Goal: Task Accomplishment & Management: Complete application form

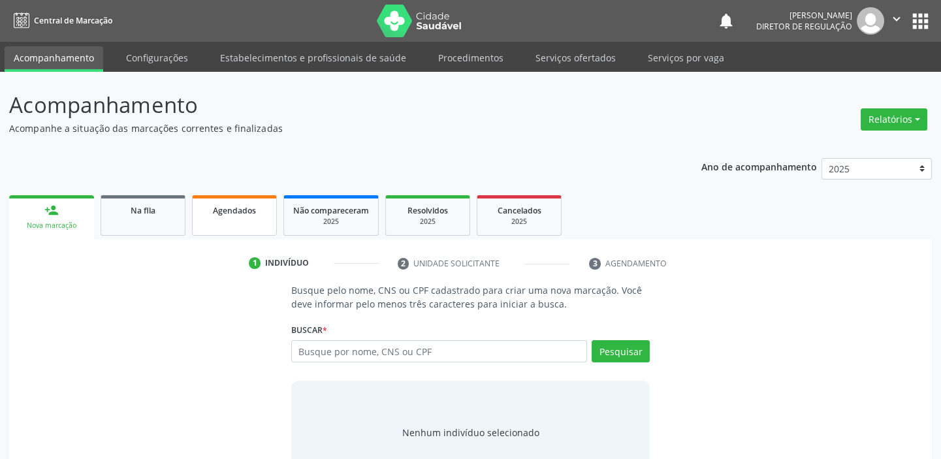
click at [232, 212] on span "Agendados" at bounding box center [234, 210] width 43 height 11
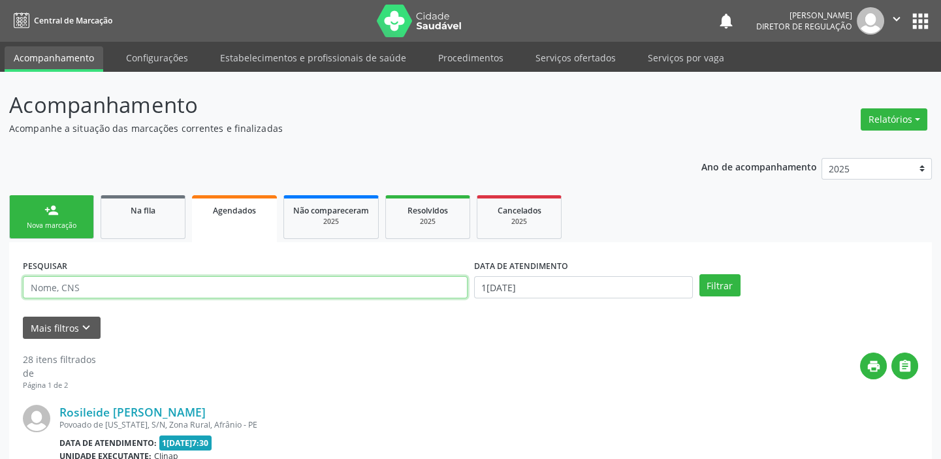
click at [106, 287] on input "text" at bounding box center [245, 287] width 445 height 22
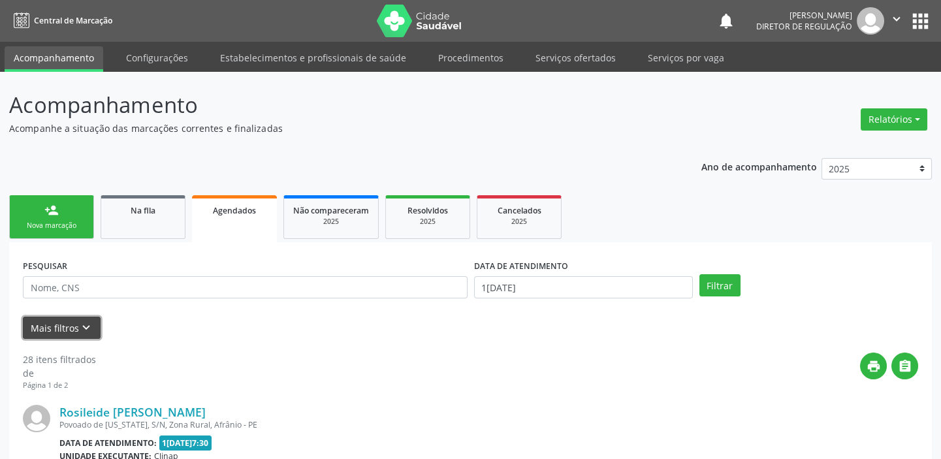
click at [66, 330] on button "Mais filtros keyboard_arrow_down" at bounding box center [62, 328] width 78 height 23
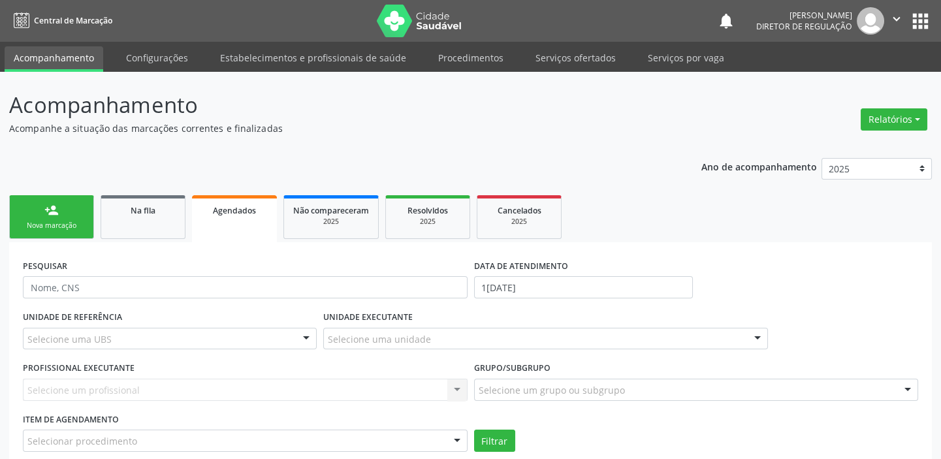
scroll to position [237, 0]
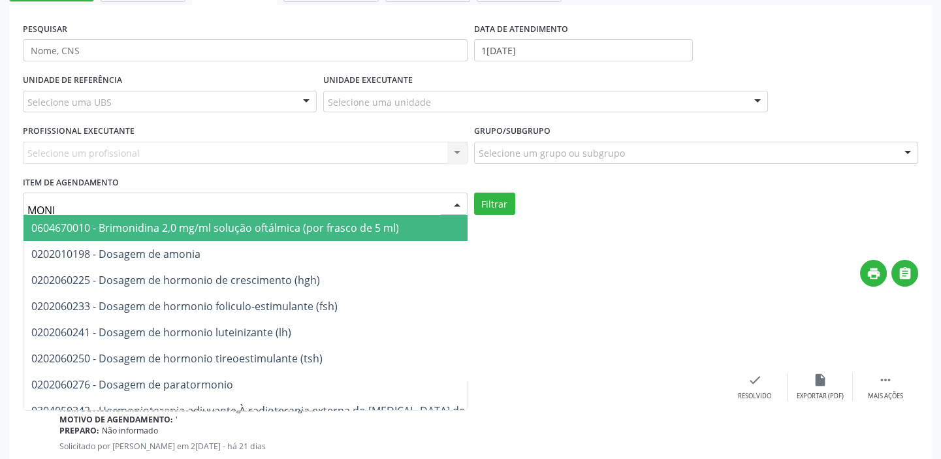
type input "MONIT"
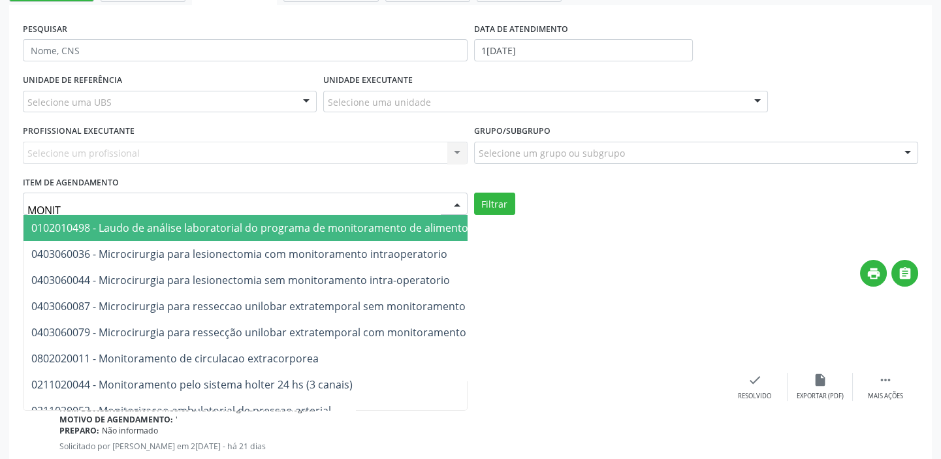
click at [362, 203] on input "MONIT" at bounding box center [233, 210] width 413 height 26
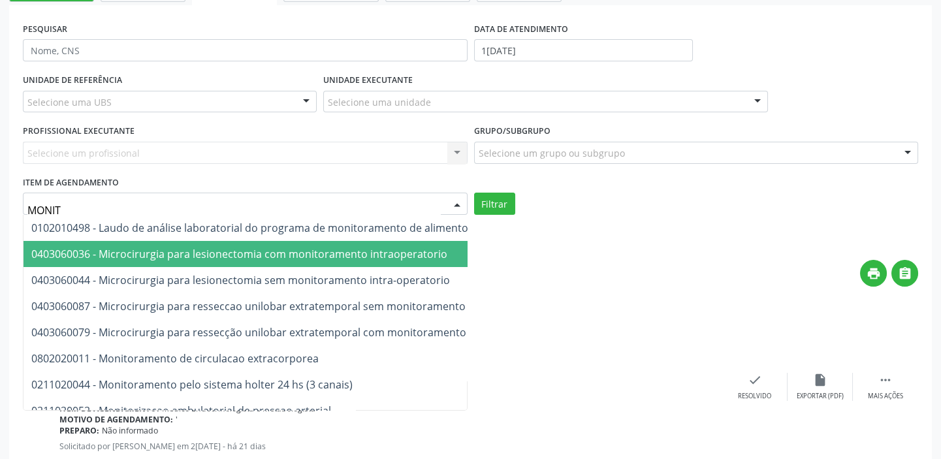
click at [531, 280] on div "print " at bounding box center [542, 279] width 751 height 39
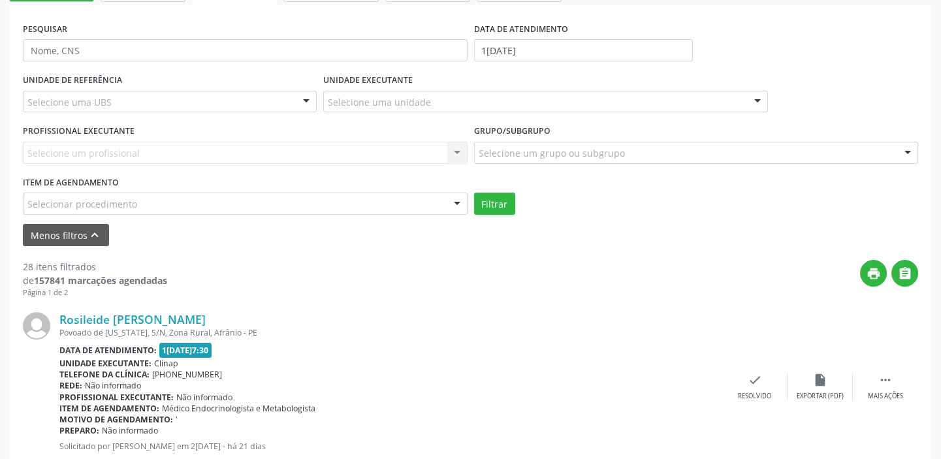
scroll to position [59, 0]
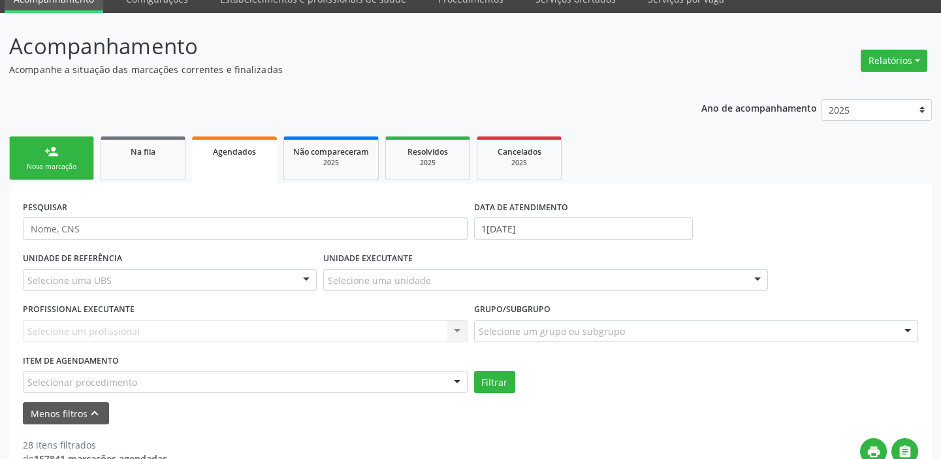
click at [81, 165] on div "Nova marcação" at bounding box center [51, 167] width 65 height 10
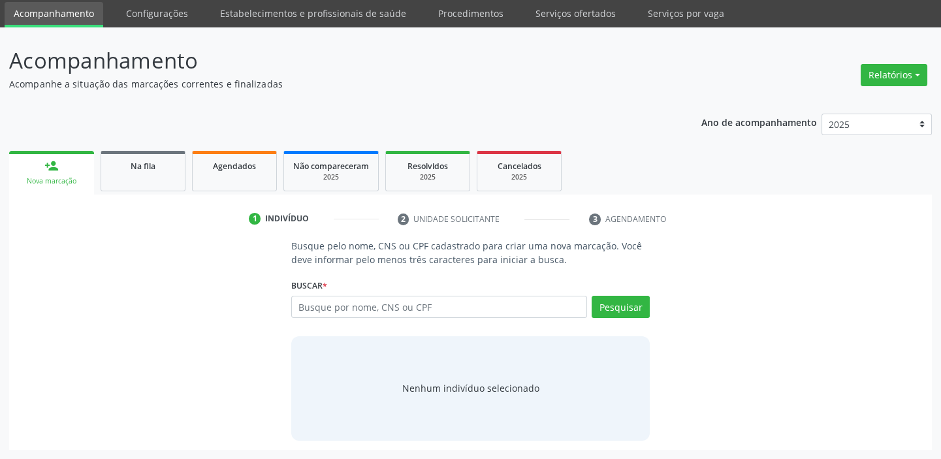
scroll to position [44, 0]
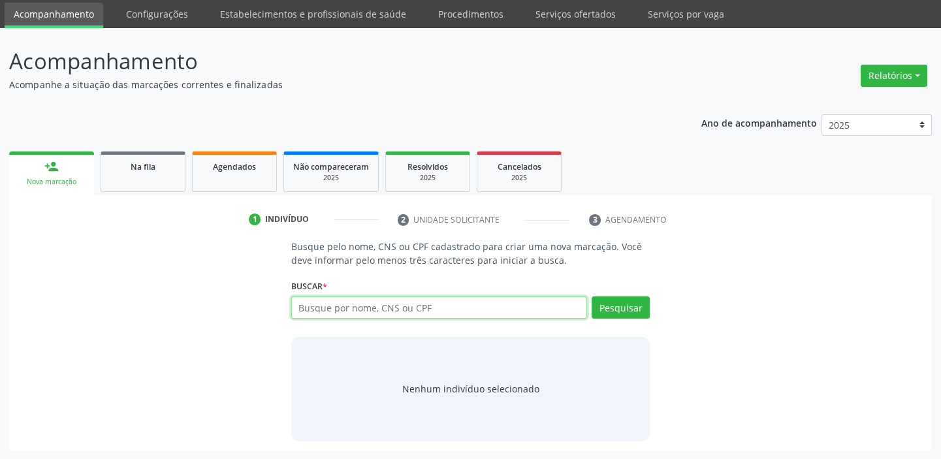
click at [355, 304] on input "text" at bounding box center [439, 307] width 296 height 22
type input "MARIA APARE"
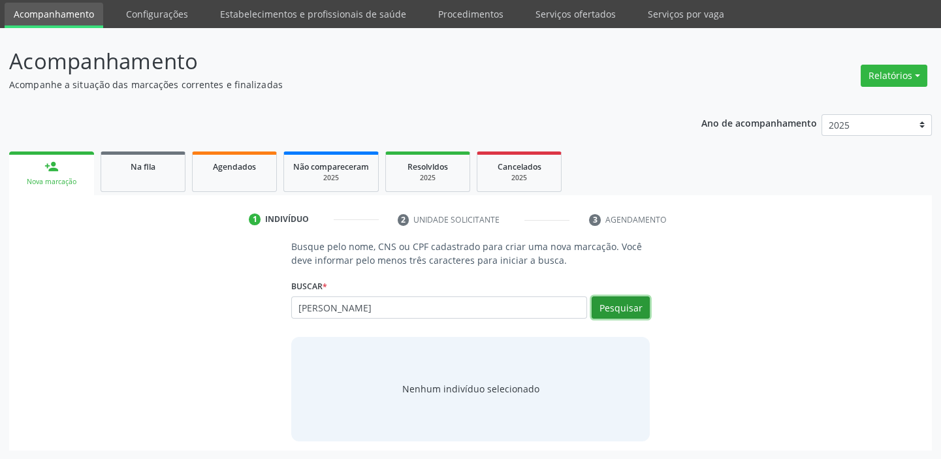
click at [626, 307] on button "Pesquisar" at bounding box center [621, 307] width 58 height 22
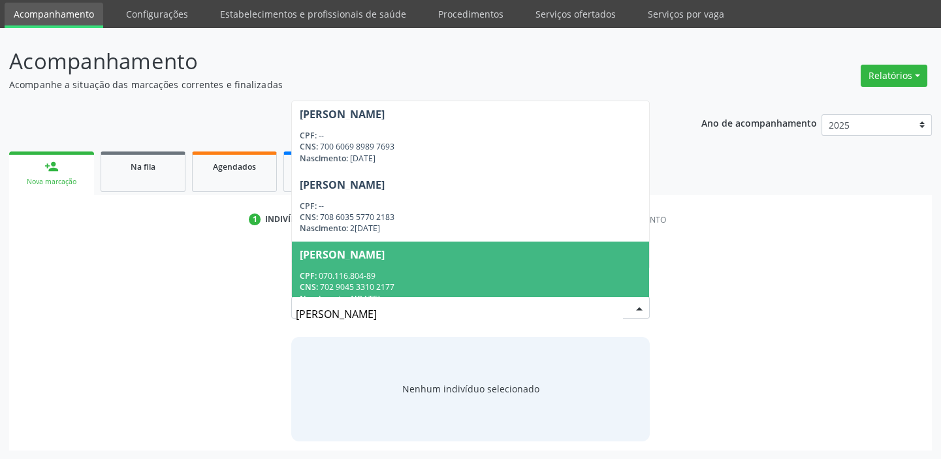
click at [390, 274] on div "CPF: 070.116.804-89" at bounding box center [471, 275] width 342 height 11
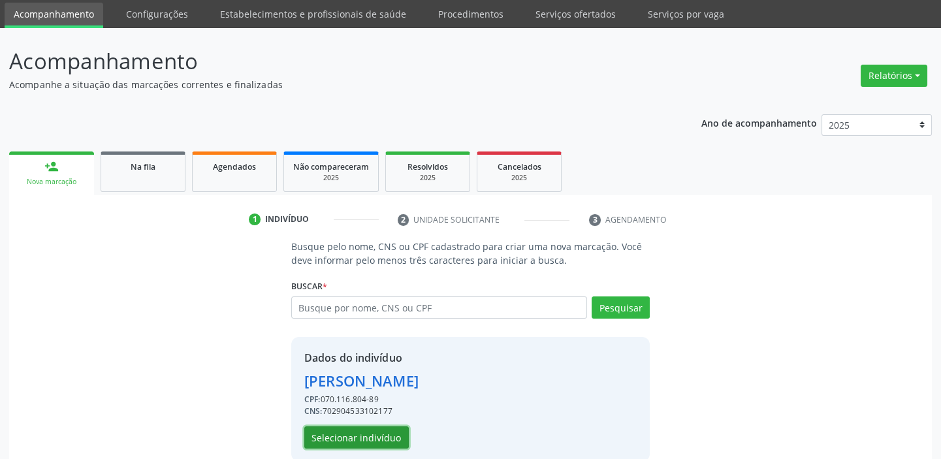
click at [384, 436] on button "Selecionar indivíduo" at bounding box center [356, 437] width 104 height 22
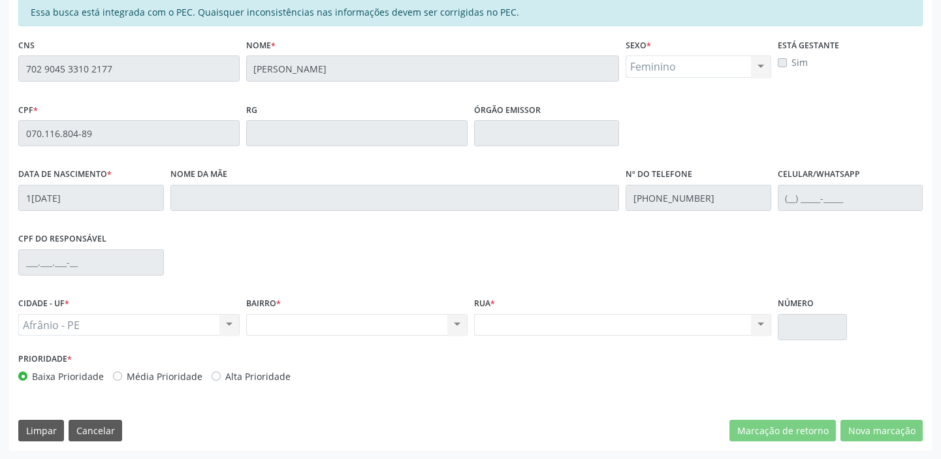
scroll to position [0, 0]
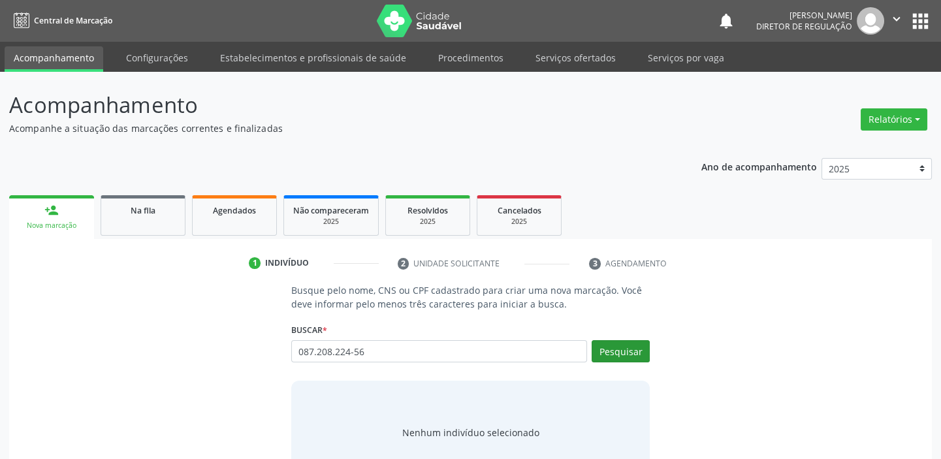
type input "087.208.224-56"
click at [620, 355] on button "Pesquisar" at bounding box center [621, 351] width 58 height 22
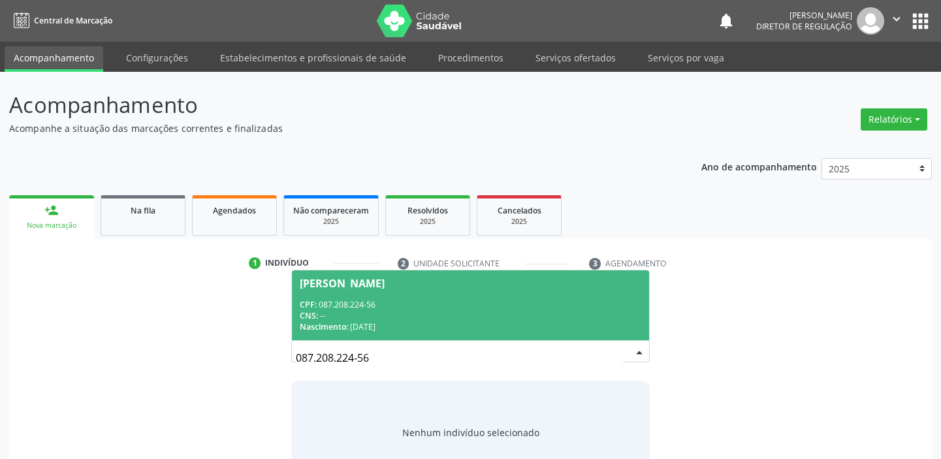
click at [366, 319] on div "CNS: --" at bounding box center [471, 315] width 342 height 11
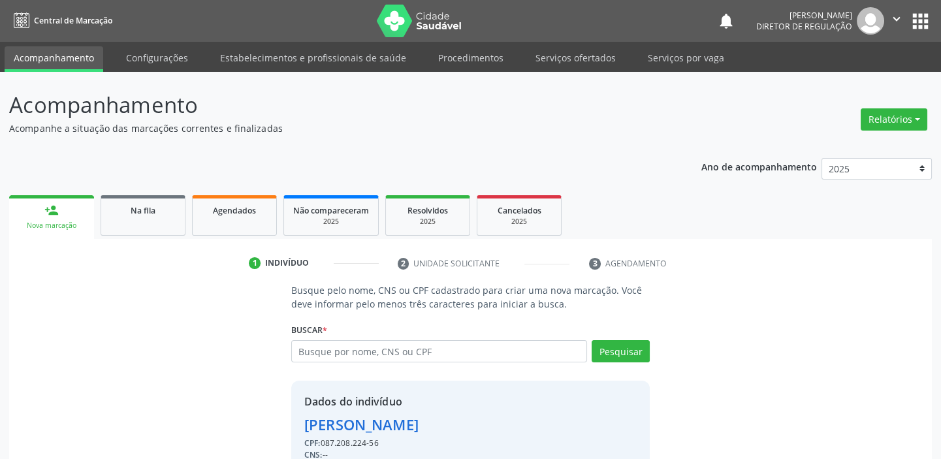
scroll to position [64, 0]
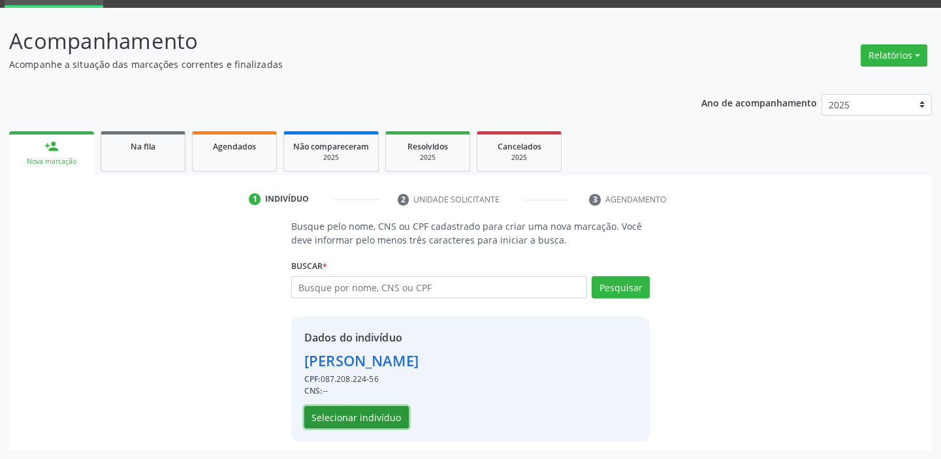
click at [345, 419] on button "Selecionar indivíduo" at bounding box center [356, 417] width 104 height 22
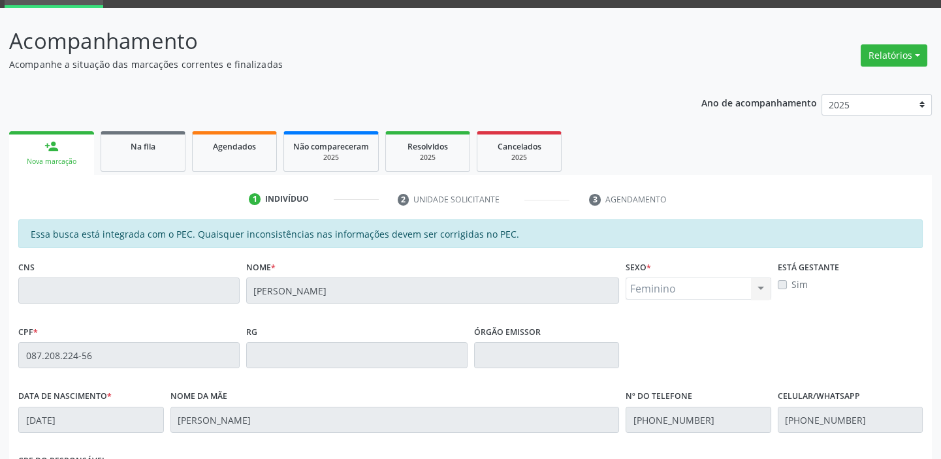
scroll to position [286, 0]
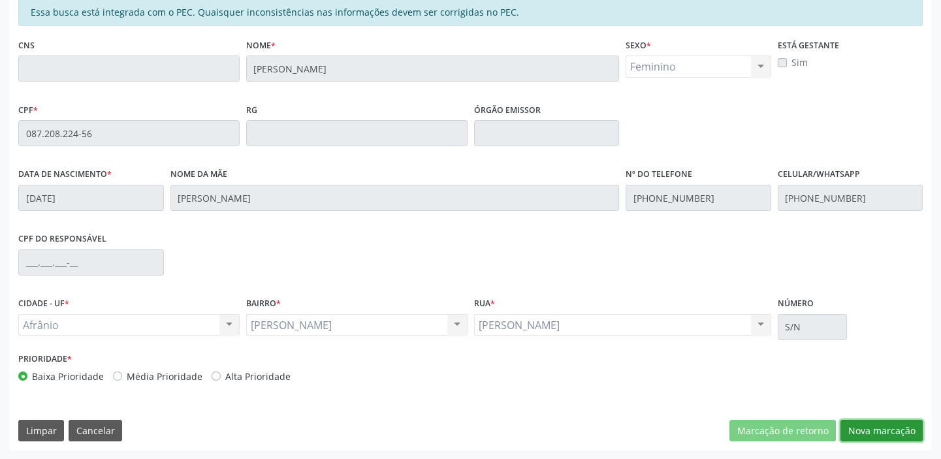
click at [888, 423] on button "Nova marcação" at bounding box center [881, 431] width 82 height 22
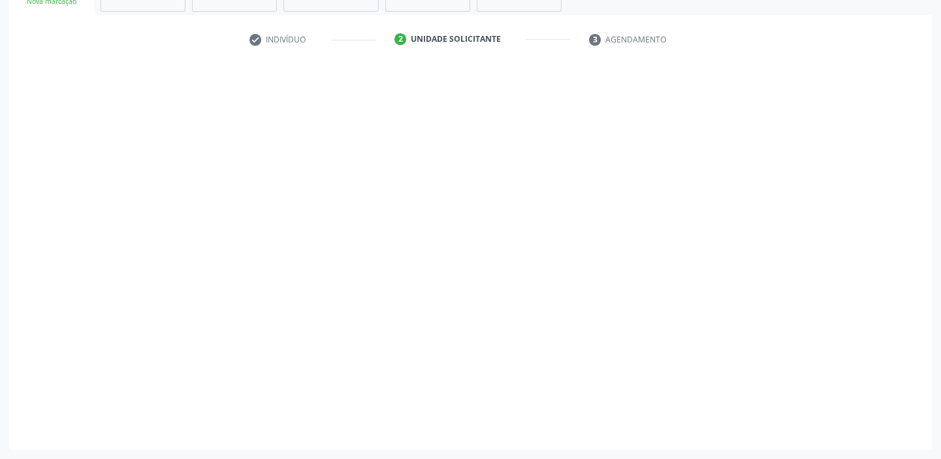
scroll to position [223, 0]
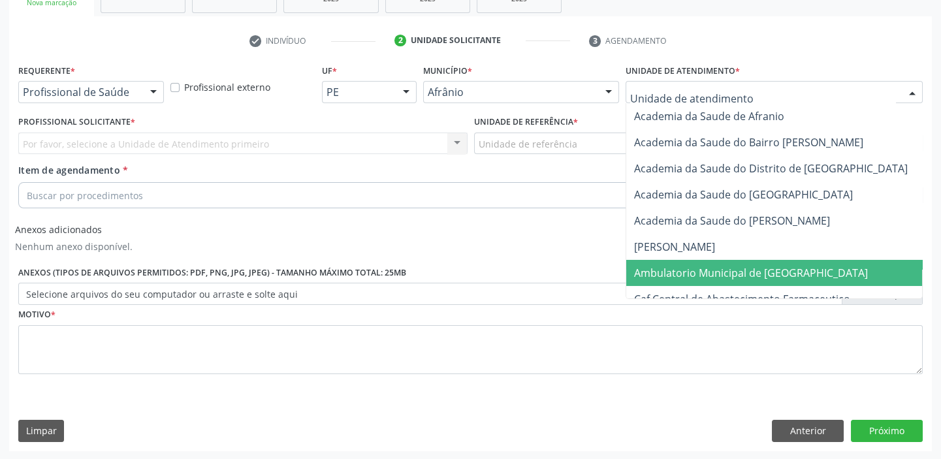
click at [685, 272] on span "Ambulatorio Municipal de [GEOGRAPHIC_DATA]" at bounding box center [751, 273] width 234 height 14
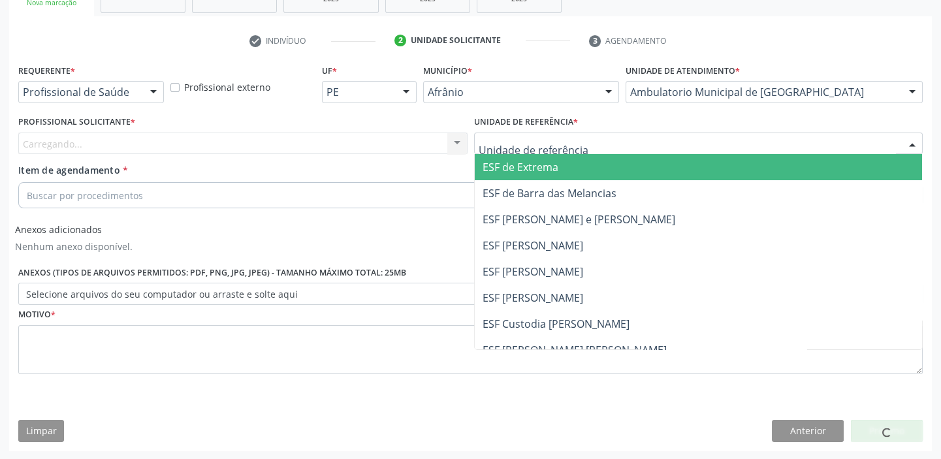
click at [526, 135] on div at bounding box center [698, 144] width 449 height 22
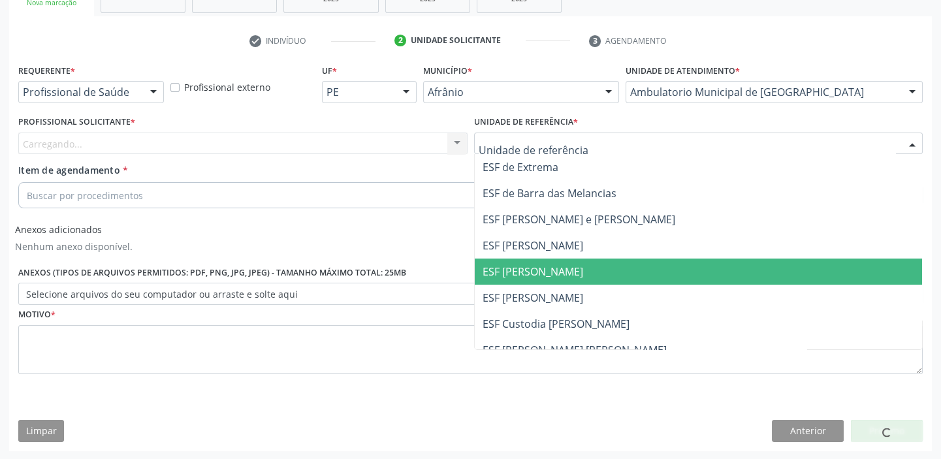
click at [521, 270] on span "ESF [PERSON_NAME]" at bounding box center [533, 271] width 101 height 14
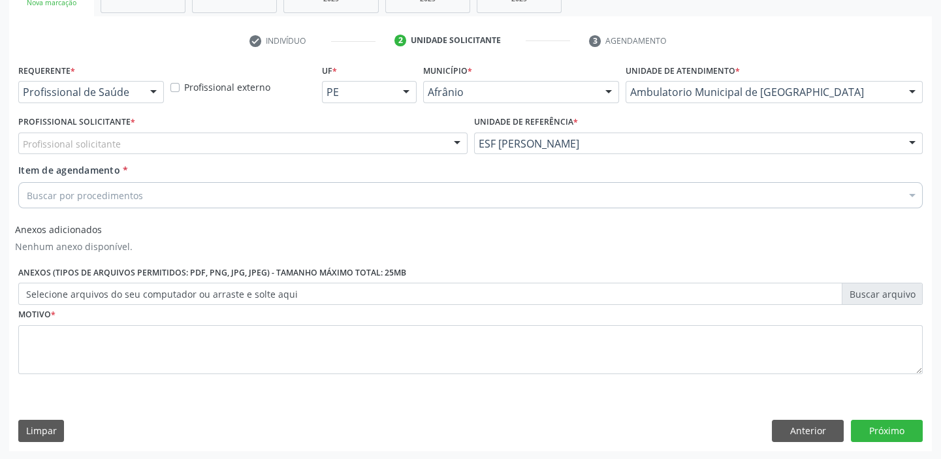
click at [351, 145] on div "Profissional solicitante" at bounding box center [242, 144] width 449 height 22
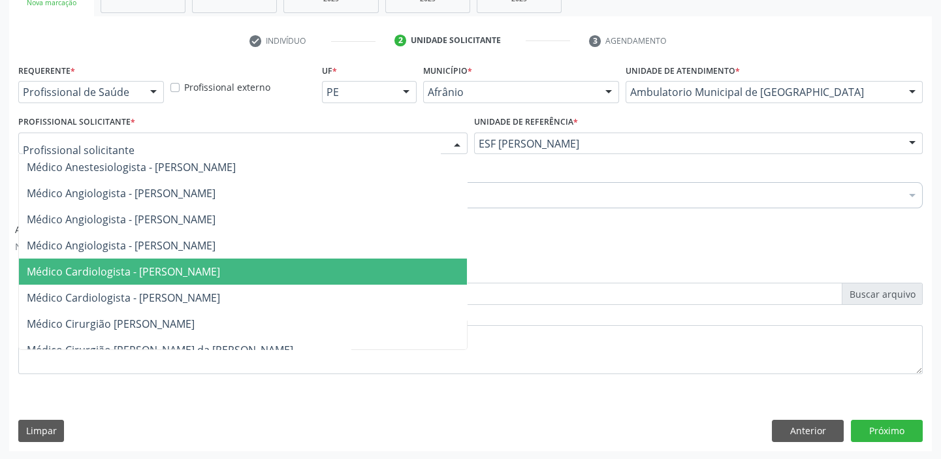
click at [347, 278] on span "Médico Cardiologista - [PERSON_NAME]" at bounding box center [243, 272] width 448 height 26
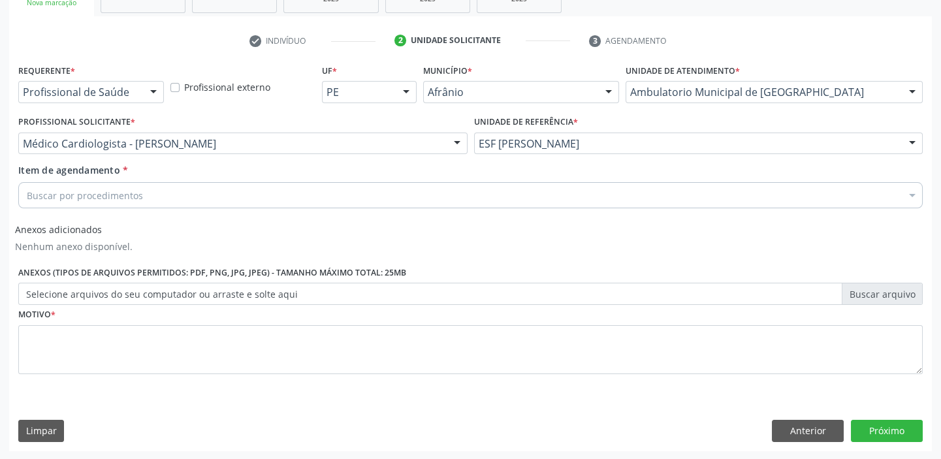
click at [212, 189] on div "Buscar por procedimentos" at bounding box center [470, 195] width 904 height 26
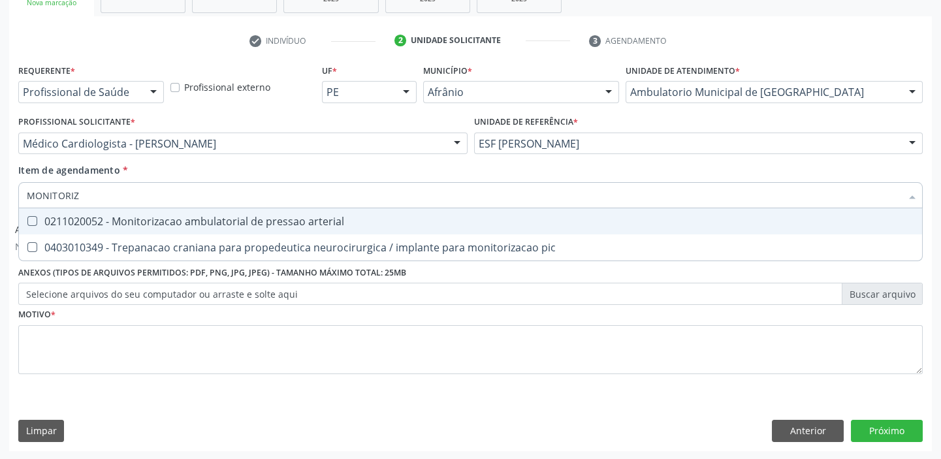
type input "MONITORIZA"
click at [199, 222] on div "0211020052 - Monitorizacao ambulatorial de pressao arterial" at bounding box center [470, 221] width 887 height 10
checkbox arterial "true"
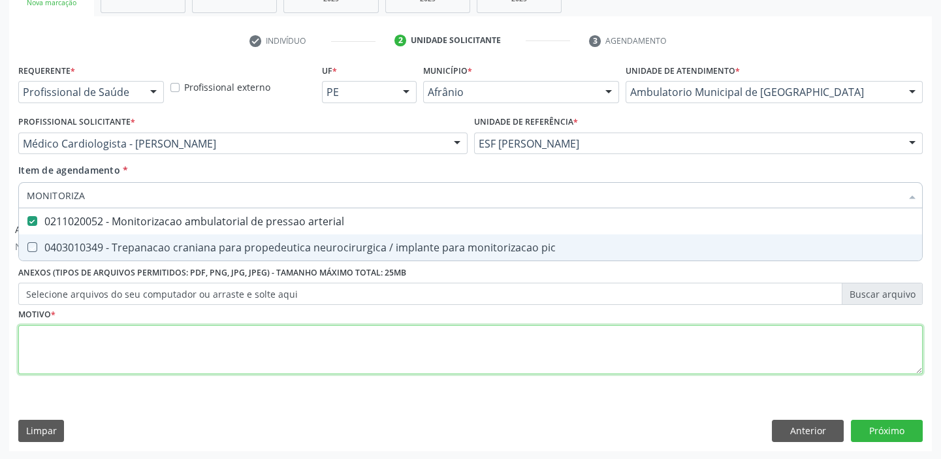
click at [196, 343] on div "Requerente * Profissional de Saúde Profissional de Saúde Paciente Nenhum result…" at bounding box center [470, 227] width 904 height 332
checkbox pic "true"
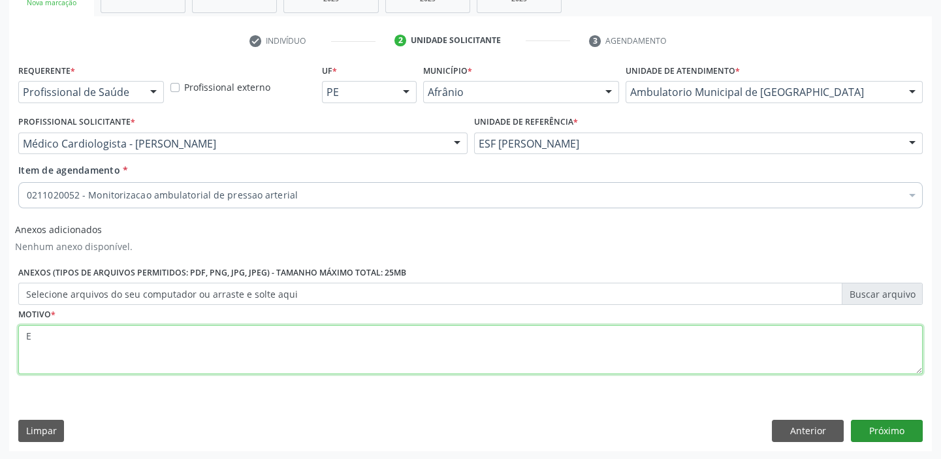
type textarea "E"
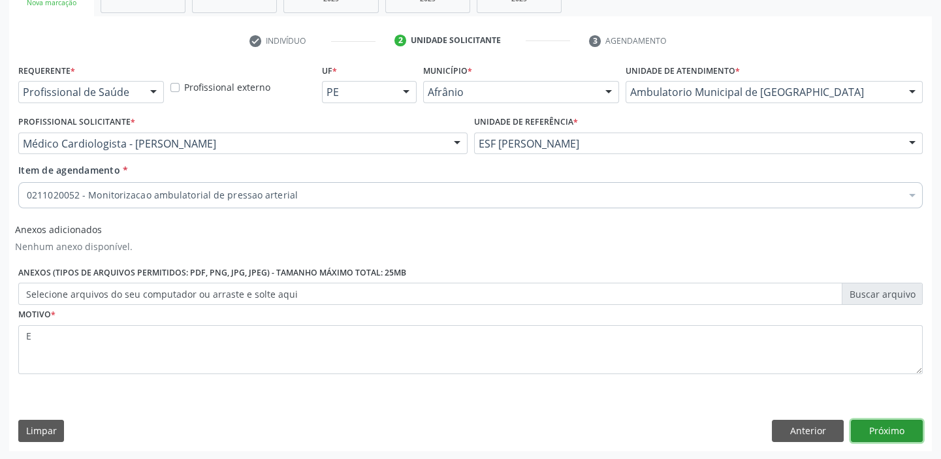
click at [896, 430] on button "Próximo" at bounding box center [887, 431] width 72 height 22
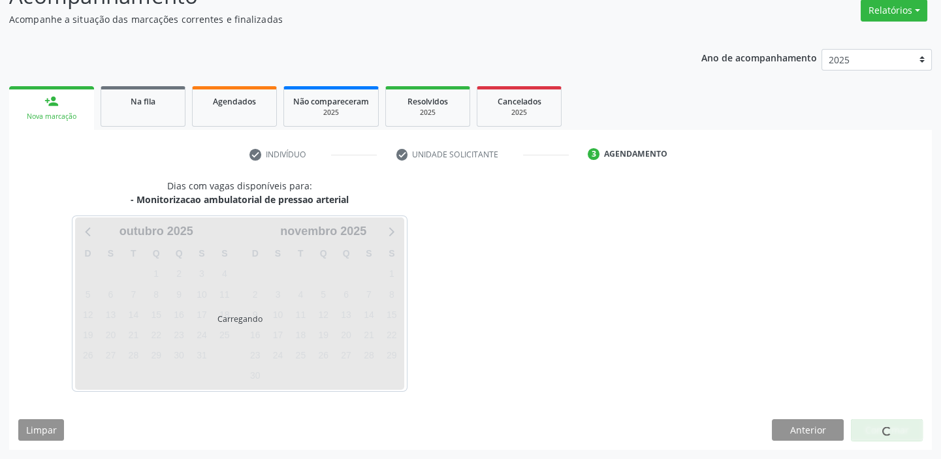
scroll to position [108, 0]
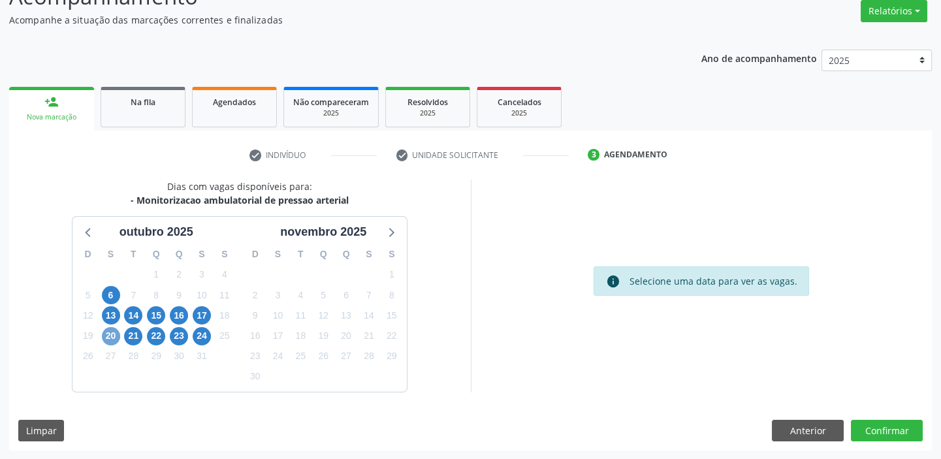
click at [114, 336] on span "20" at bounding box center [111, 336] width 18 height 18
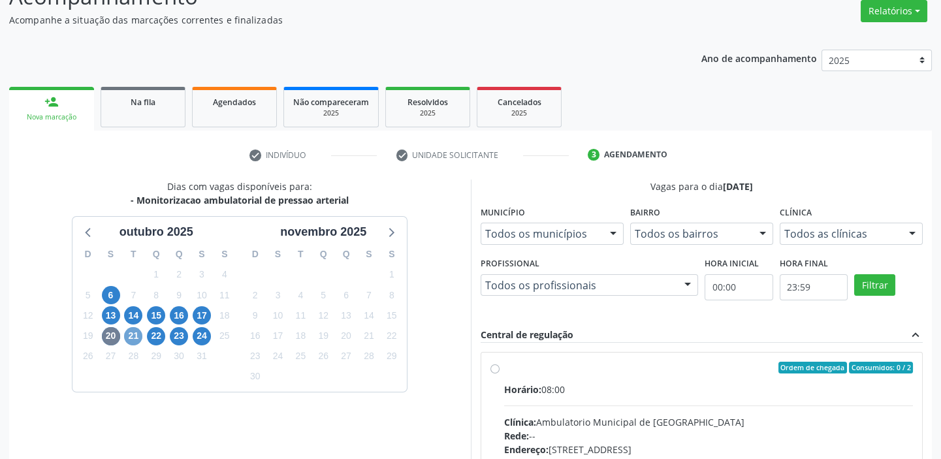
click at [134, 333] on span "21" at bounding box center [133, 336] width 18 height 18
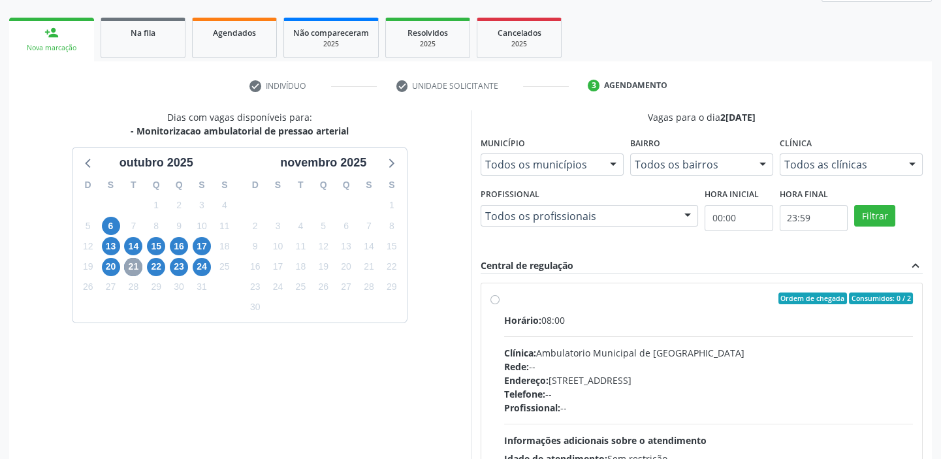
scroll to position [297, 0]
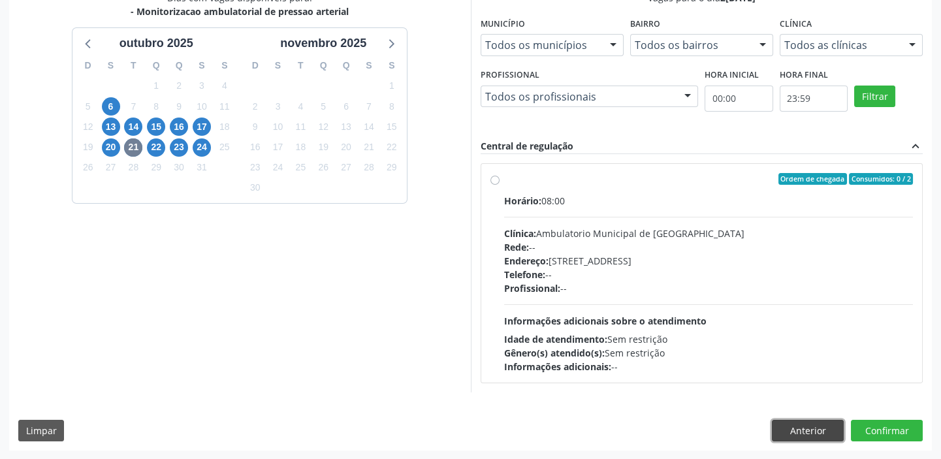
click at [827, 424] on button "Anterior" at bounding box center [808, 431] width 72 height 22
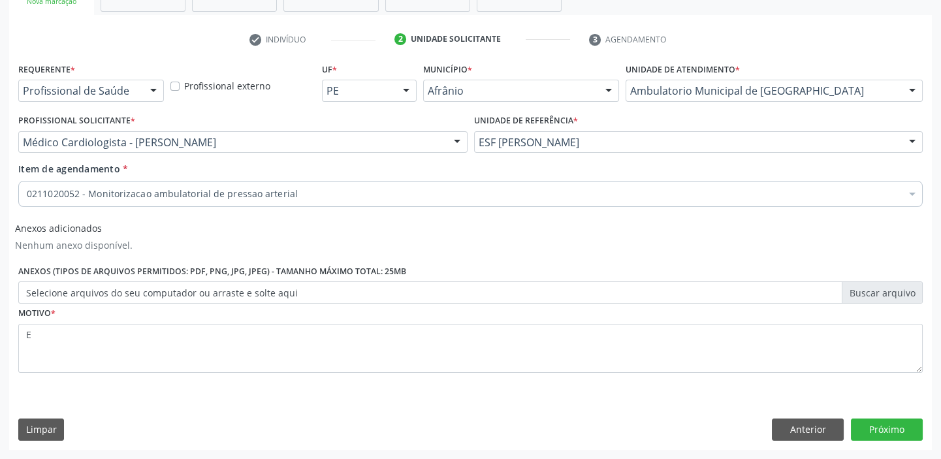
scroll to position [223, 0]
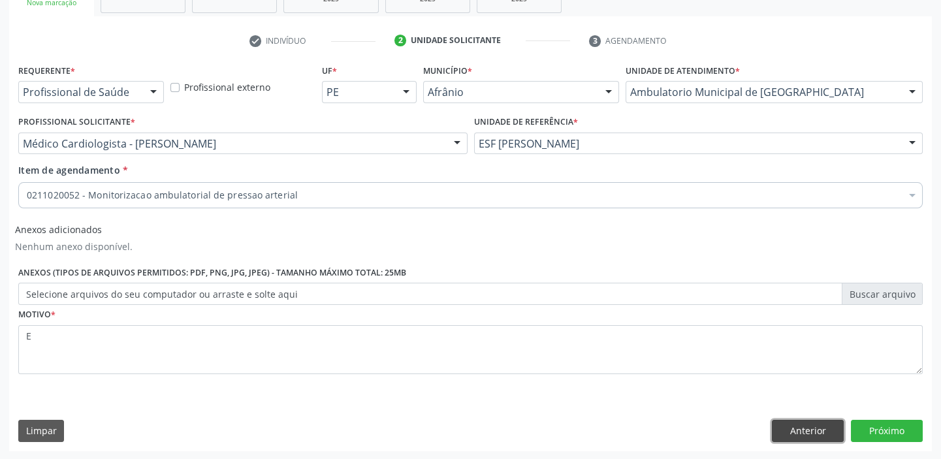
click at [825, 432] on button "Anterior" at bounding box center [808, 431] width 72 height 22
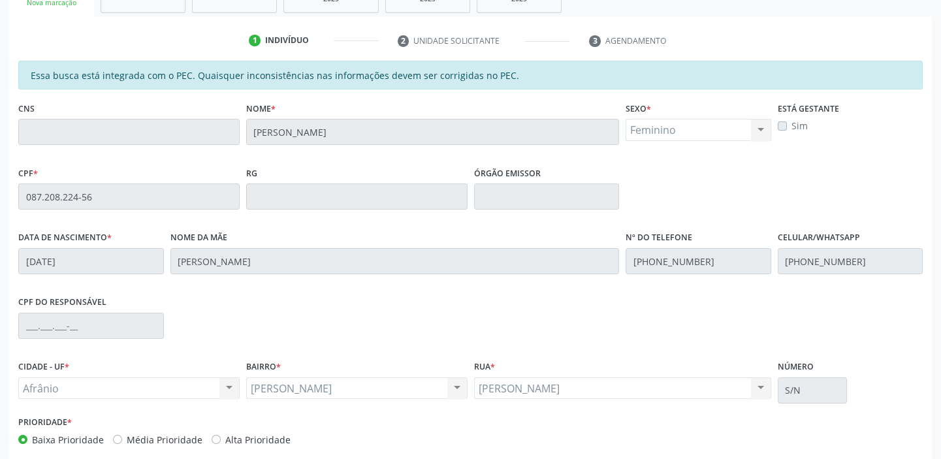
scroll to position [286, 0]
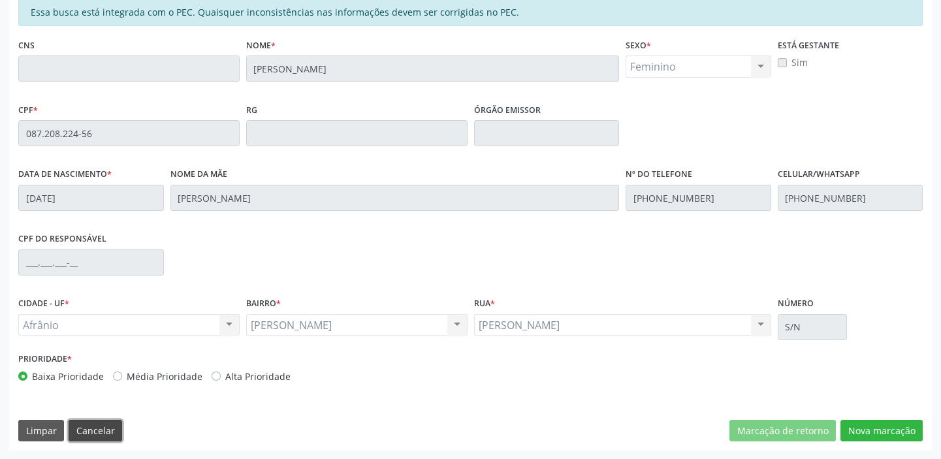
click at [85, 431] on button "Cancelar" at bounding box center [96, 431] width 54 height 22
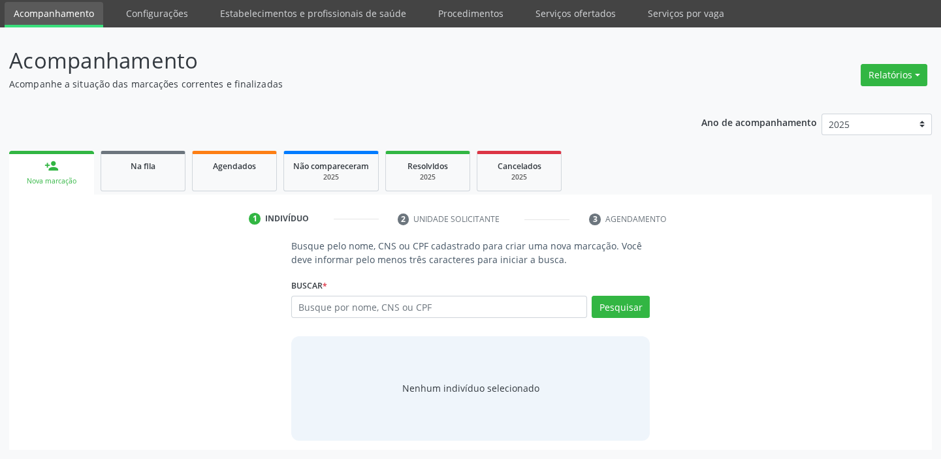
scroll to position [44, 0]
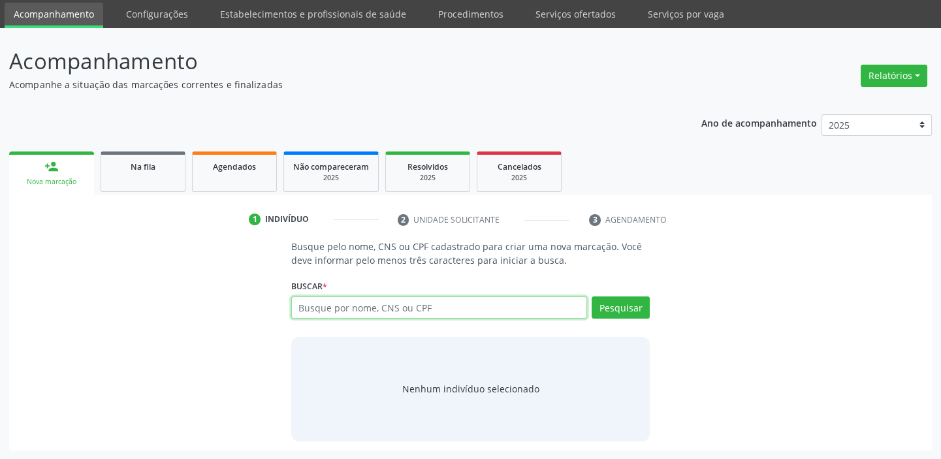
click at [326, 308] on input "text" at bounding box center [439, 307] width 296 height 22
type input "700503558521951"
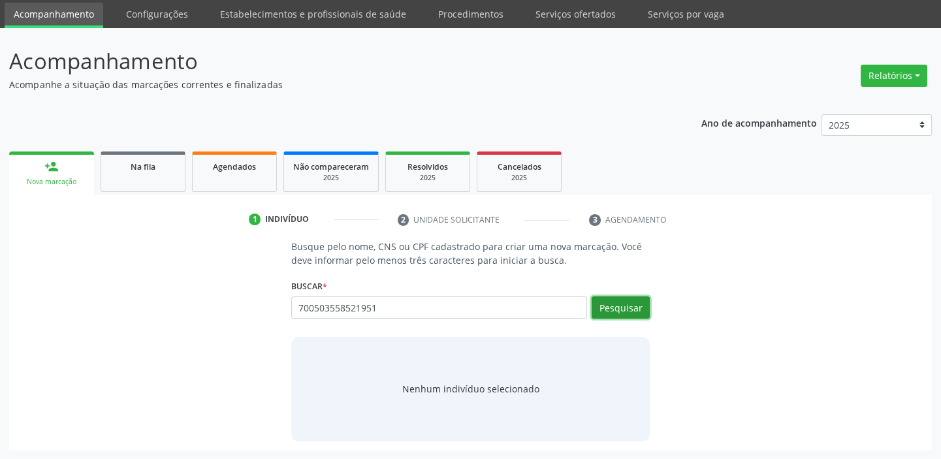
click at [631, 311] on button "Pesquisar" at bounding box center [621, 307] width 58 height 22
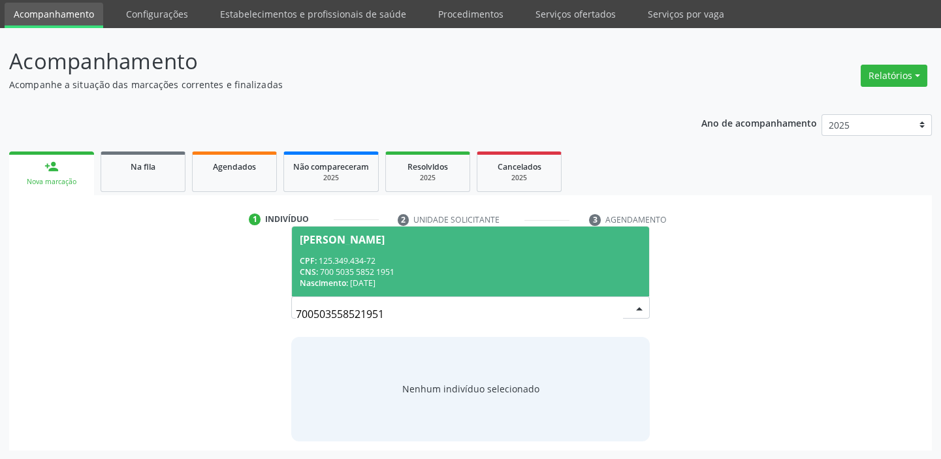
click at [370, 261] on div "CPF: 125.349.434-72" at bounding box center [471, 260] width 342 height 11
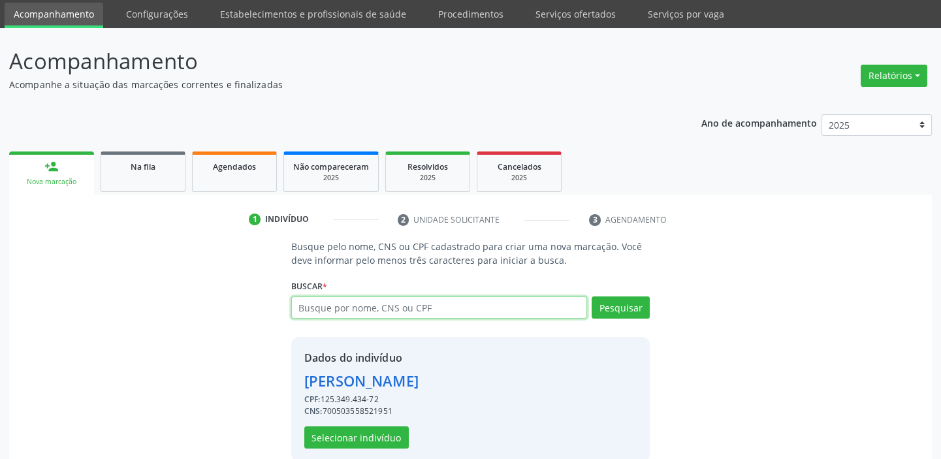
click at [354, 300] on input "text" at bounding box center [439, 307] width 296 height 22
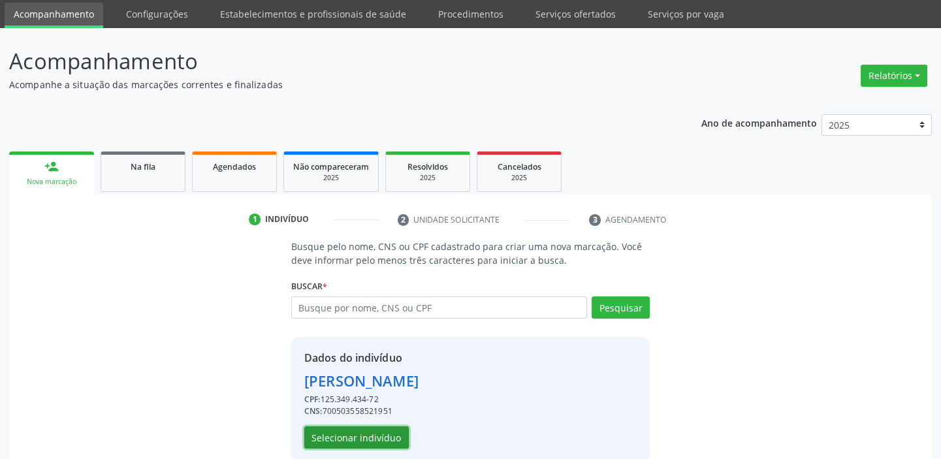
click at [366, 434] on button "Selecionar indivíduo" at bounding box center [356, 437] width 104 height 22
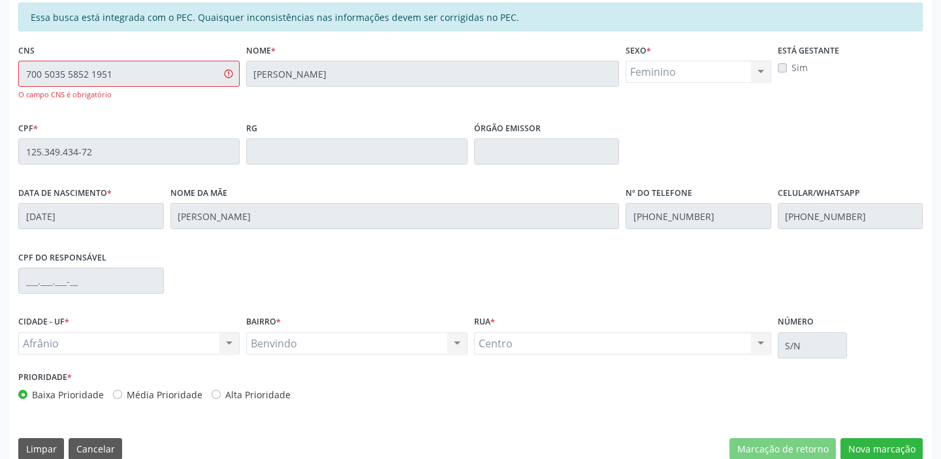
scroll to position [300, 0]
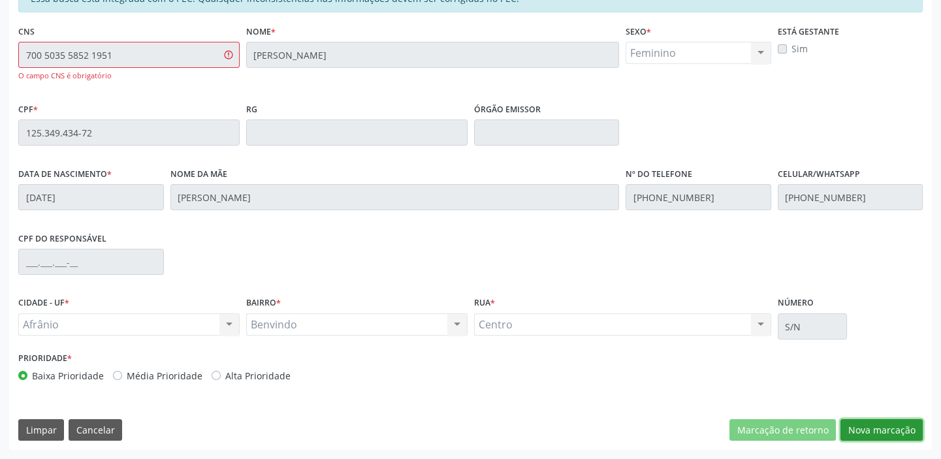
click at [880, 431] on button "Nova marcação" at bounding box center [881, 430] width 82 height 22
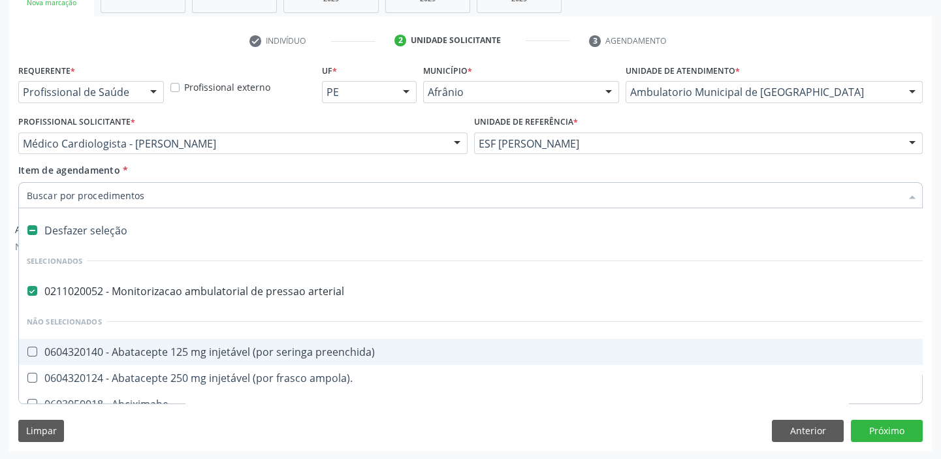
click at [103, 225] on div "Desfazer seleção" at bounding box center [529, 230] width 1021 height 26
checkbox arterial "false"
click at [104, 195] on input "Item de agendamento *" at bounding box center [464, 195] width 874 height 26
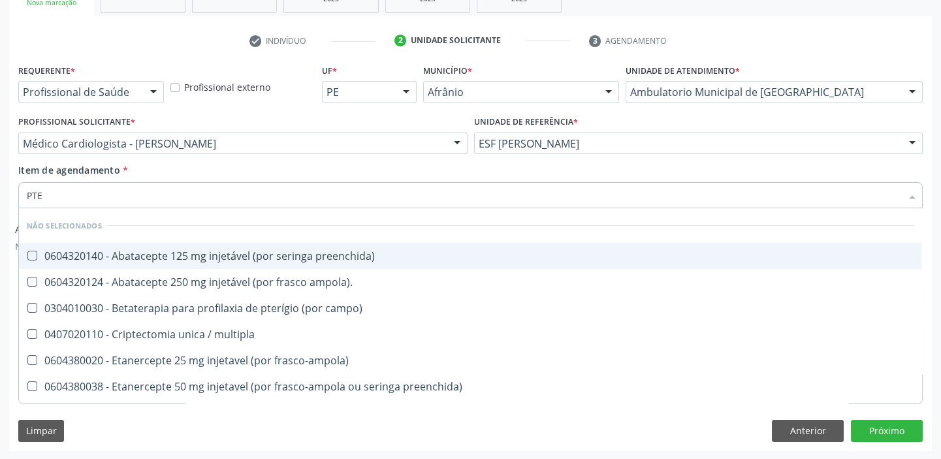
type input "PTER"
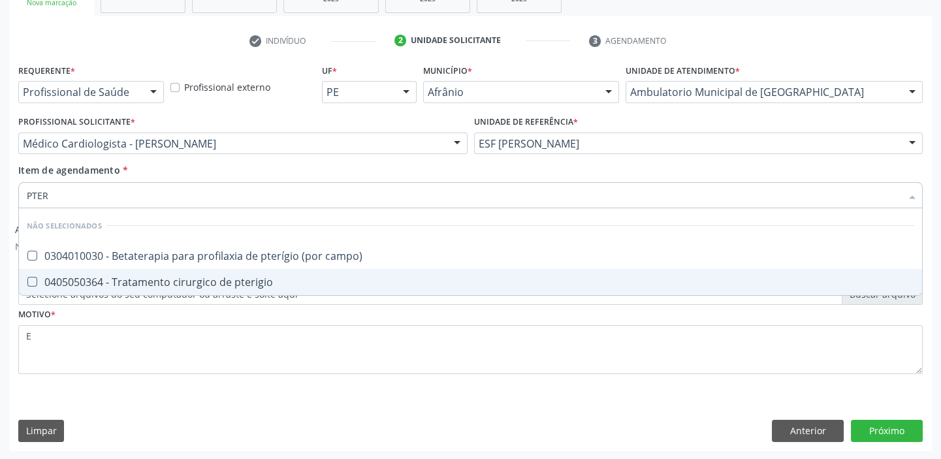
click at [137, 277] on div "0405050364 - Tratamento cirurgico de pterigio" at bounding box center [470, 282] width 887 height 10
checkbox pterigio "true"
click at [901, 429] on button "Próximo" at bounding box center [887, 431] width 72 height 22
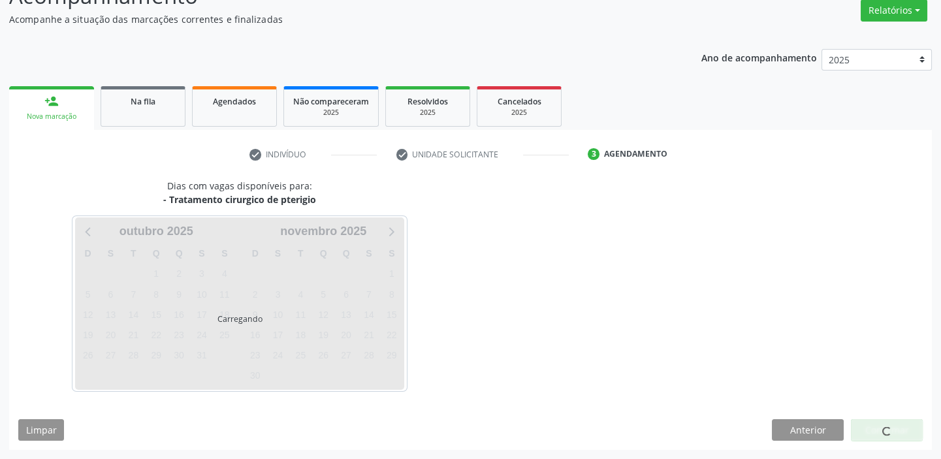
scroll to position [108, 0]
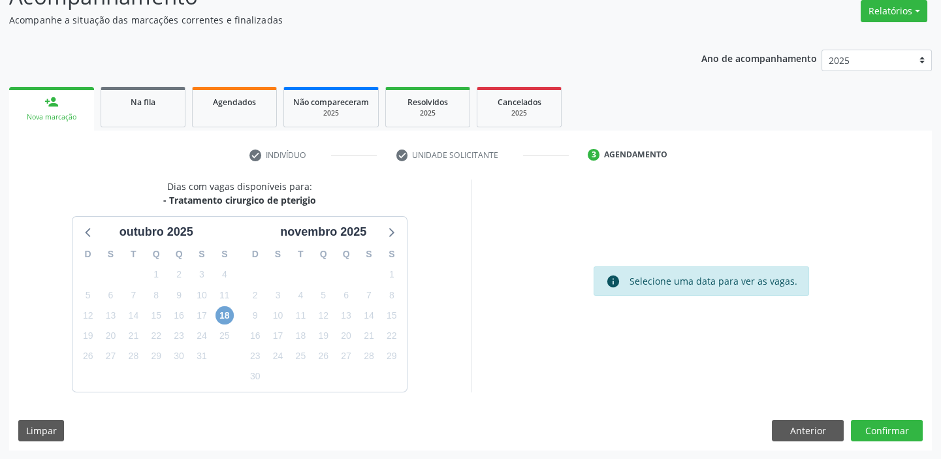
click at [225, 318] on span "18" at bounding box center [224, 315] width 18 height 18
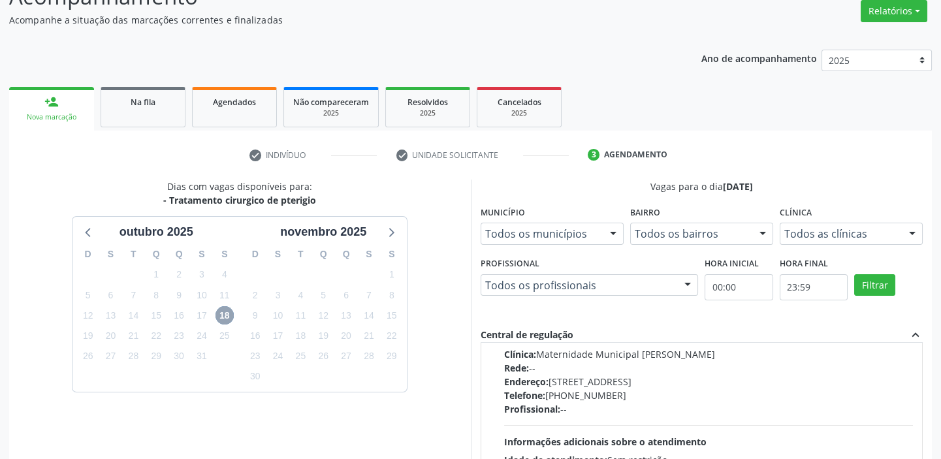
scroll to position [237, 0]
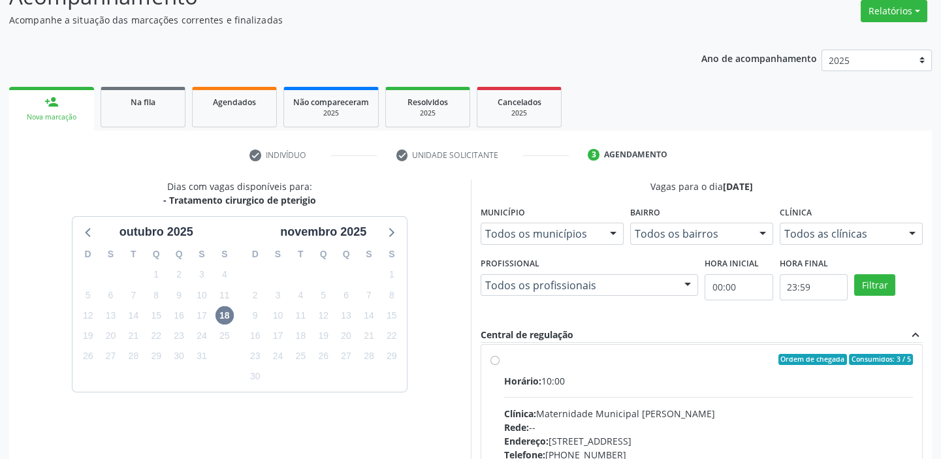
click at [578, 383] on div "Horário: 10:00" at bounding box center [708, 381] width 409 height 14
click at [500, 366] on input "Ordem de chegada Consumidos: 3 / 5 Horário: 10:00 Clínica: Maternidade Municipa…" at bounding box center [494, 360] width 9 height 12
radio input "true"
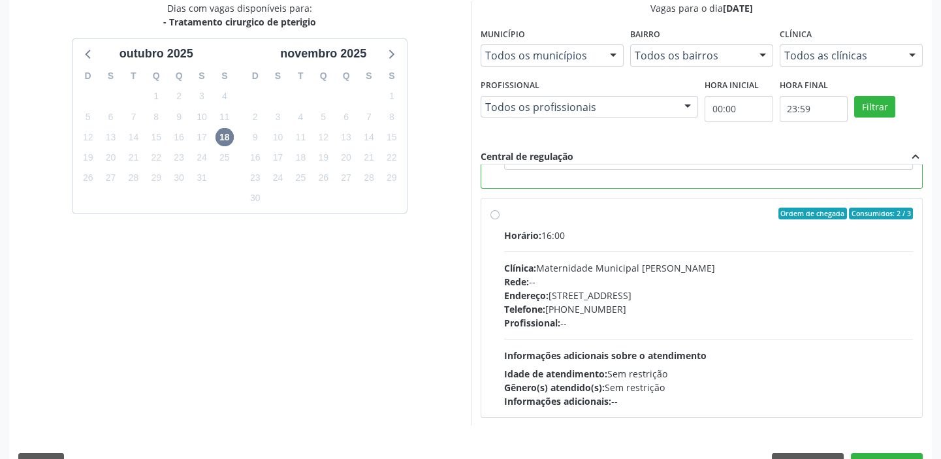
scroll to position [320, 0]
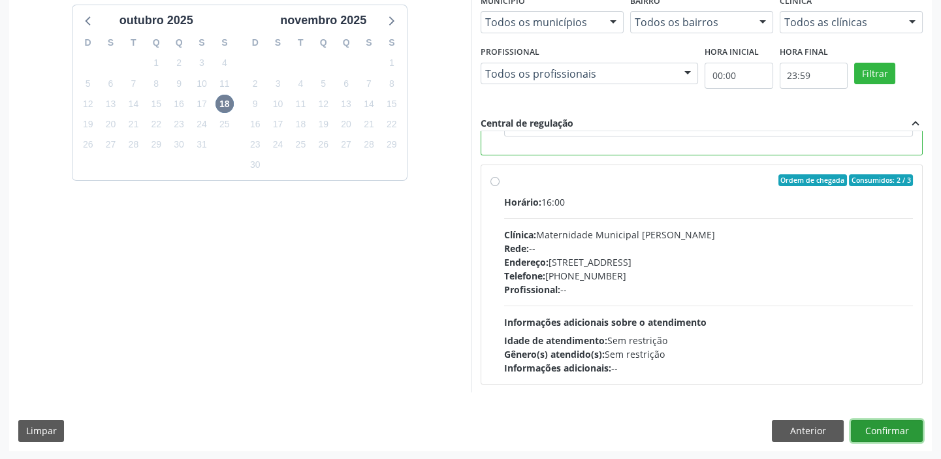
click at [879, 427] on button "Confirmar" at bounding box center [887, 431] width 72 height 22
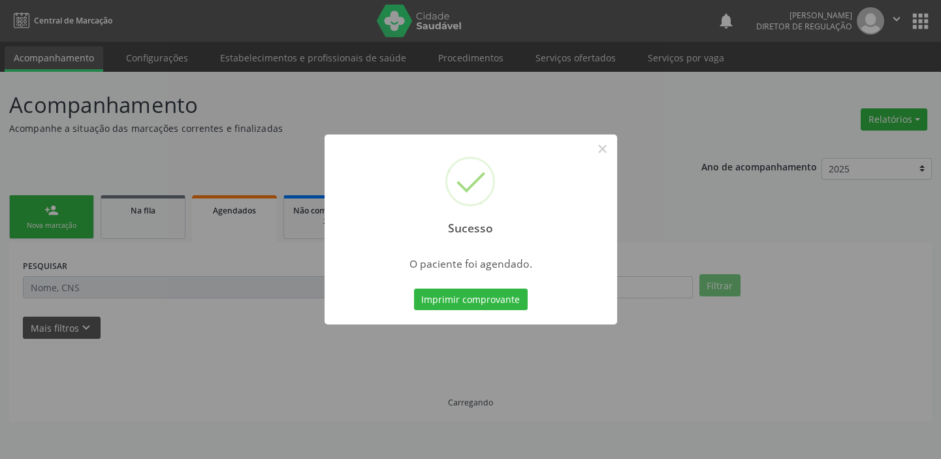
scroll to position [0, 0]
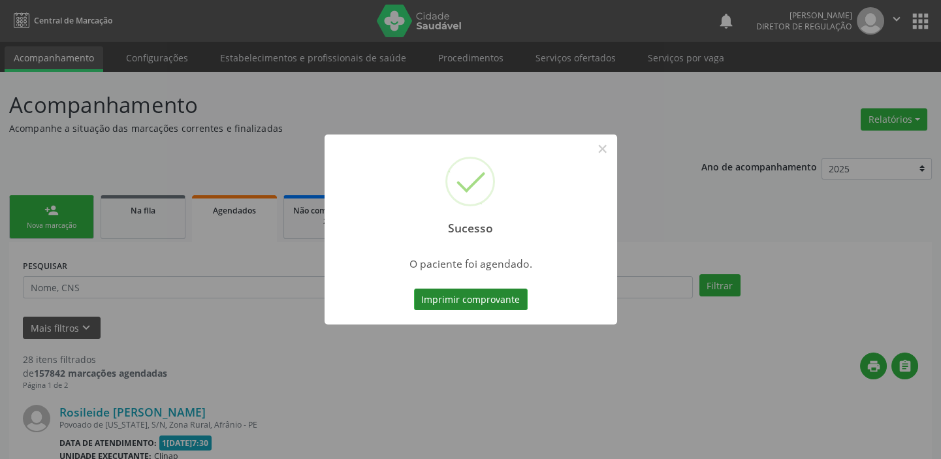
click at [499, 303] on button "Imprimir comprovante" at bounding box center [471, 300] width 114 height 22
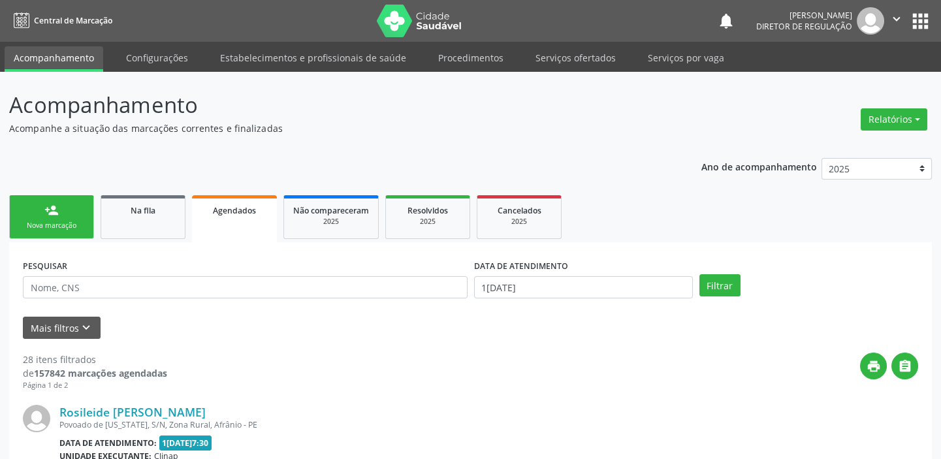
click at [75, 227] on div "Nova marcação" at bounding box center [51, 226] width 65 height 10
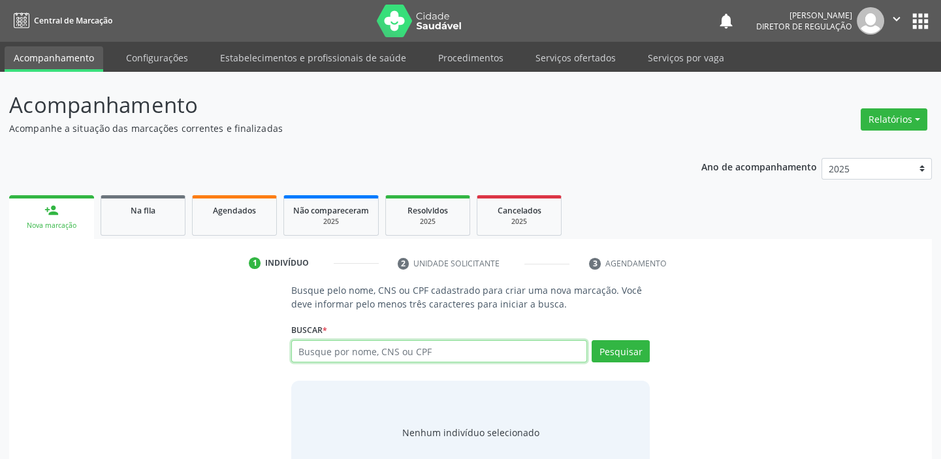
click at [473, 351] on input "text" at bounding box center [439, 351] width 296 height 22
type input "704209775927280"
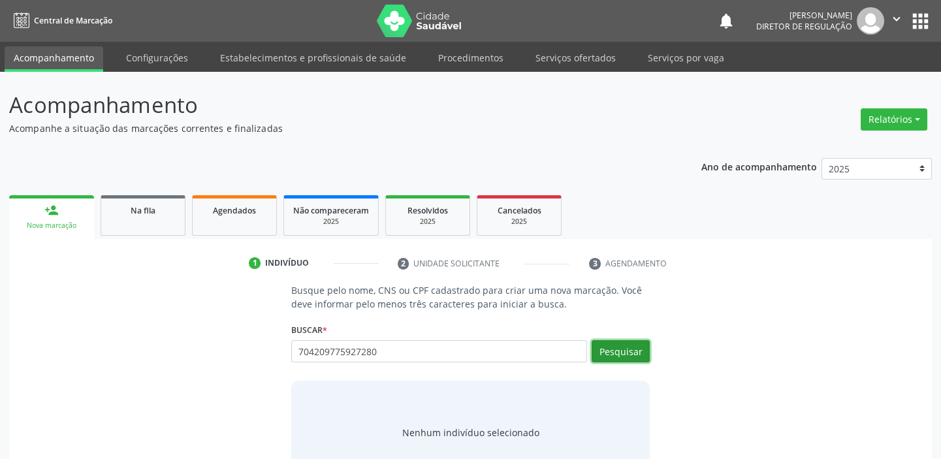
click at [613, 351] on button "Pesquisar" at bounding box center [621, 351] width 58 height 22
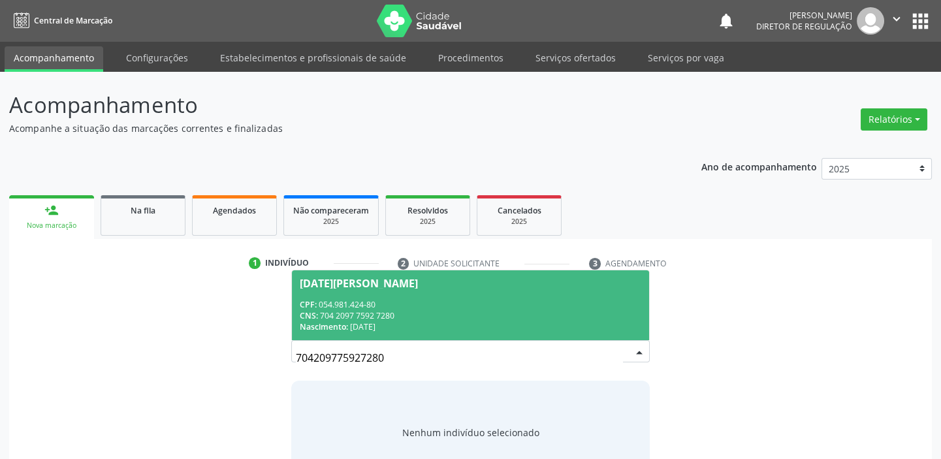
click at [370, 302] on div "CPF: 054.981.424-80" at bounding box center [471, 304] width 342 height 11
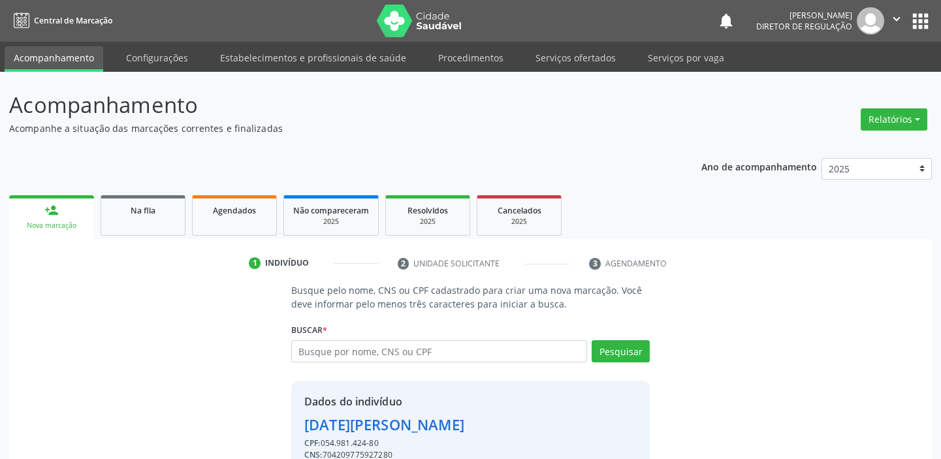
scroll to position [64, 0]
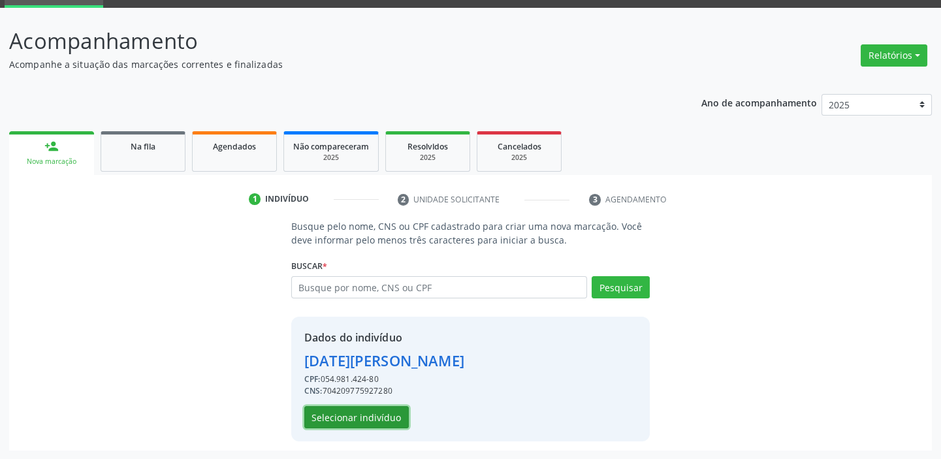
click at [398, 416] on button "Selecionar indivíduo" at bounding box center [356, 417] width 104 height 22
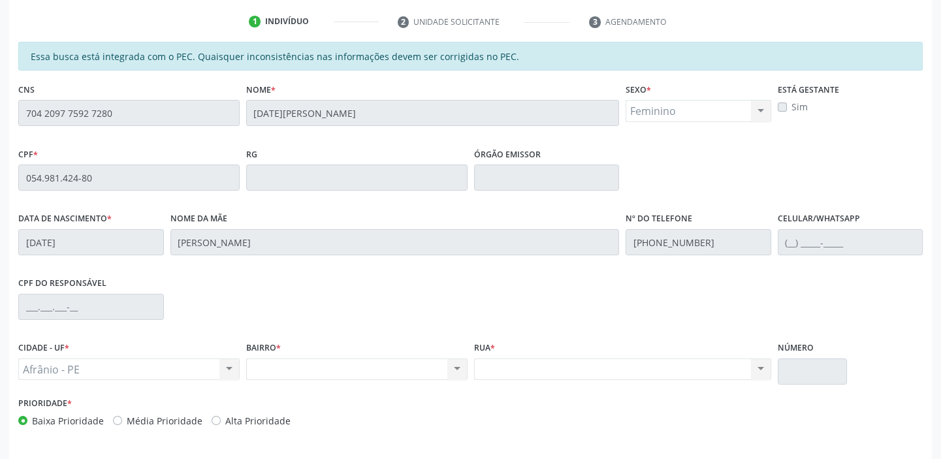
scroll to position [286, 0]
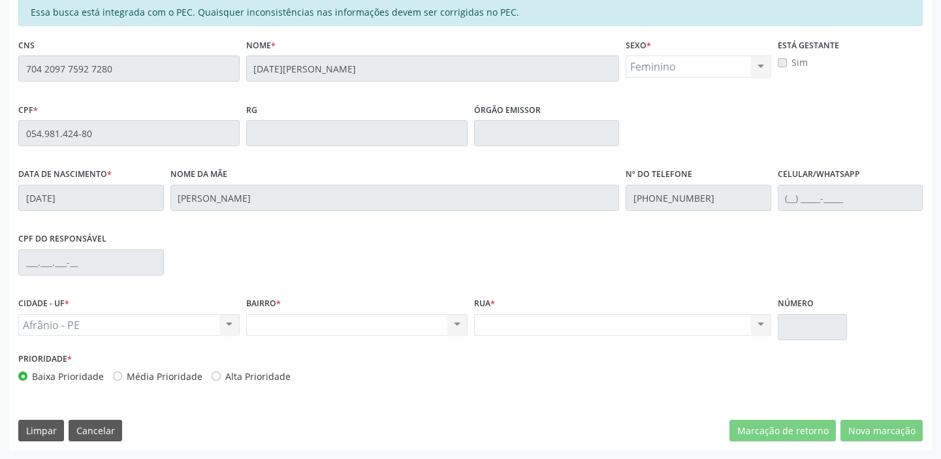
click at [0, 78] on div "Acompanhamento Acompanhe a situação das marcações correntes e finalizadas Relat…" at bounding box center [470, 123] width 941 height 674
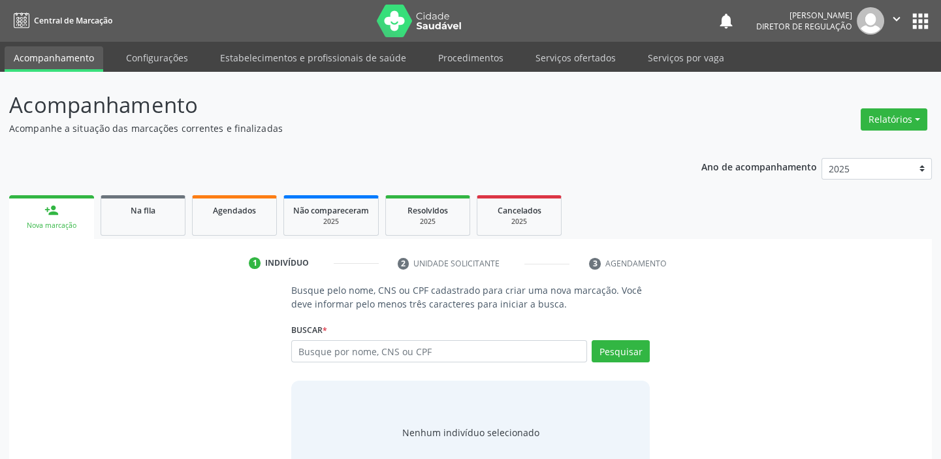
click at [358, 350] on input "text" at bounding box center [439, 351] width 296 height 22
type input "v"
click at [353, 351] on input "v" at bounding box center [439, 351] width 296 height 22
type input "704 2097 7592 7280"
click at [629, 345] on button "Pesquisar" at bounding box center [621, 351] width 58 height 22
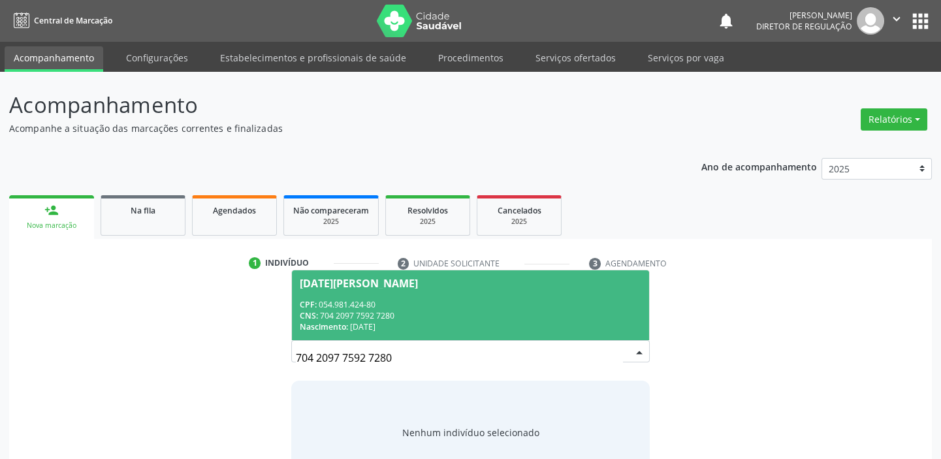
click at [336, 304] on div "CPF: 054.981.424-80" at bounding box center [471, 304] width 342 height 11
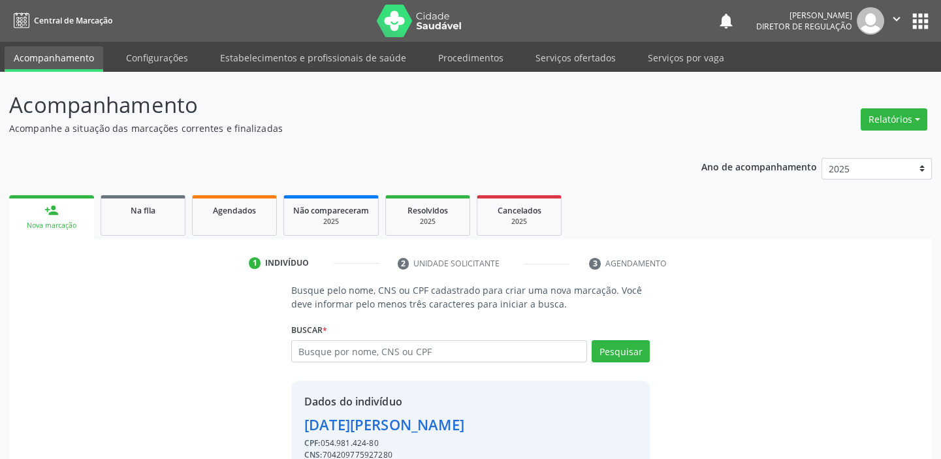
scroll to position [64, 0]
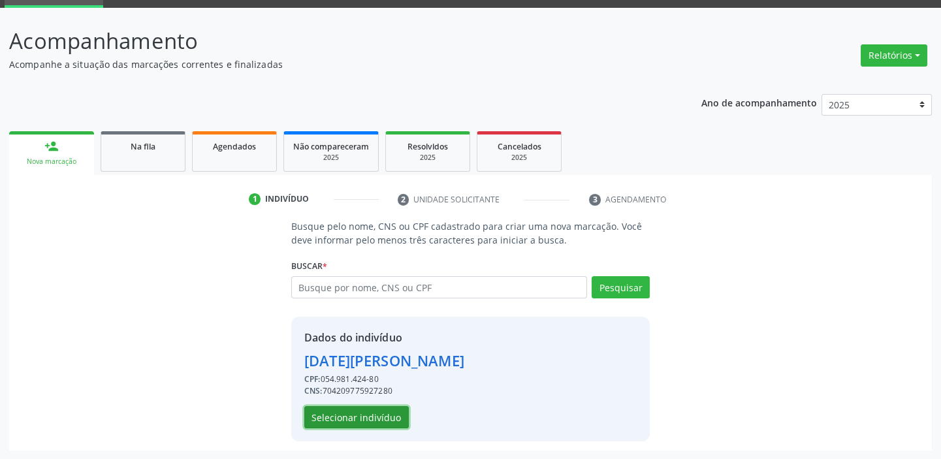
click at [386, 416] on button "Selecionar indivíduo" at bounding box center [356, 417] width 104 height 22
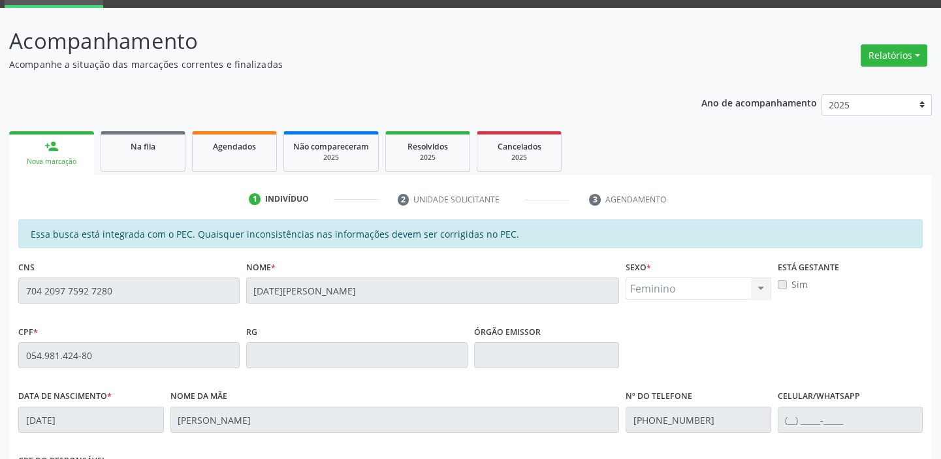
scroll to position [286, 0]
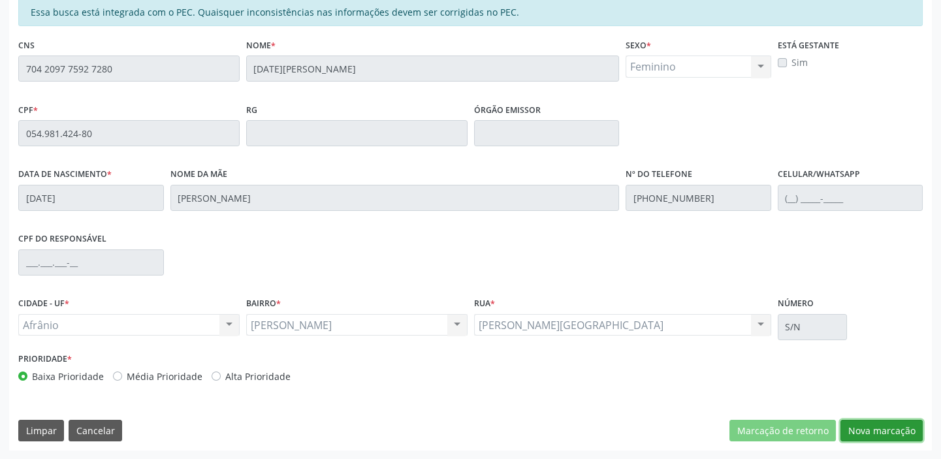
click at [874, 432] on button "Nova marcação" at bounding box center [881, 431] width 82 height 22
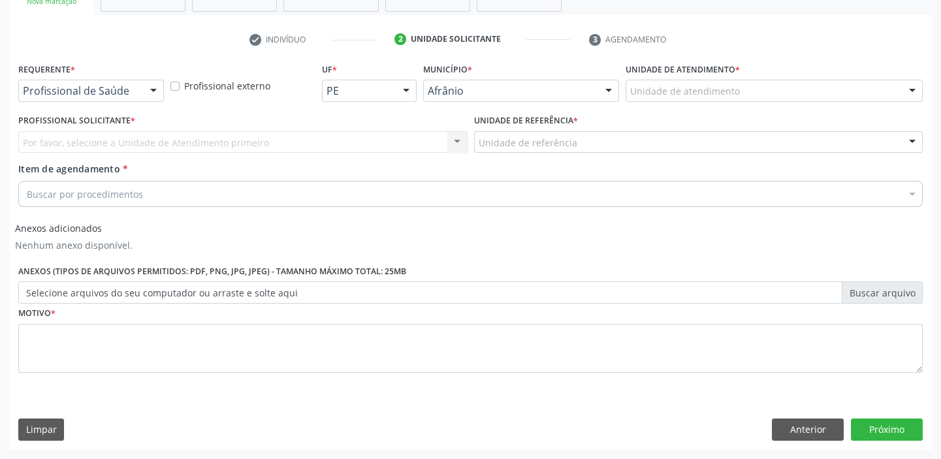
scroll to position [223, 0]
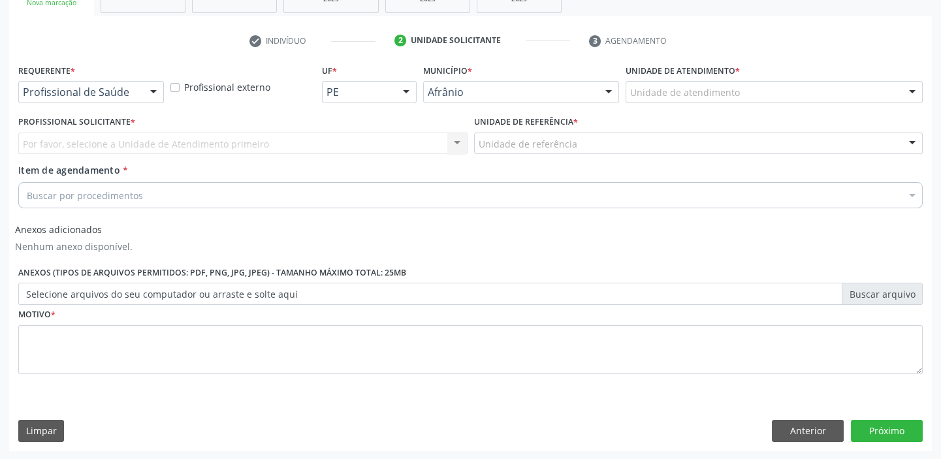
click at [756, 86] on div "Unidade de atendimento" at bounding box center [774, 92] width 297 height 22
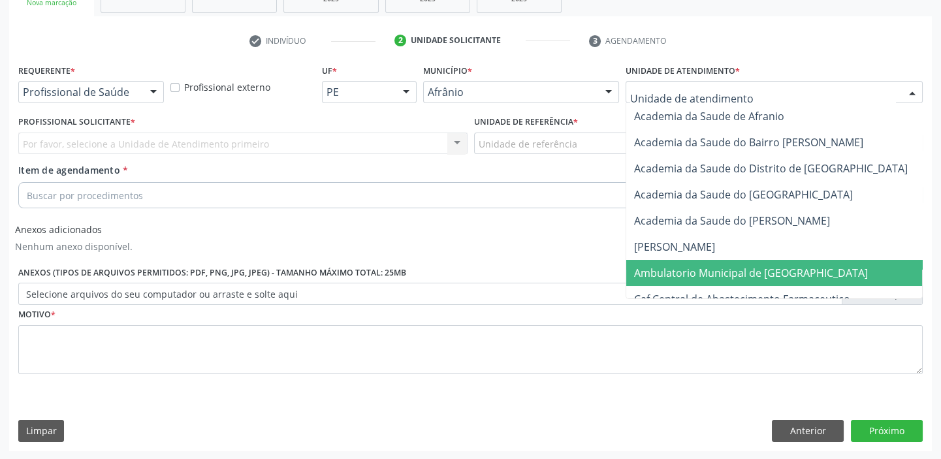
click at [725, 266] on span "Ambulatorio Municipal de [GEOGRAPHIC_DATA]" at bounding box center [751, 273] width 234 height 14
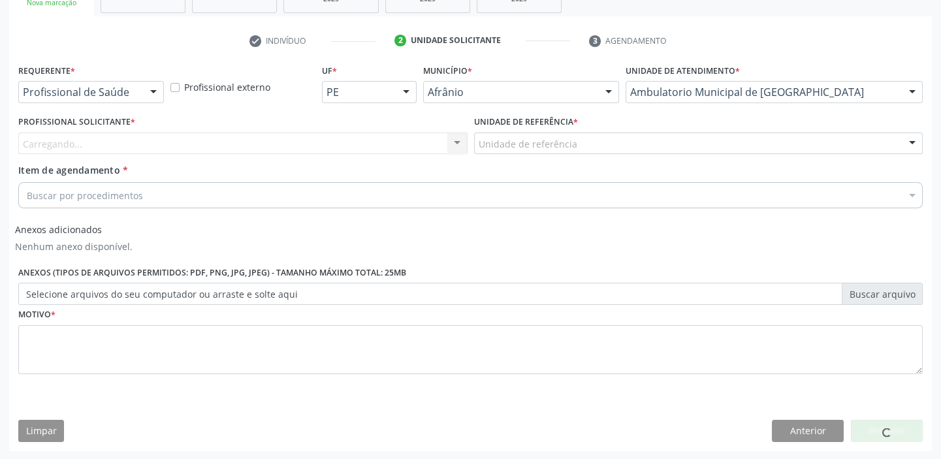
click at [591, 142] on div "Unidade de referência" at bounding box center [698, 144] width 449 height 22
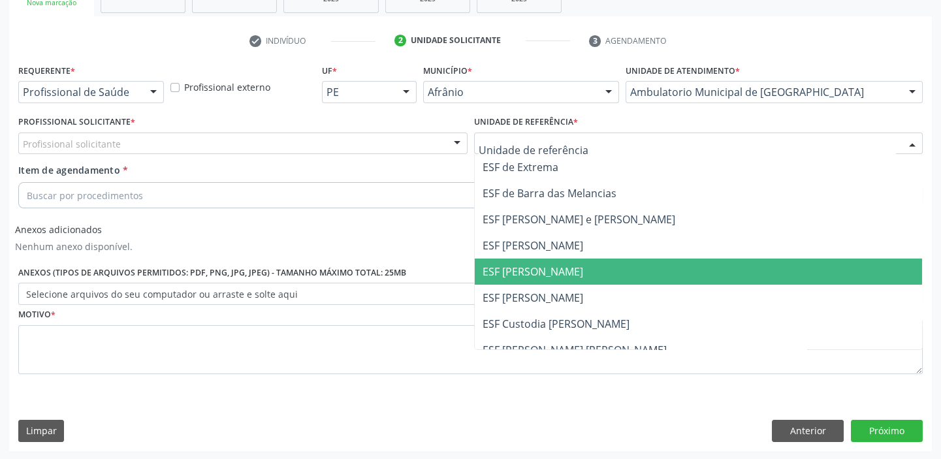
click at [580, 266] on span "ESF [PERSON_NAME]" at bounding box center [699, 272] width 448 height 26
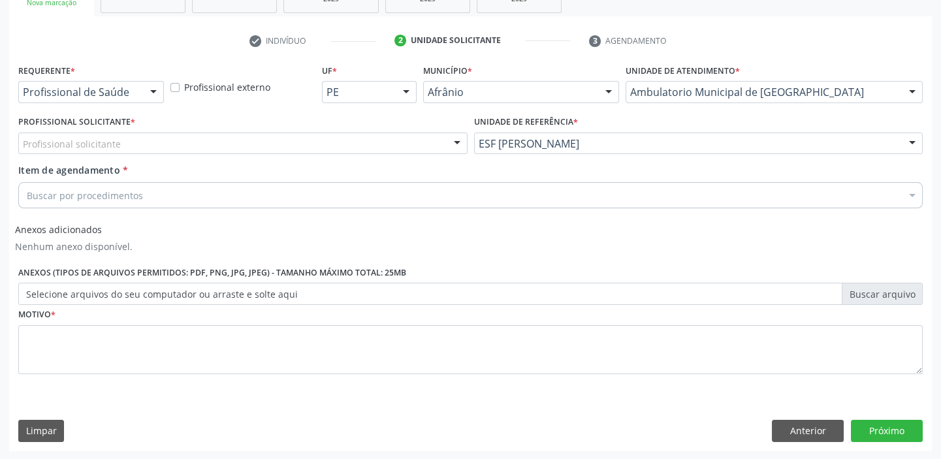
click at [342, 137] on div "Profissional solicitante" at bounding box center [242, 144] width 449 height 22
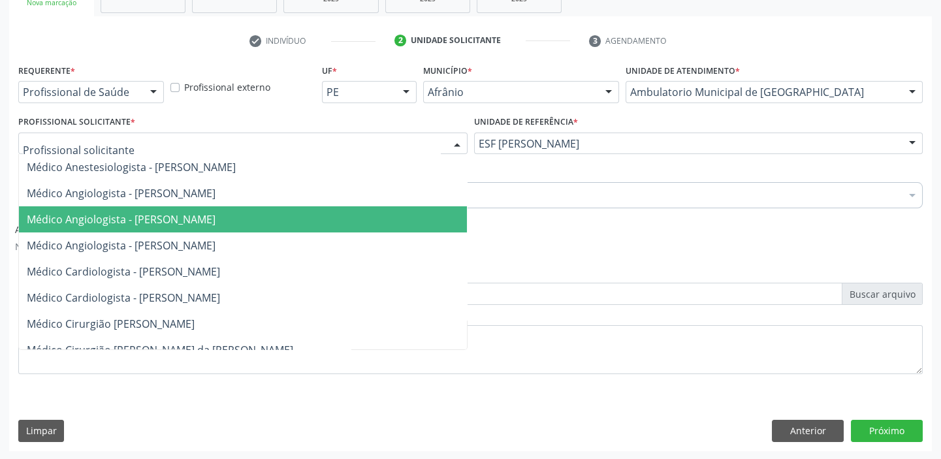
scroll to position [59, 0]
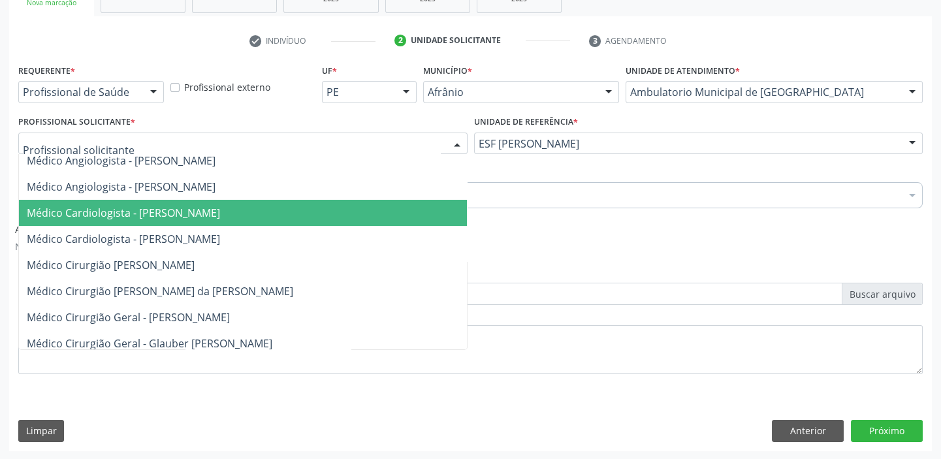
click at [369, 213] on span "Médico Cardiologista - [PERSON_NAME]" at bounding box center [243, 213] width 448 height 26
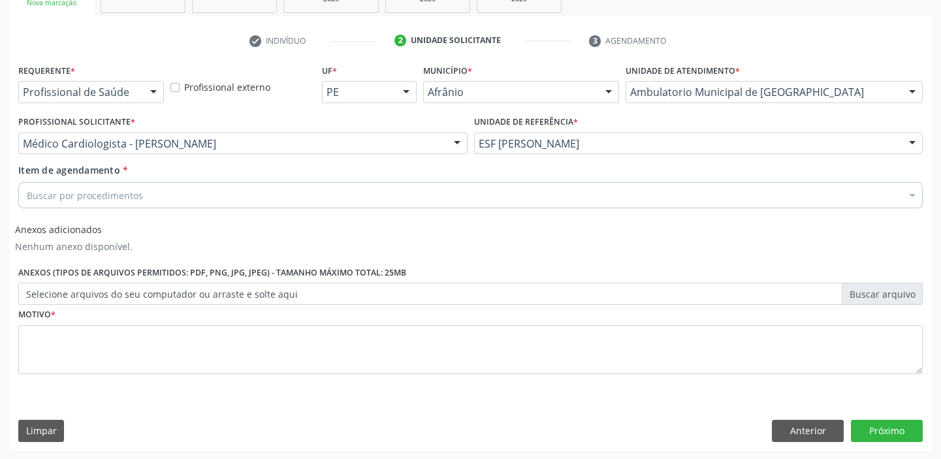
click at [259, 192] on div "Buscar por procedimentos" at bounding box center [470, 195] width 904 height 26
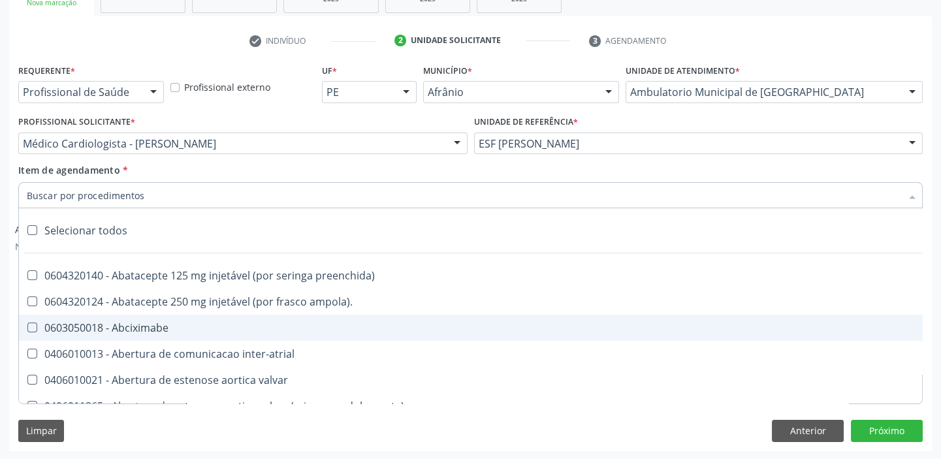
click at [215, 190] on input "Item de agendamento *" at bounding box center [464, 195] width 874 height 26
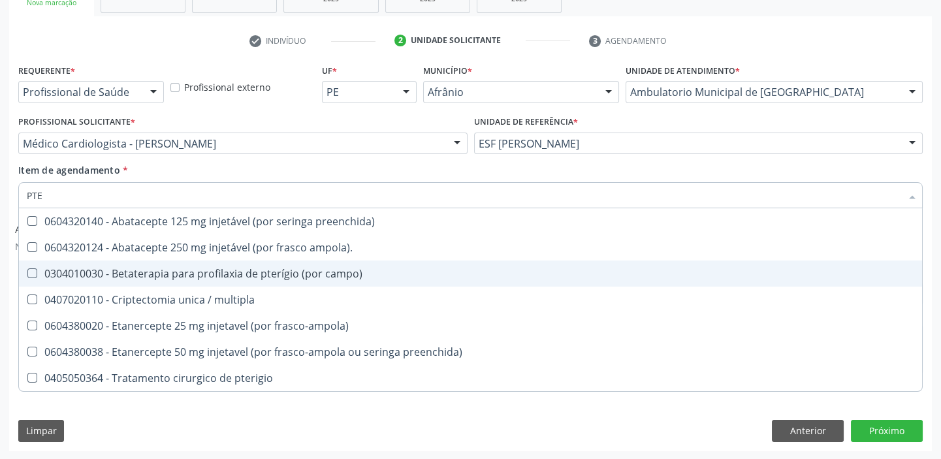
type input "PTER"
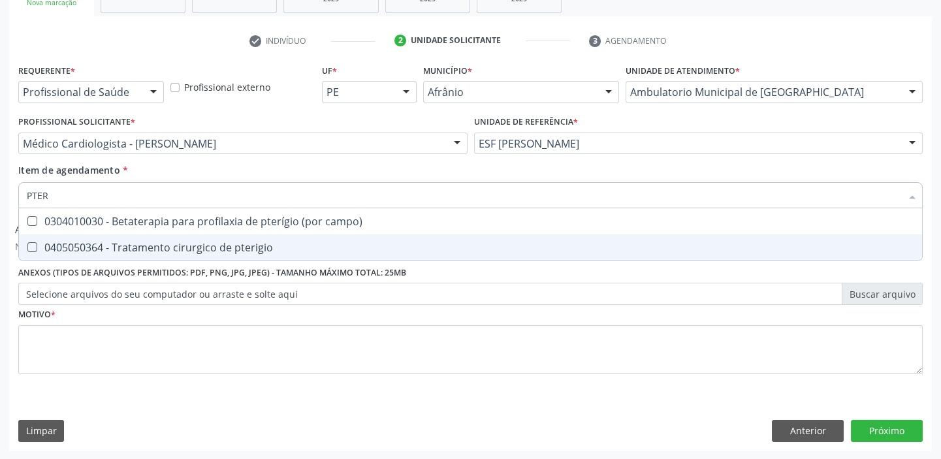
click at [172, 246] on div "0405050364 - Tratamento cirurgico de pterigio" at bounding box center [470, 247] width 887 height 10
checkbox pterigio "true"
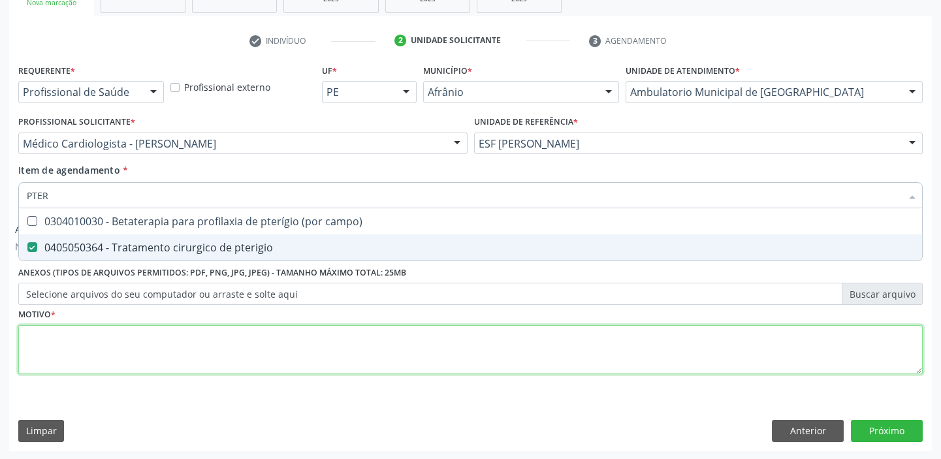
click at [167, 345] on div "Requerente * Profissional de Saúde Profissional de Saúde Paciente Nenhum result…" at bounding box center [470, 227] width 904 height 332
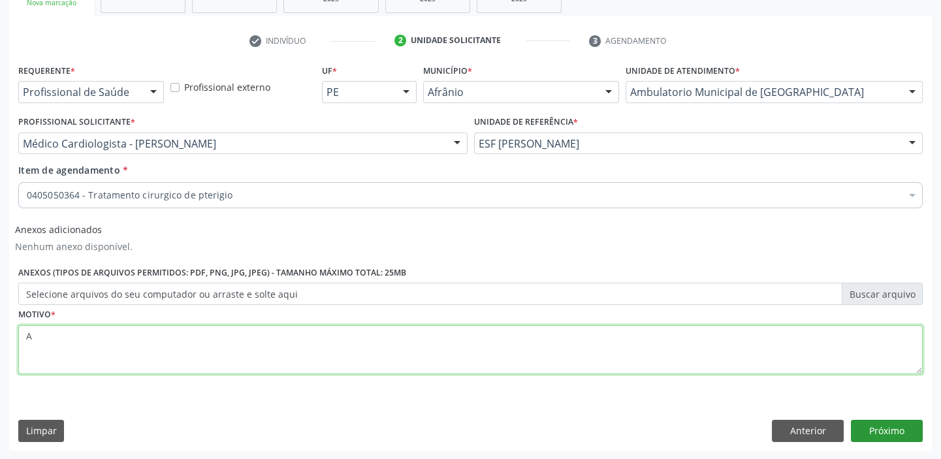
type textarea "A"
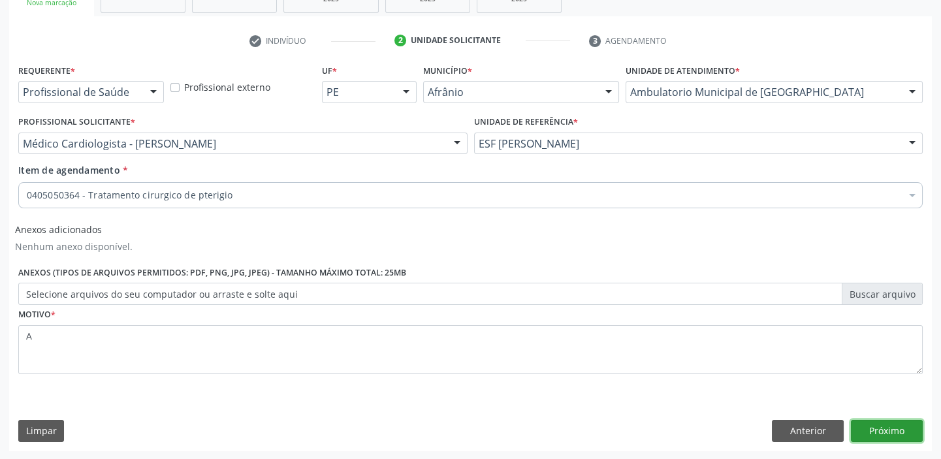
click at [885, 434] on button "Próximo" at bounding box center [887, 431] width 72 height 22
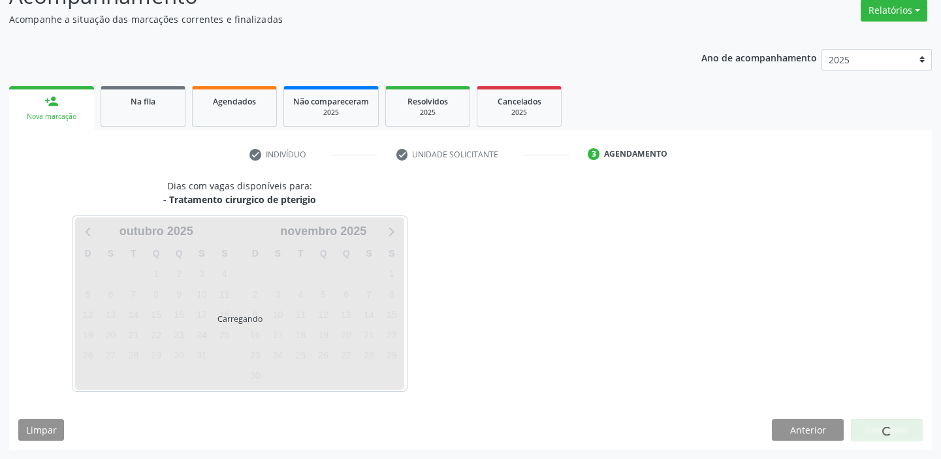
scroll to position [108, 0]
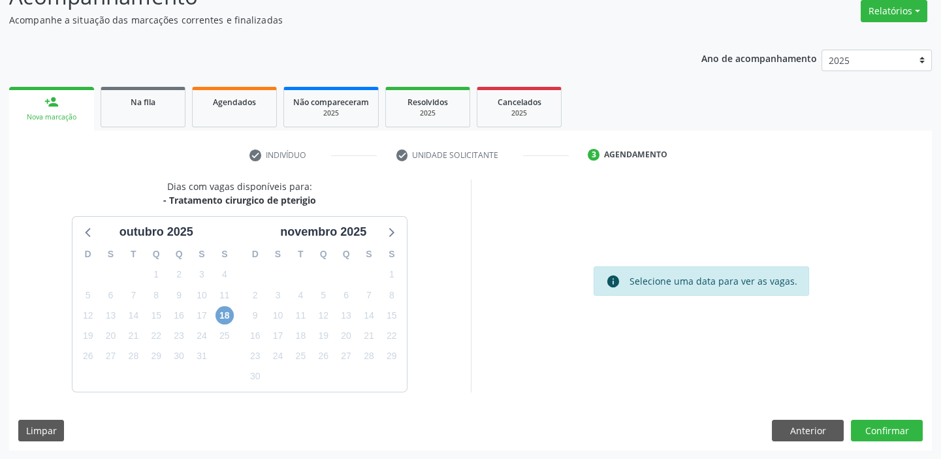
click at [219, 315] on span "18" at bounding box center [224, 315] width 18 height 18
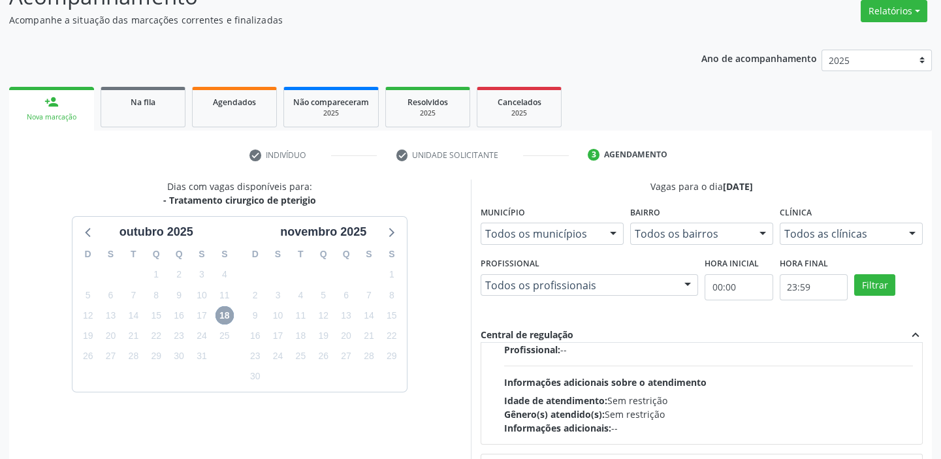
scroll to position [434, 0]
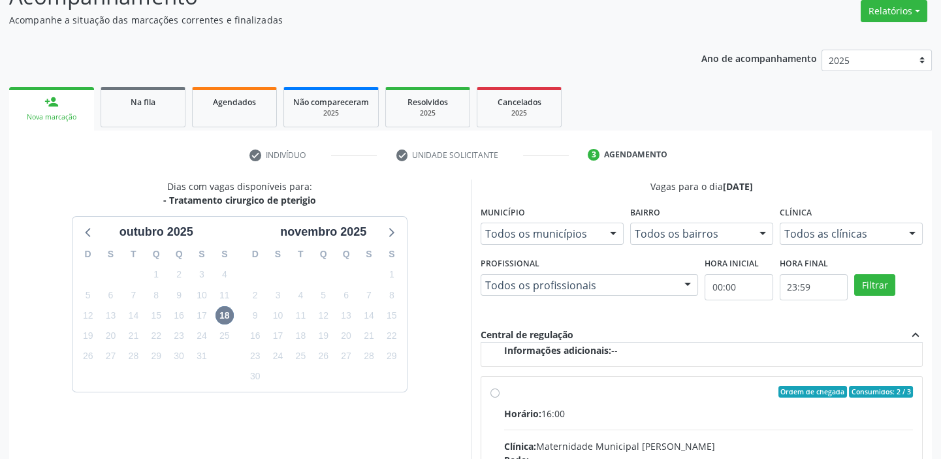
click at [599, 389] on div "Ordem de chegada Consumidos: 2 / 3" at bounding box center [708, 392] width 409 height 12
click at [500, 389] on input "Ordem de chegada Consumidos: 2 / 3 Horário: 16:00 Clínica: Maternidade Municipa…" at bounding box center [494, 392] width 9 height 12
radio input "true"
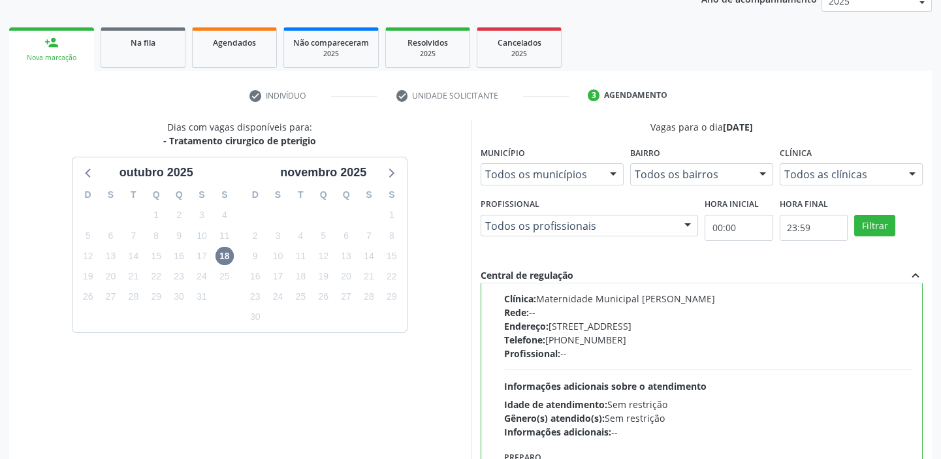
scroll to position [320, 0]
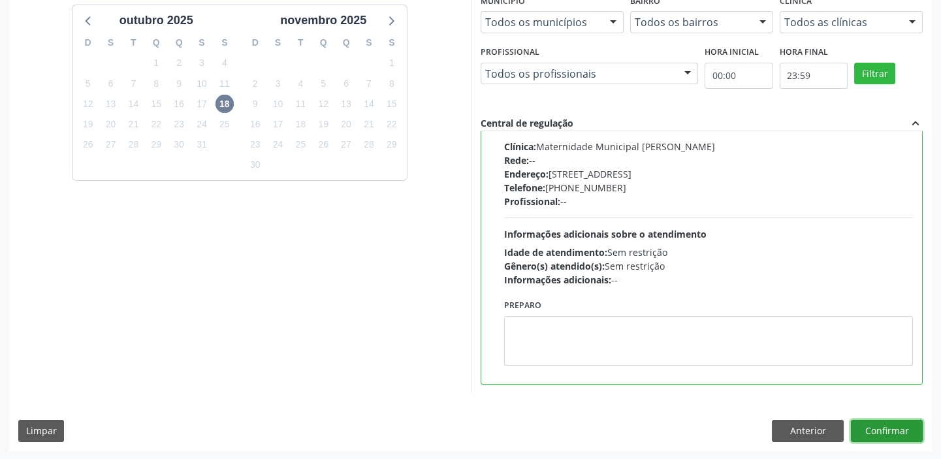
click at [900, 431] on button "Confirmar" at bounding box center [887, 431] width 72 height 22
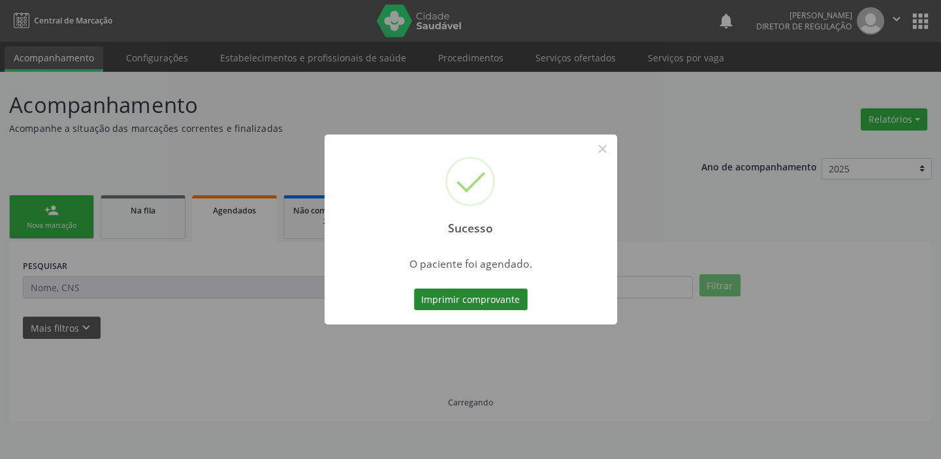
scroll to position [0, 0]
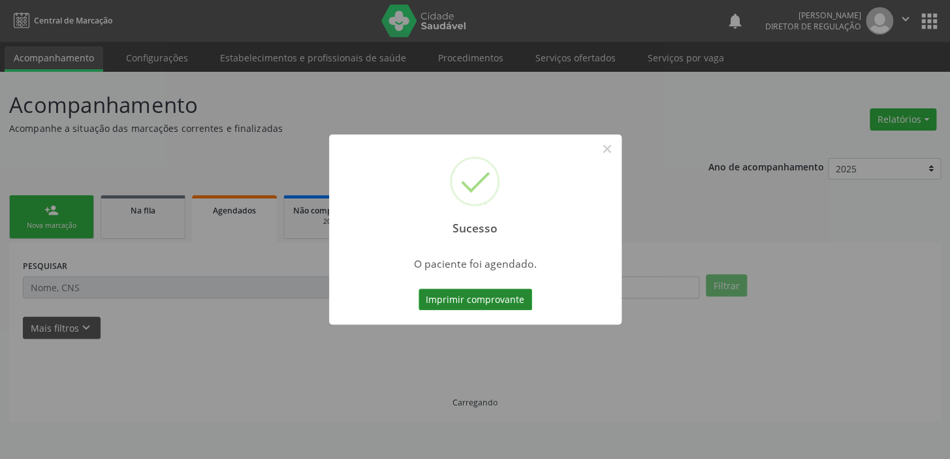
click at [501, 302] on button "Imprimir comprovante" at bounding box center [476, 300] width 114 height 22
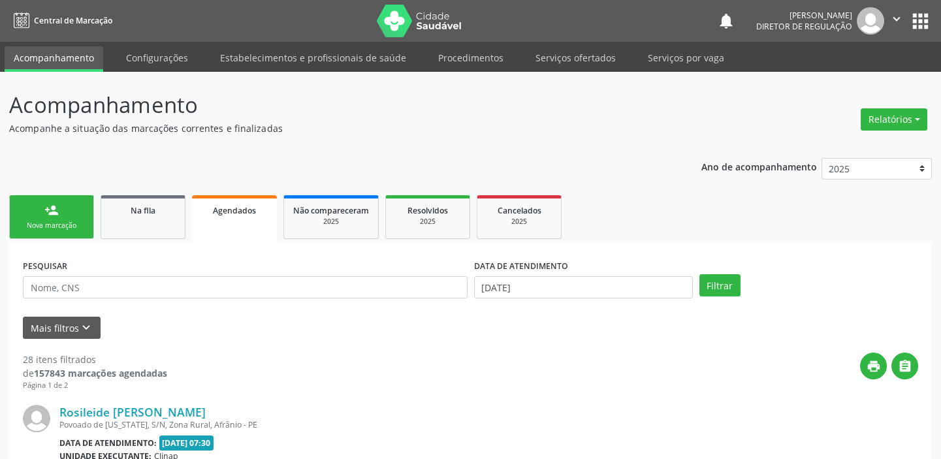
click at [78, 221] on div "Nova marcação" at bounding box center [51, 226] width 65 height 10
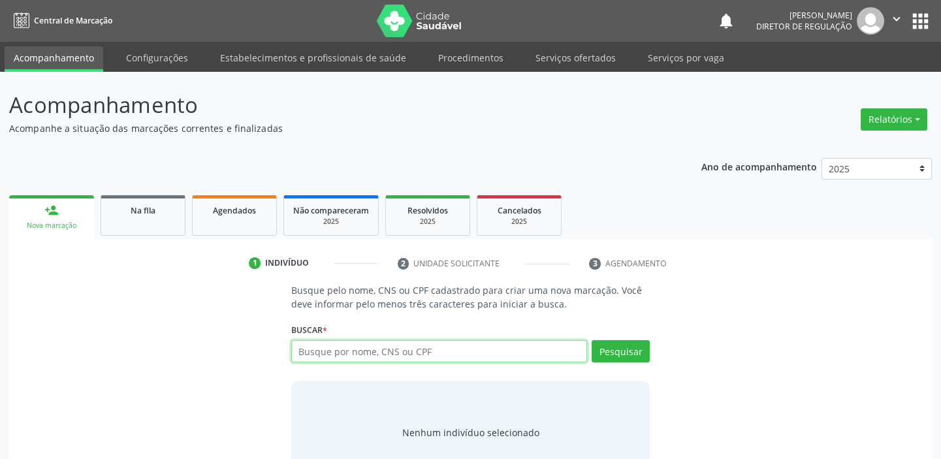
click at [410, 349] on input "text" at bounding box center [439, 351] width 296 height 22
type input "700003378372006"
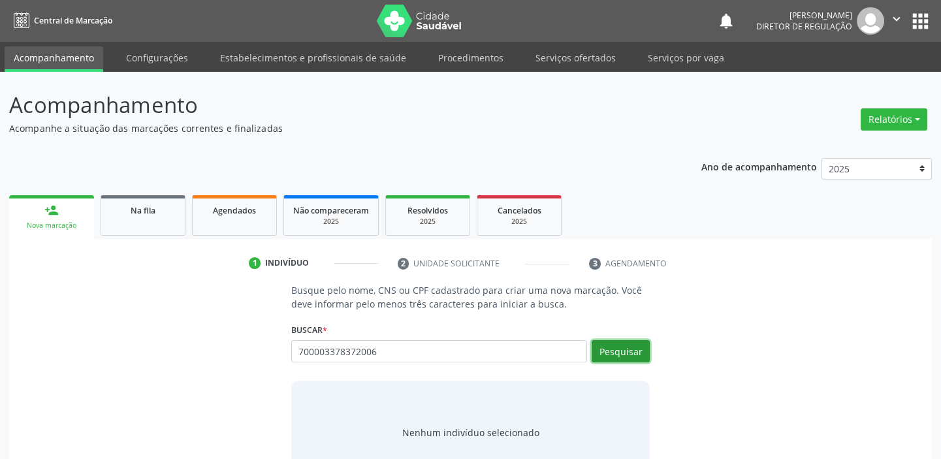
click at [626, 347] on button "Pesquisar" at bounding box center [621, 351] width 58 height 22
type input "700003378372006"
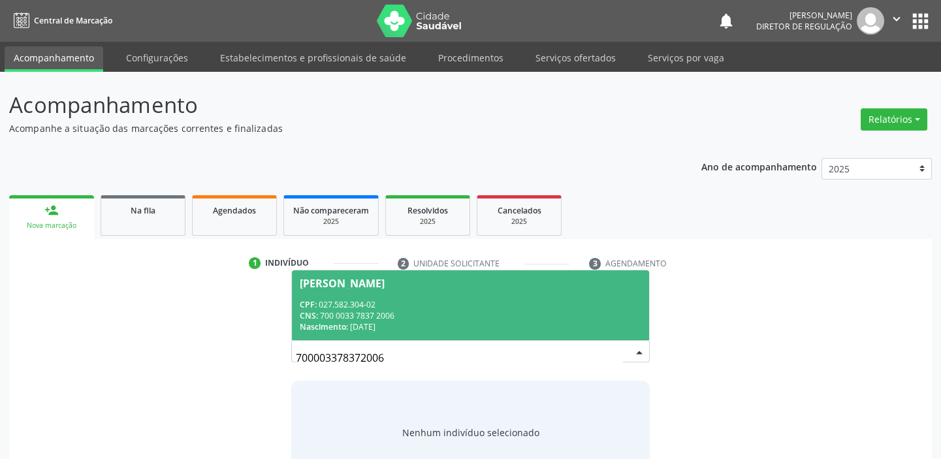
click at [381, 319] on div "CNS: 700 0033 7837 2006" at bounding box center [471, 315] width 342 height 11
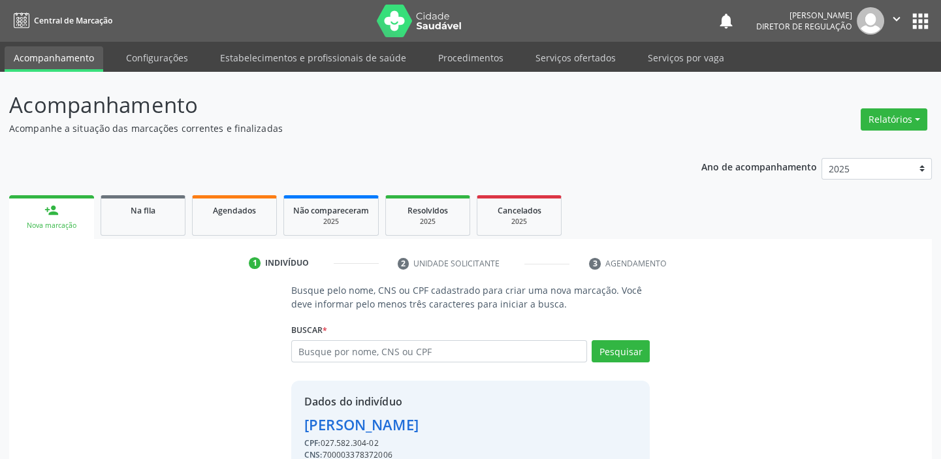
scroll to position [64, 0]
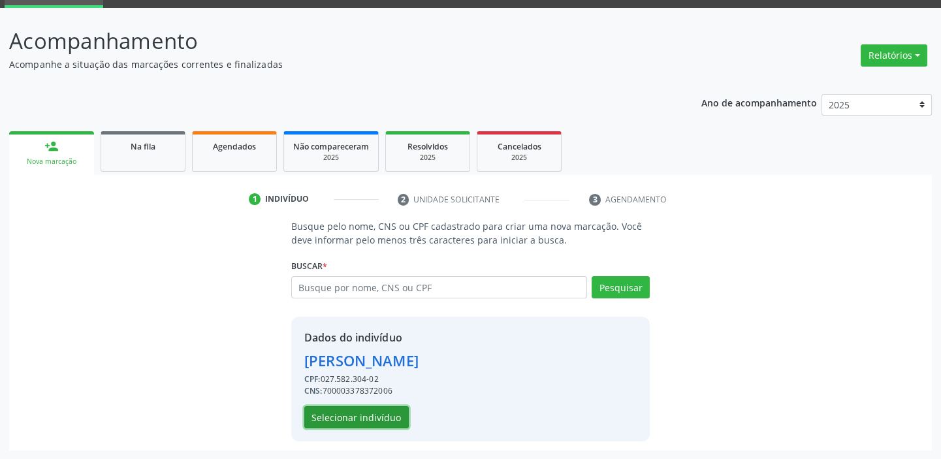
click at [380, 419] on button "Selecionar indivíduo" at bounding box center [356, 417] width 104 height 22
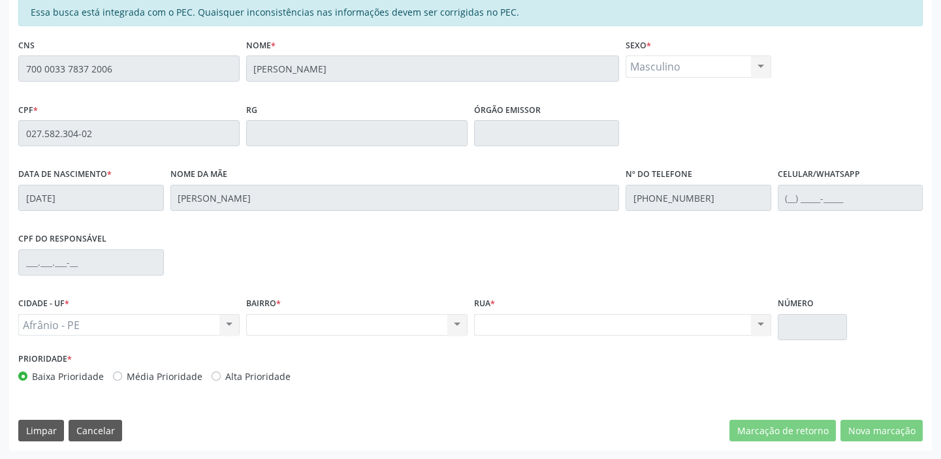
scroll to position [167, 0]
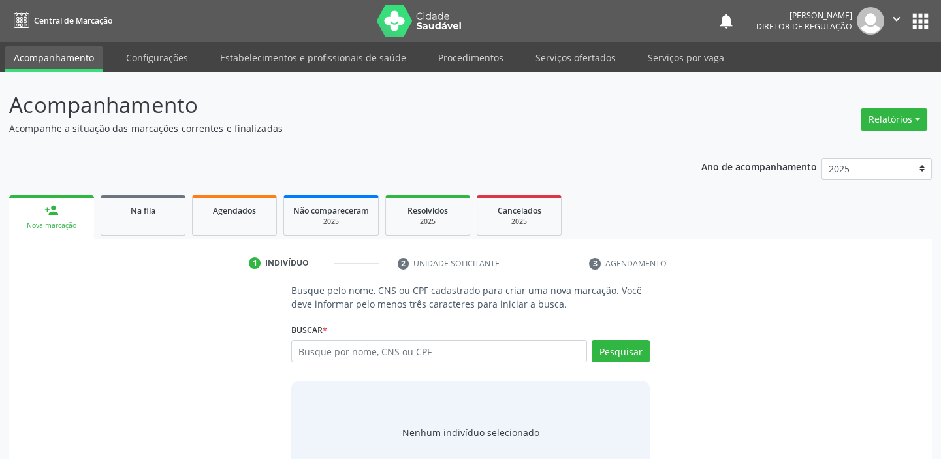
click at [358, 353] on input "text" at bounding box center [439, 351] width 296 height 22
type input "700 0033 7837 2006"
click at [625, 351] on button "Pesquisar" at bounding box center [621, 351] width 58 height 22
type input "700 0033 7837 2006"
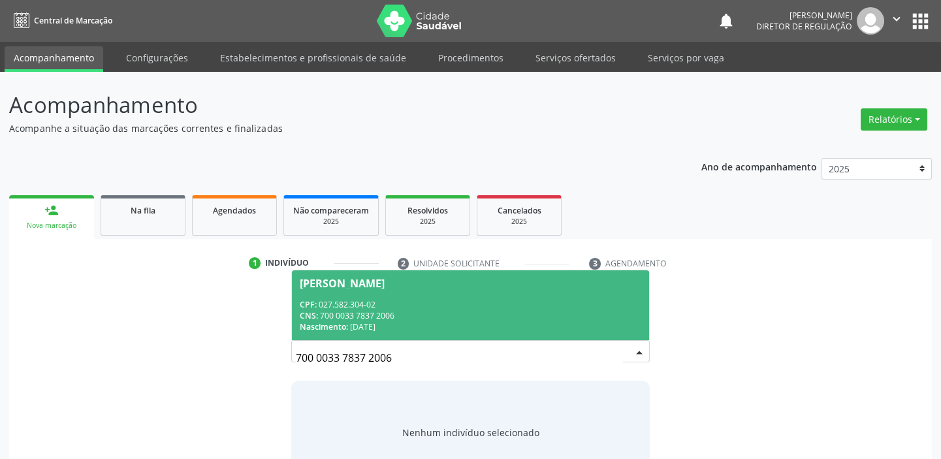
click at [374, 311] on div "CNS: 700 0033 7837 2006" at bounding box center [471, 315] width 342 height 11
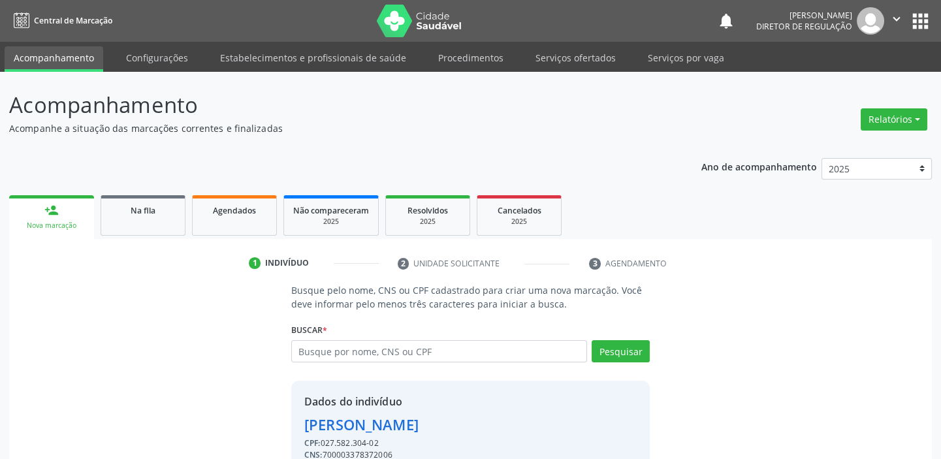
scroll to position [64, 0]
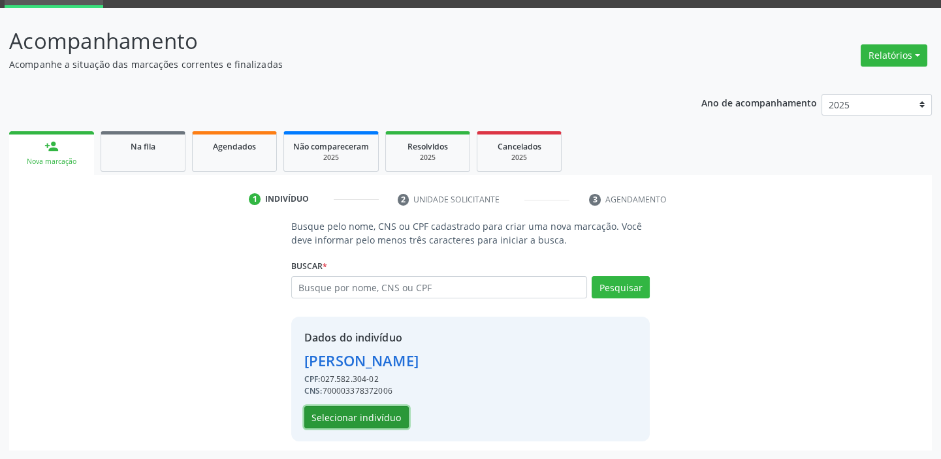
click at [396, 416] on button "Selecionar indivíduo" at bounding box center [356, 417] width 104 height 22
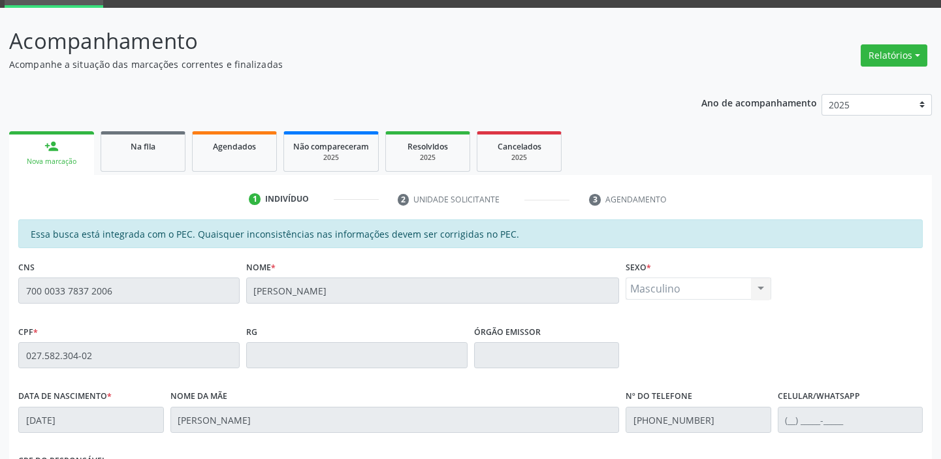
scroll to position [286, 0]
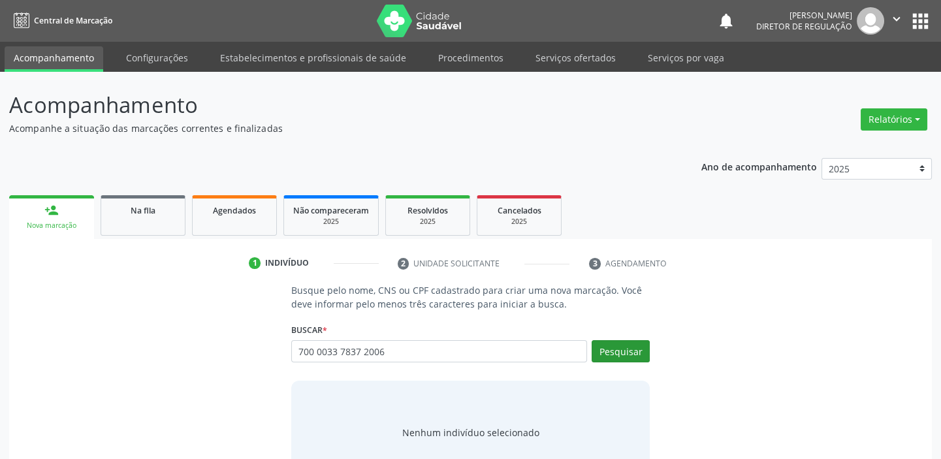
type input "700 0033 7837 2006"
click at [616, 353] on button "Pesquisar" at bounding box center [621, 351] width 58 height 22
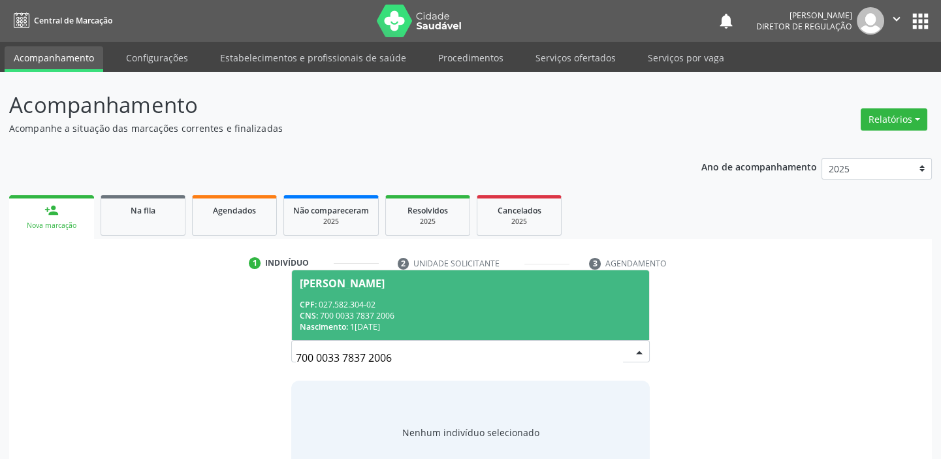
click at [333, 308] on div "CPF: 027.582.304-02" at bounding box center [471, 304] width 342 height 11
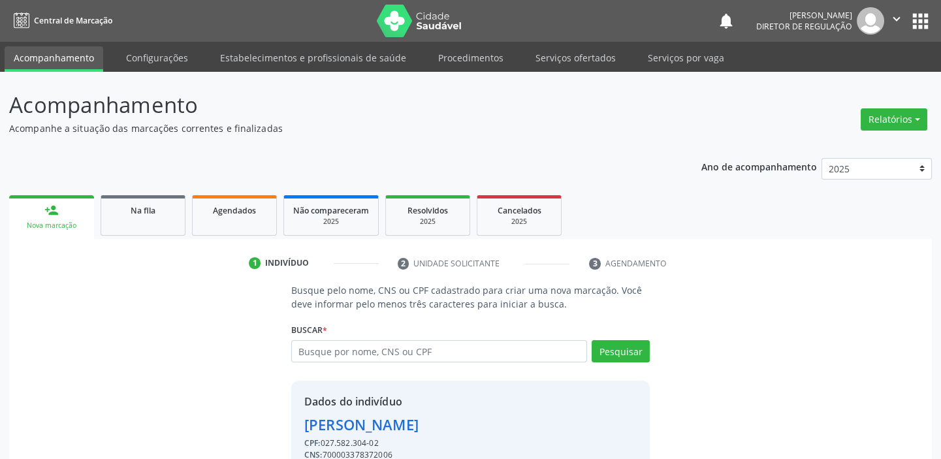
scroll to position [64, 0]
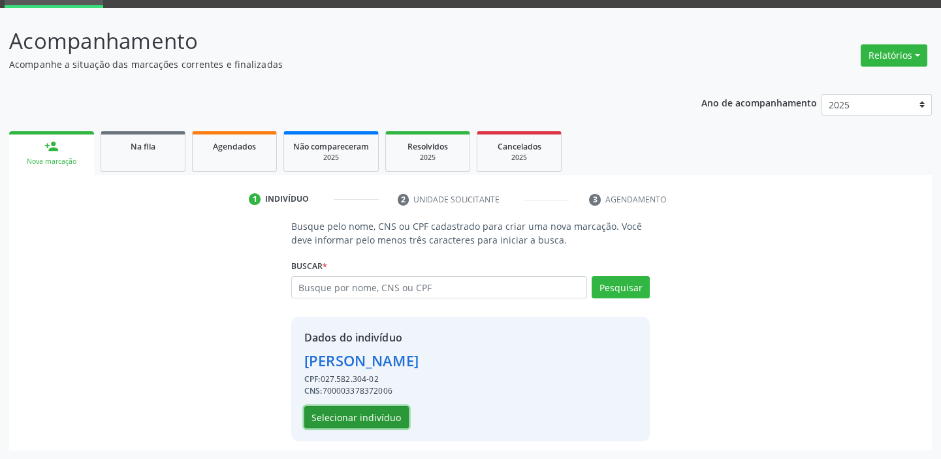
click at [364, 418] on button "Selecionar indivíduo" at bounding box center [356, 417] width 104 height 22
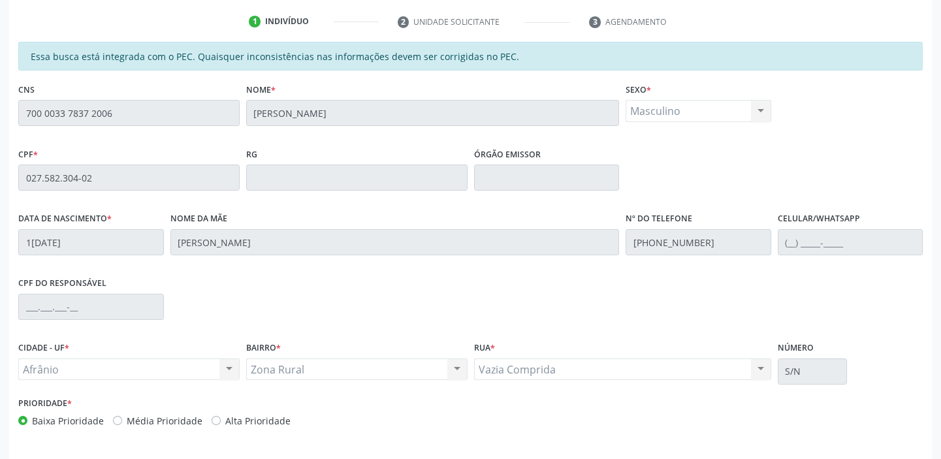
scroll to position [286, 0]
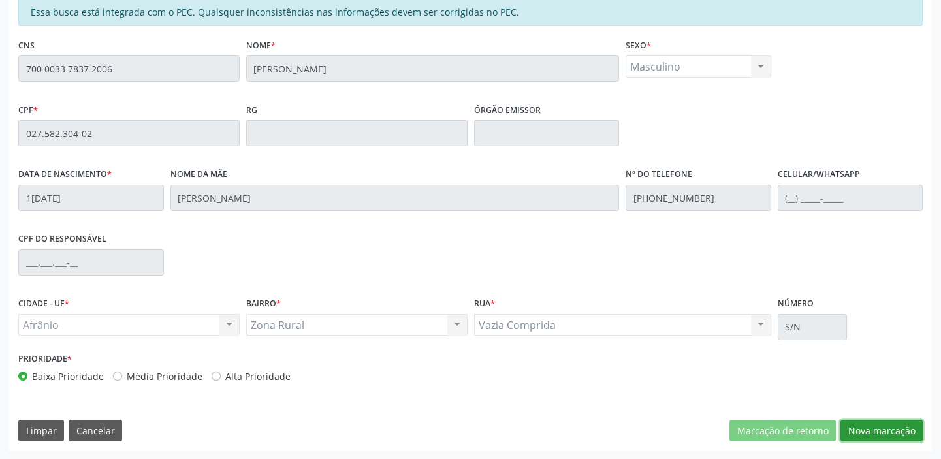
click at [882, 431] on button "Nova marcação" at bounding box center [881, 431] width 82 height 22
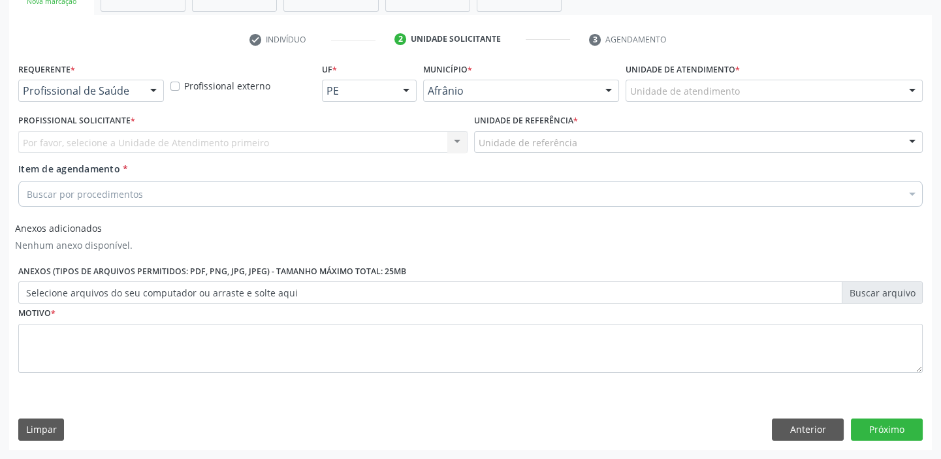
scroll to position [223, 0]
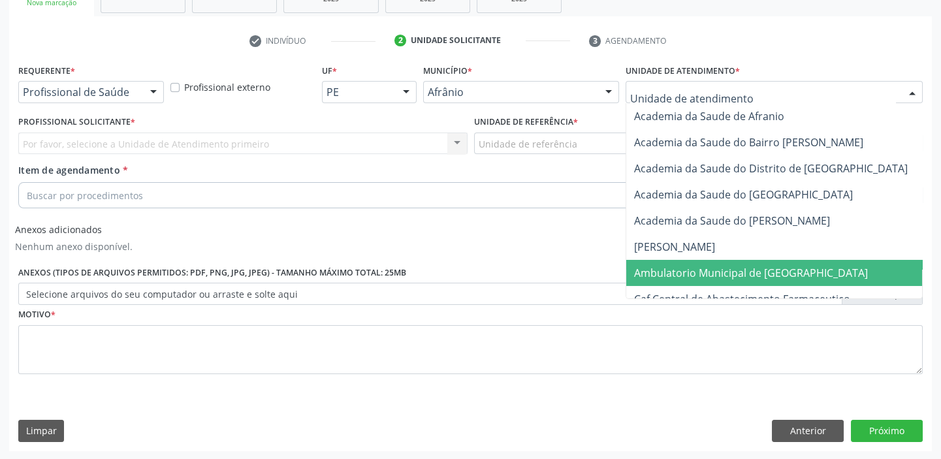
click at [720, 272] on span "Ambulatorio Municipal de [GEOGRAPHIC_DATA]" at bounding box center [751, 273] width 234 height 14
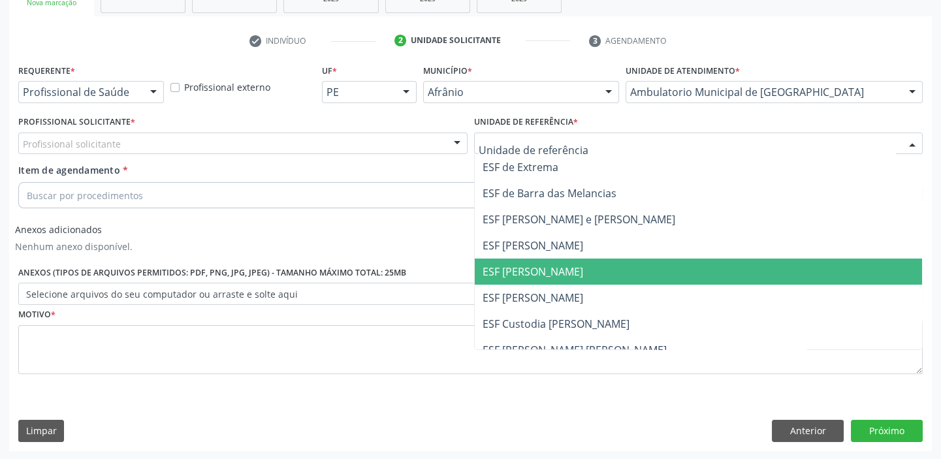
click at [572, 270] on span "ESF [PERSON_NAME]" at bounding box center [699, 272] width 448 height 26
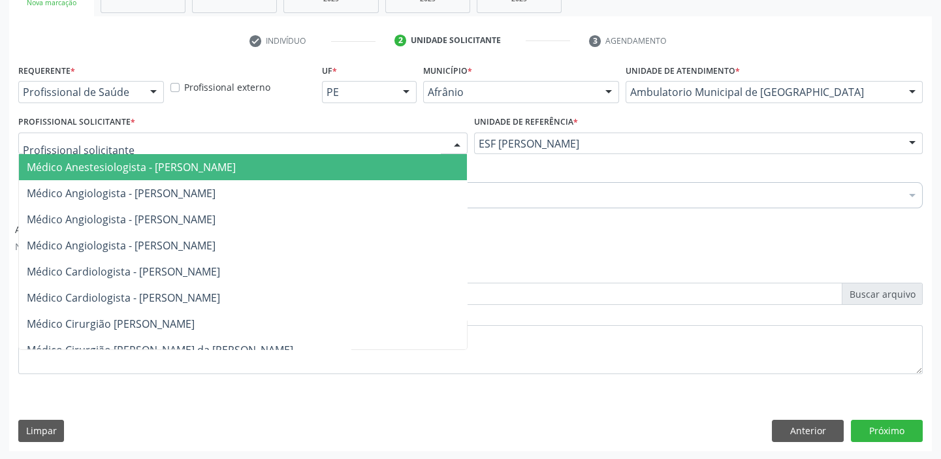
click at [419, 135] on div at bounding box center [242, 144] width 449 height 22
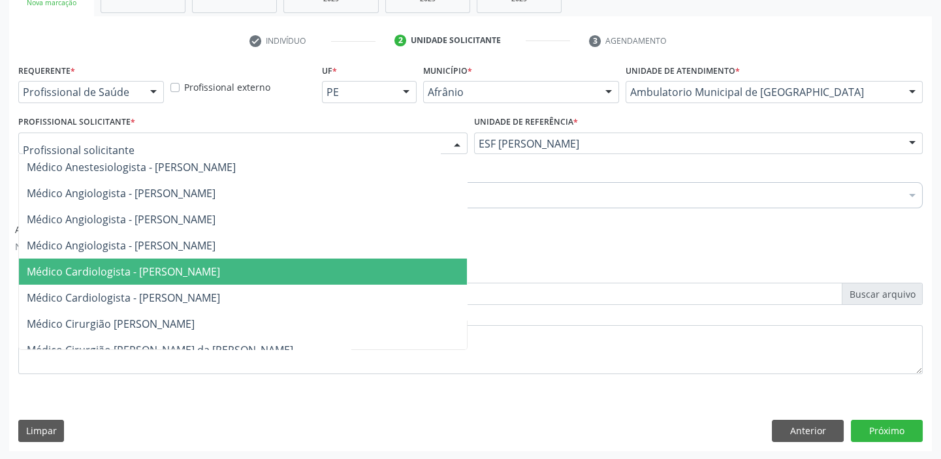
click at [342, 281] on span "Médico Cardiologista - [PERSON_NAME]" at bounding box center [243, 272] width 448 height 26
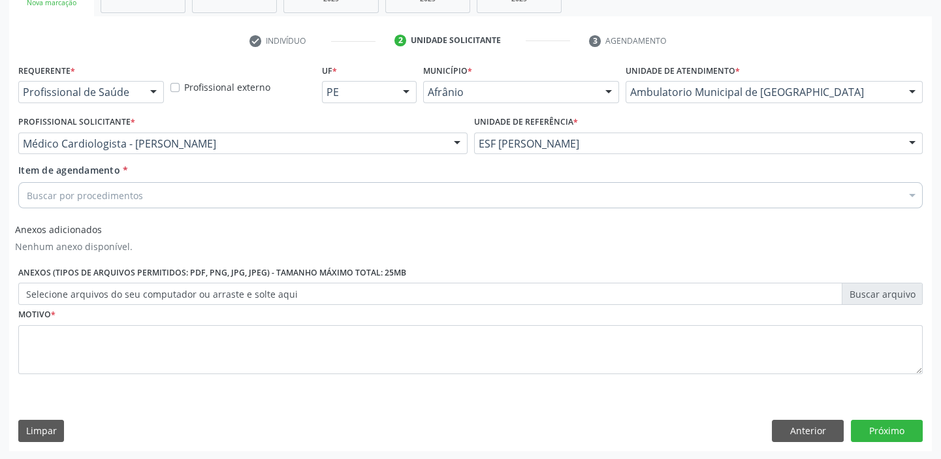
click at [221, 188] on div "Buscar por procedimentos" at bounding box center [470, 195] width 904 height 26
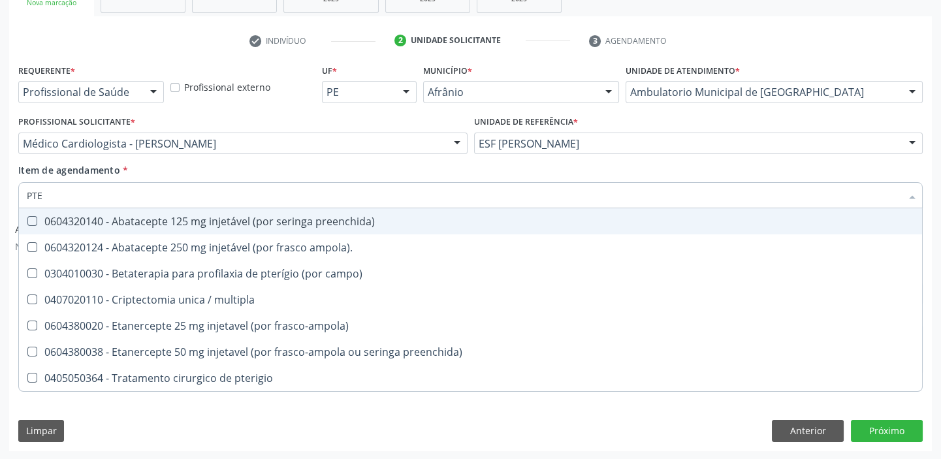
type input "PTER"
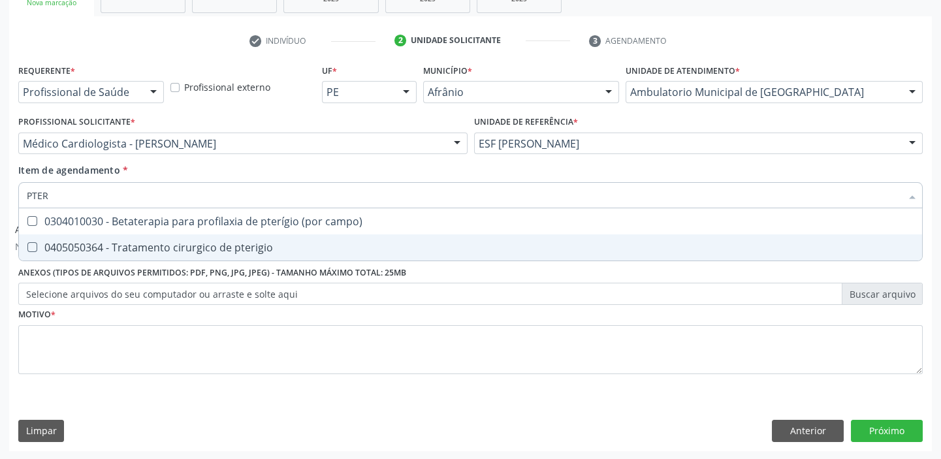
click at [128, 246] on div "0405050364 - Tratamento cirurgico de pterigio" at bounding box center [470, 247] width 887 height 10
checkbox pterigio "true"
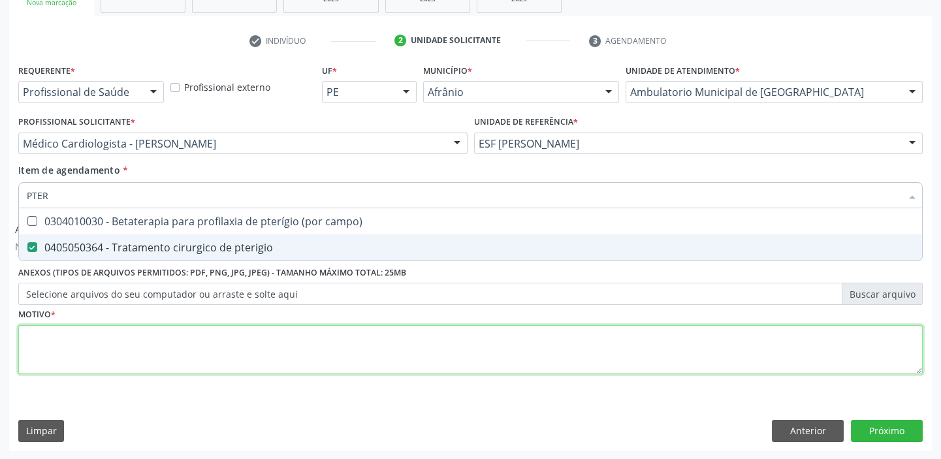
click at [112, 346] on div "Requerente * Profissional de Saúde Profissional de Saúde Paciente Nenhum result…" at bounding box center [470, 227] width 904 height 332
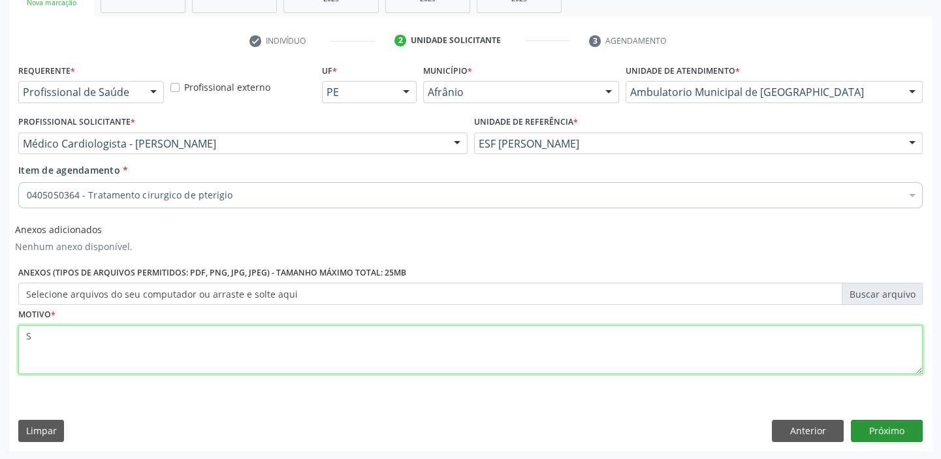
type textarea "S"
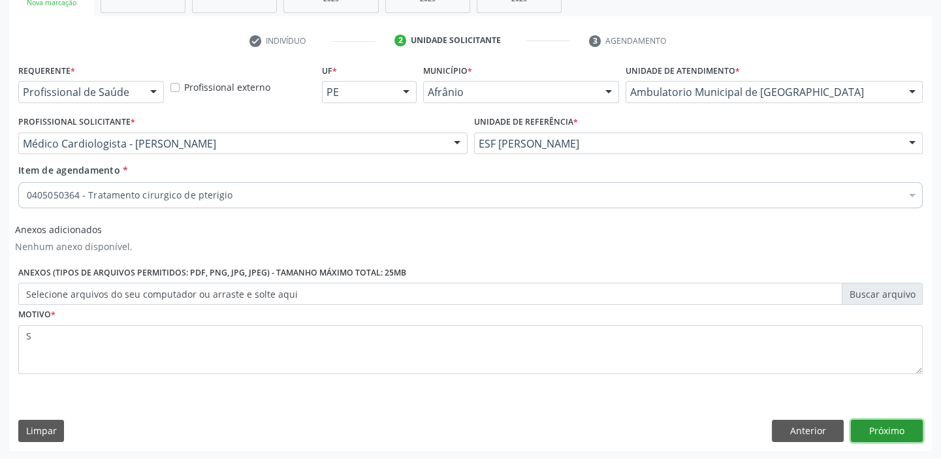
click at [877, 424] on button "Próximo" at bounding box center [887, 431] width 72 height 22
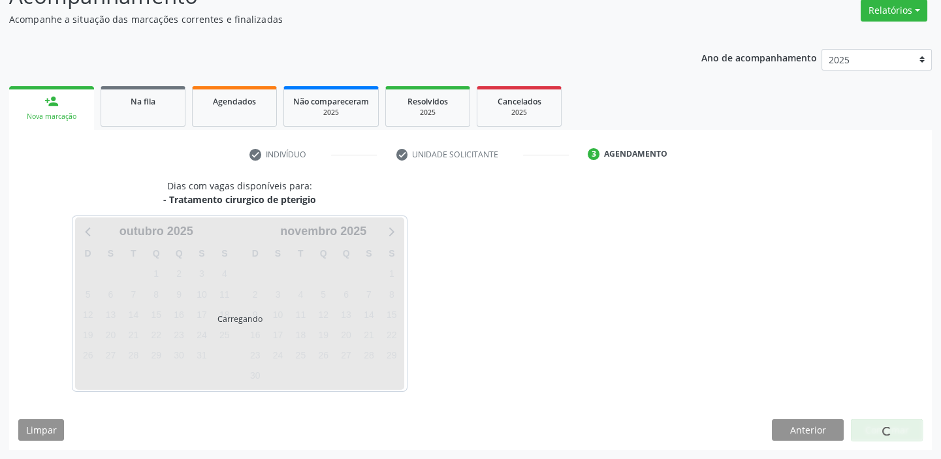
scroll to position [108, 0]
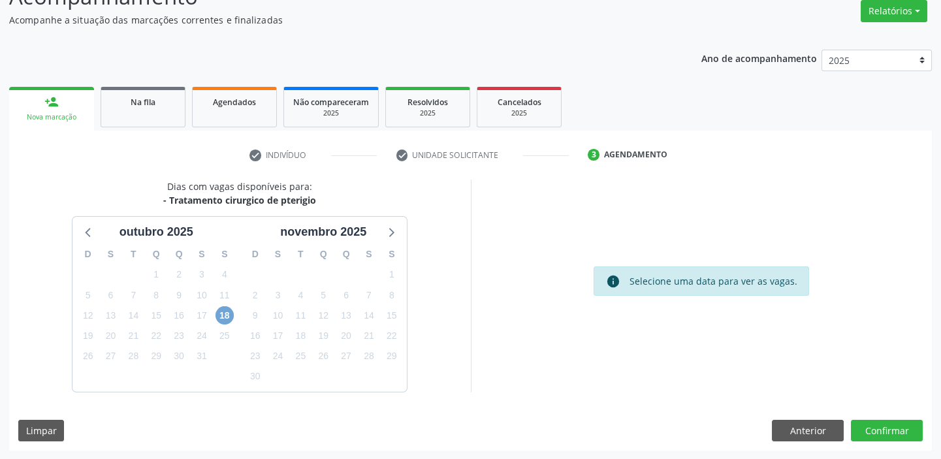
click at [225, 317] on span "18" at bounding box center [224, 315] width 18 height 18
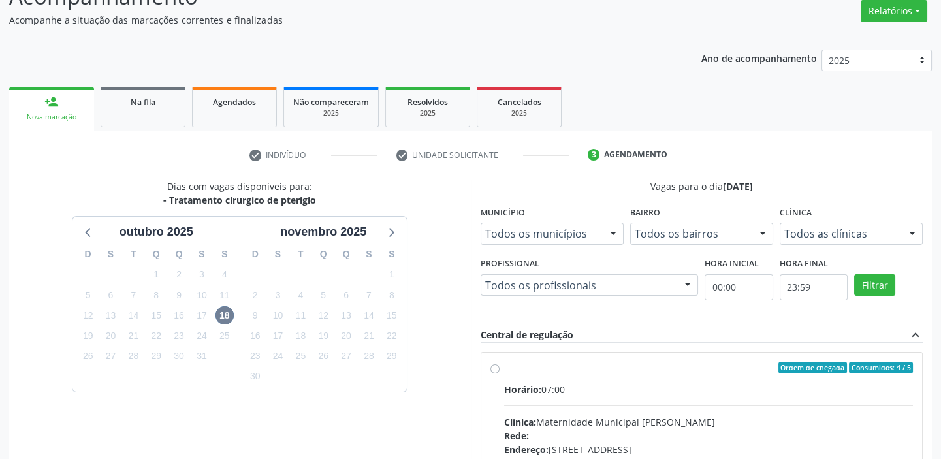
click at [573, 383] on div "Horário: 07:00" at bounding box center [708, 390] width 409 height 14
click at [500, 374] on input "Ordem de chegada Consumidos: 4 / 5 Horário: 07:00 Clínica: Maternidade Municipa…" at bounding box center [494, 368] width 9 height 12
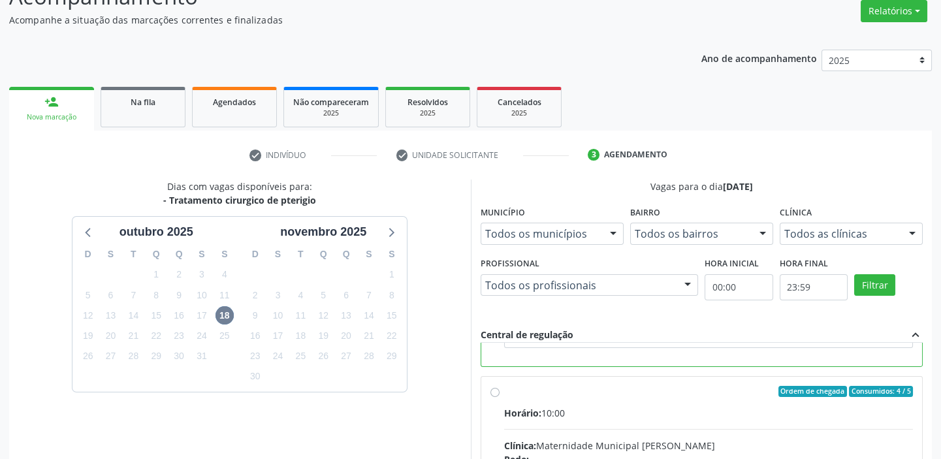
click at [500, 398] on input "Ordem de chegada Consumidos: 4 / 5 Horário: 10:00 Clínica: Maternidade Municipa…" at bounding box center [494, 392] width 9 height 12
radio input "false"
radio input "true"
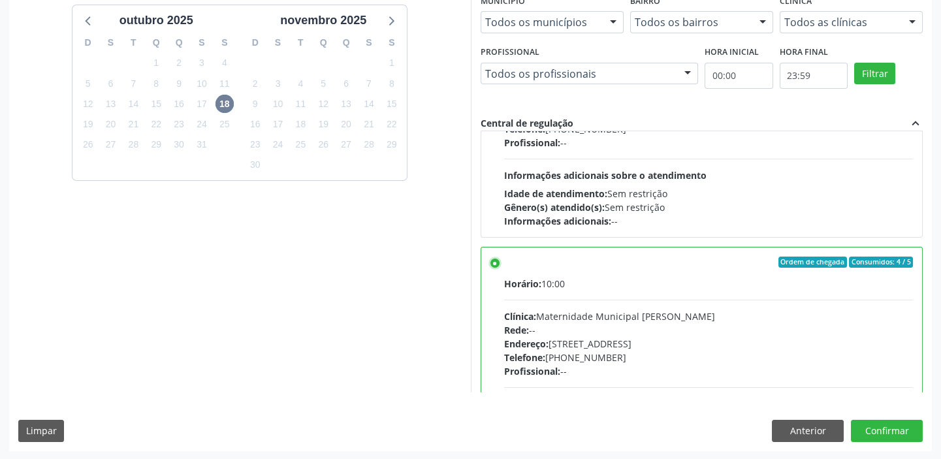
scroll to position [182, 0]
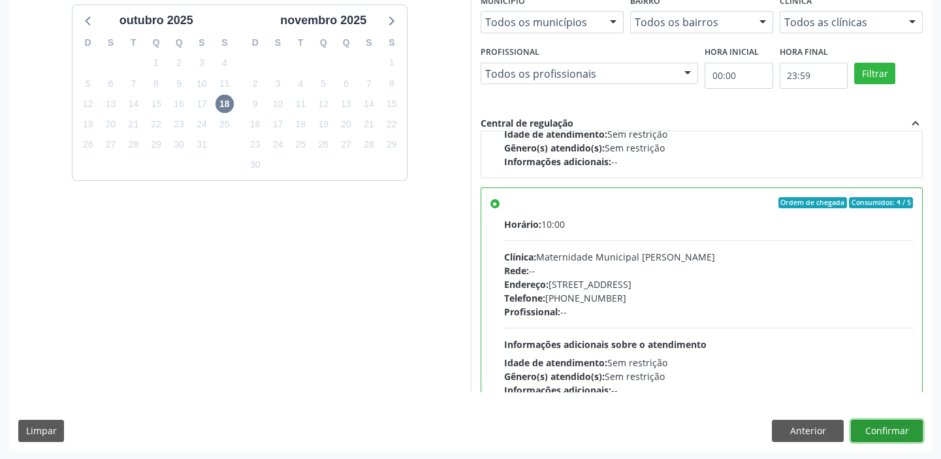
click at [872, 432] on button "Confirmar" at bounding box center [887, 431] width 72 height 22
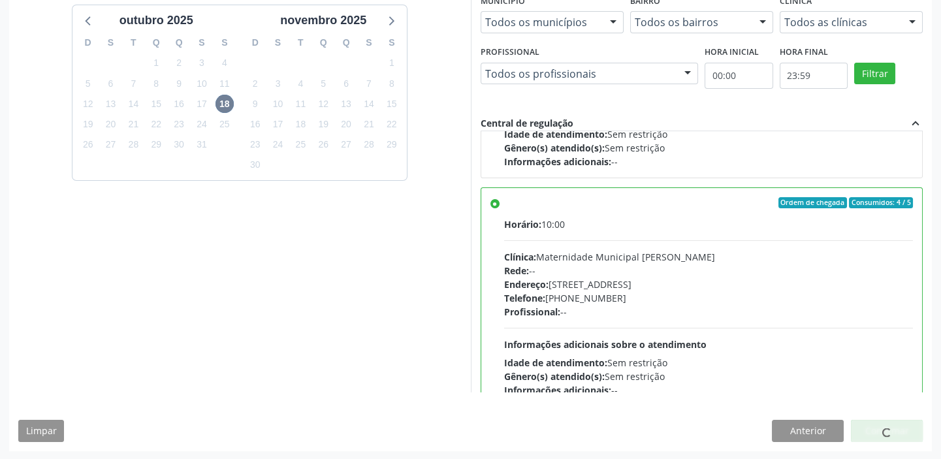
scroll to position [0, 0]
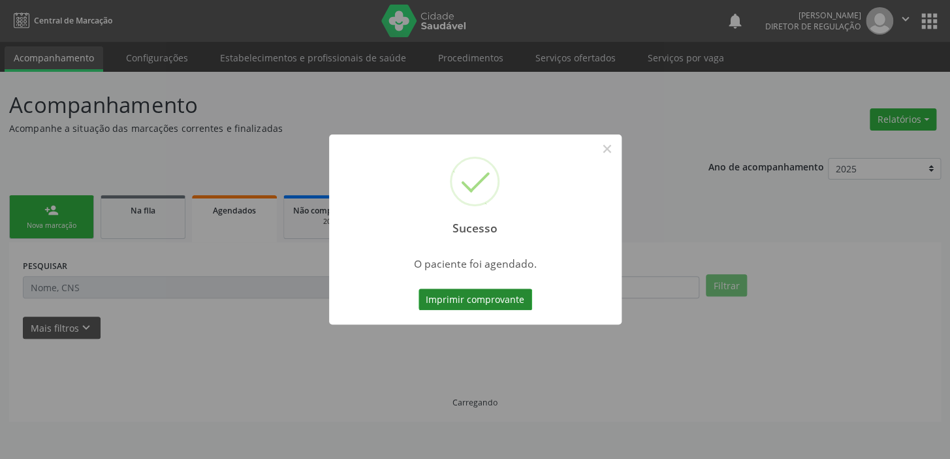
click at [509, 299] on button "Imprimir comprovante" at bounding box center [476, 300] width 114 height 22
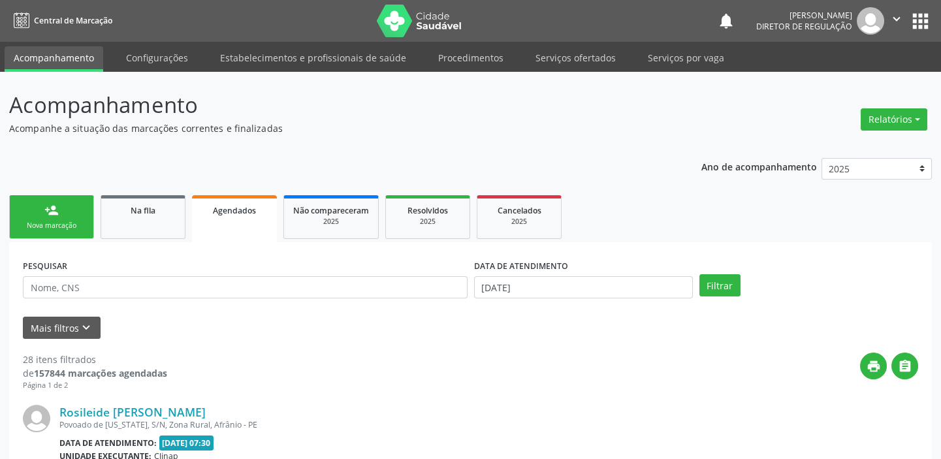
click at [79, 217] on link "person_add Nova marcação" at bounding box center [51, 217] width 85 height 44
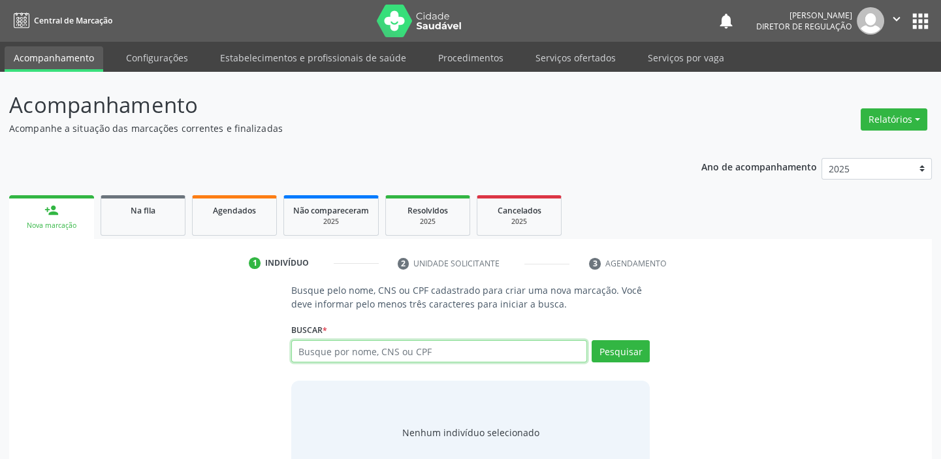
click at [364, 351] on input "text" at bounding box center [439, 351] width 296 height 22
click at [426, 346] on input "text" at bounding box center [439, 351] width 296 height 22
type input "706003829051941"
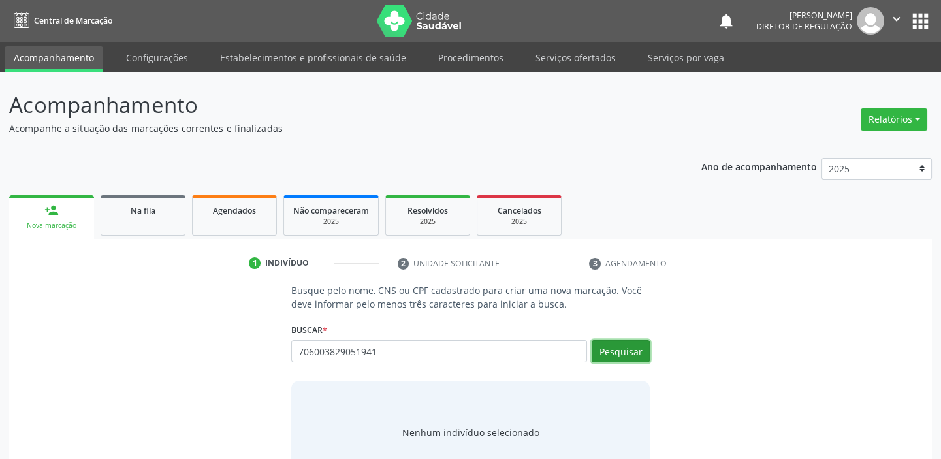
click at [622, 355] on button "Pesquisar" at bounding box center [621, 351] width 58 height 22
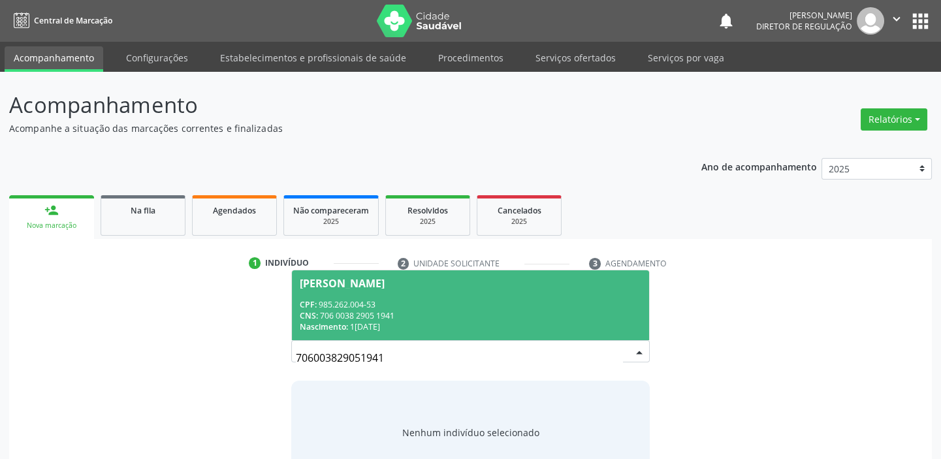
click at [404, 319] on div "CNS: 706 0038 2905 1941" at bounding box center [471, 315] width 342 height 11
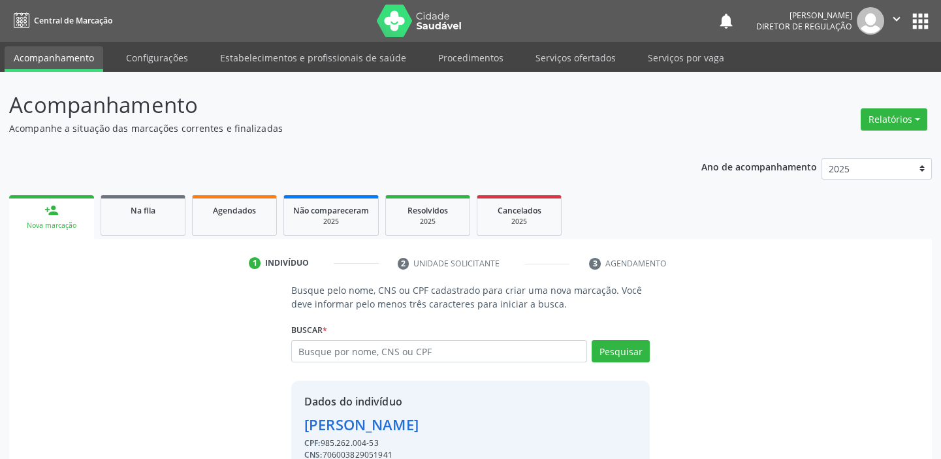
scroll to position [64, 0]
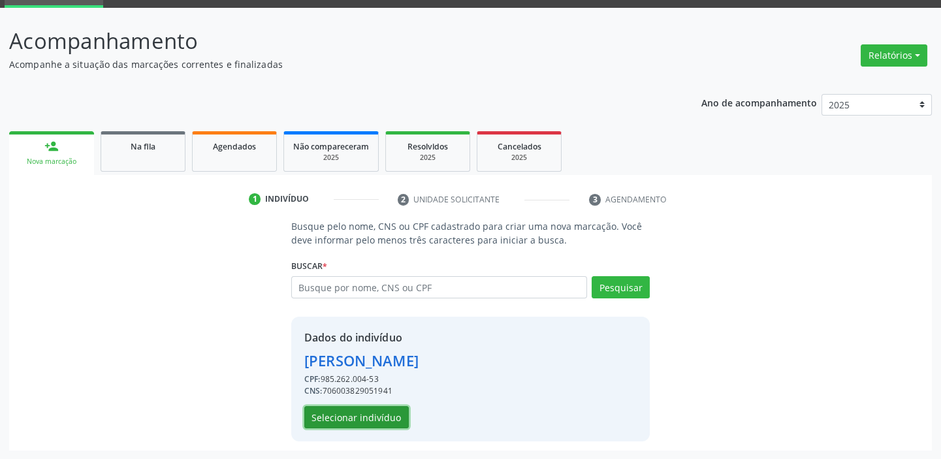
click at [394, 424] on button "Selecionar indivíduo" at bounding box center [356, 417] width 104 height 22
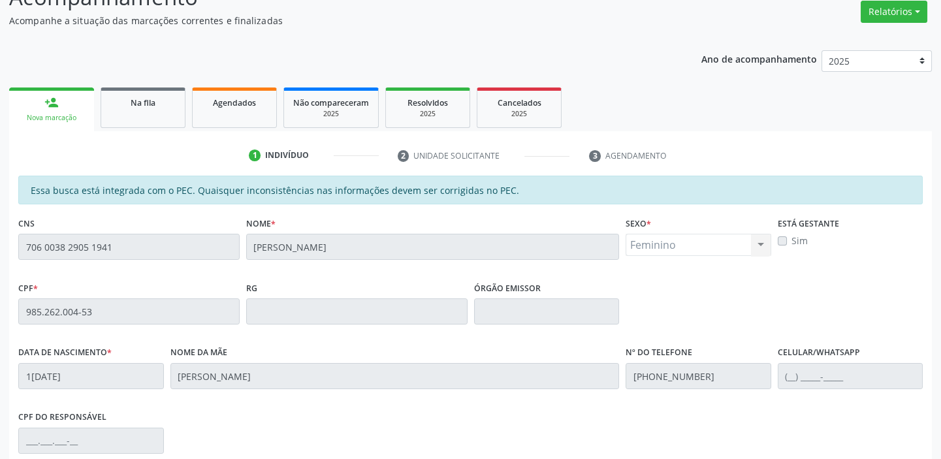
scroll to position [48, 0]
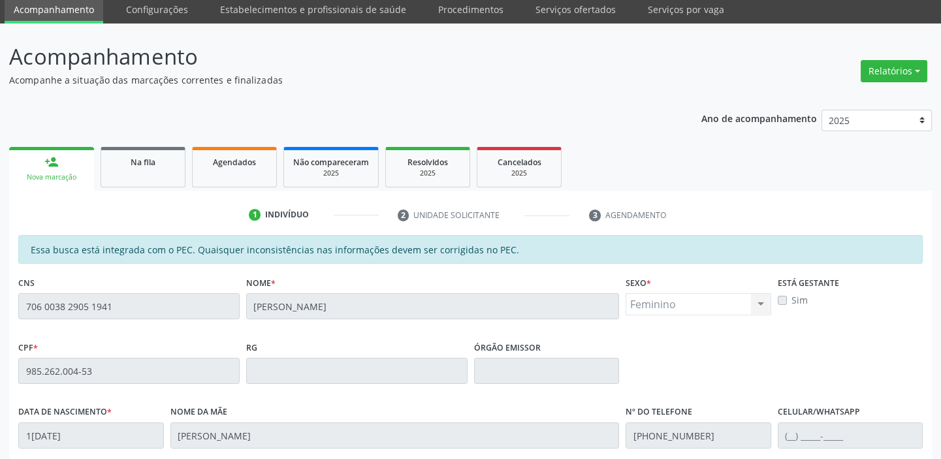
click at [12, 306] on div "Essa busca está integrada com o PEC. Quaisquer inconsistências nas informações …" at bounding box center [470, 461] width 923 height 453
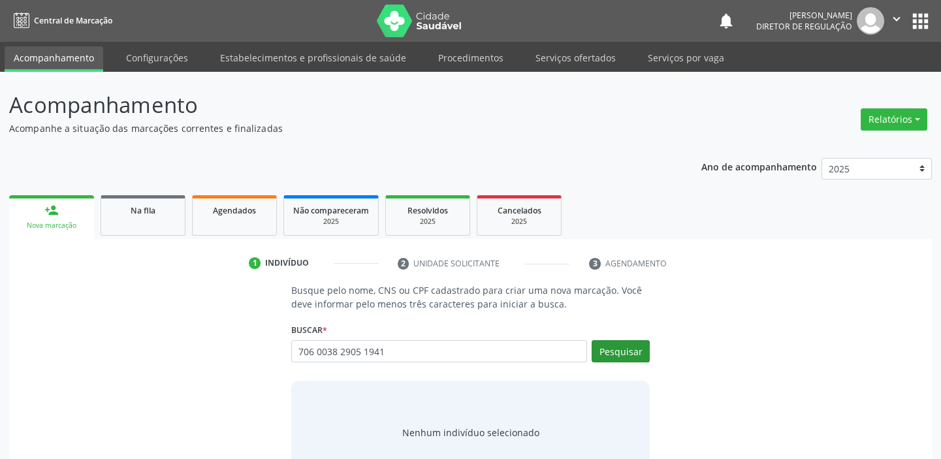
type input "706 0038 2905 1941"
click at [621, 348] on button "Pesquisar" at bounding box center [621, 351] width 58 height 22
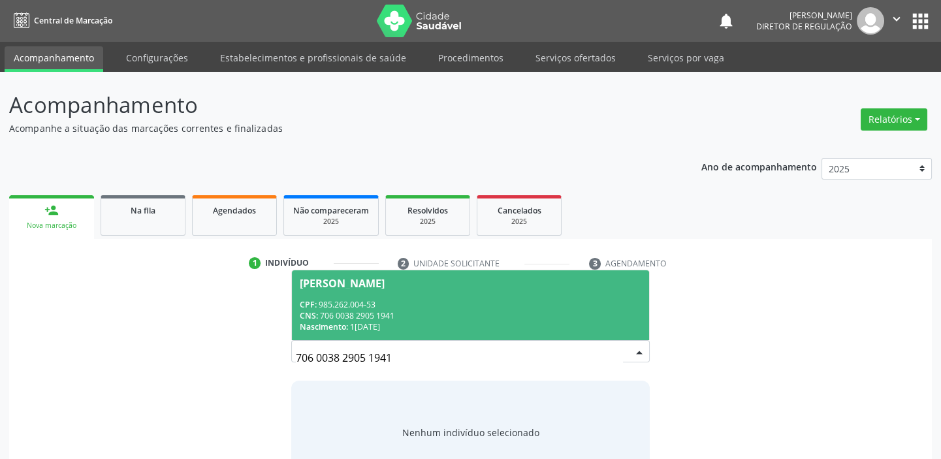
click at [428, 308] on div "CPF: 985.262.004-53" at bounding box center [471, 304] width 342 height 11
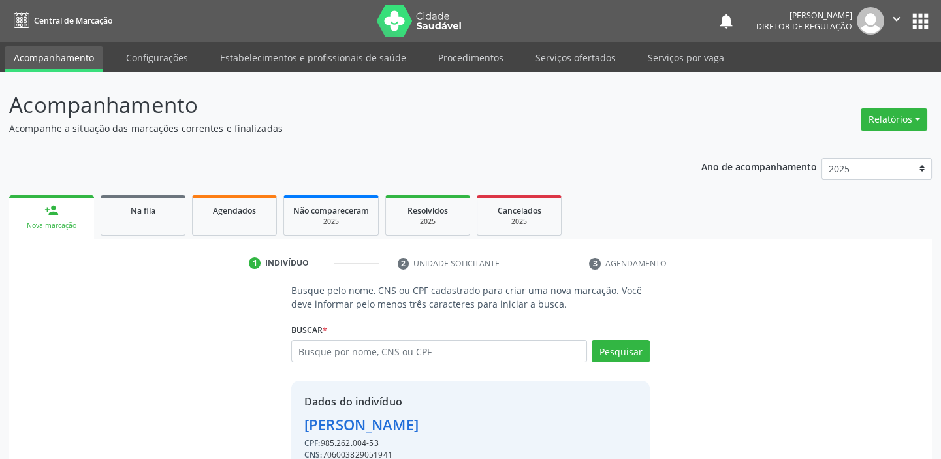
scroll to position [64, 0]
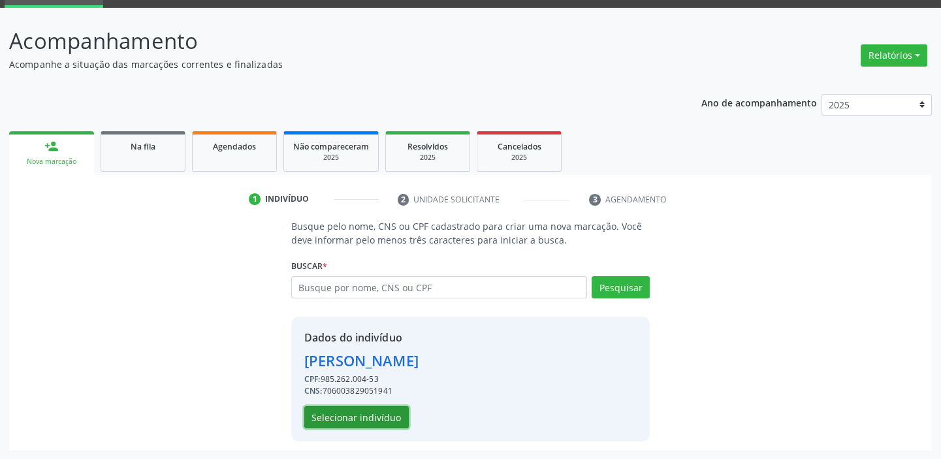
click at [362, 414] on button "Selecionar indivíduo" at bounding box center [356, 417] width 104 height 22
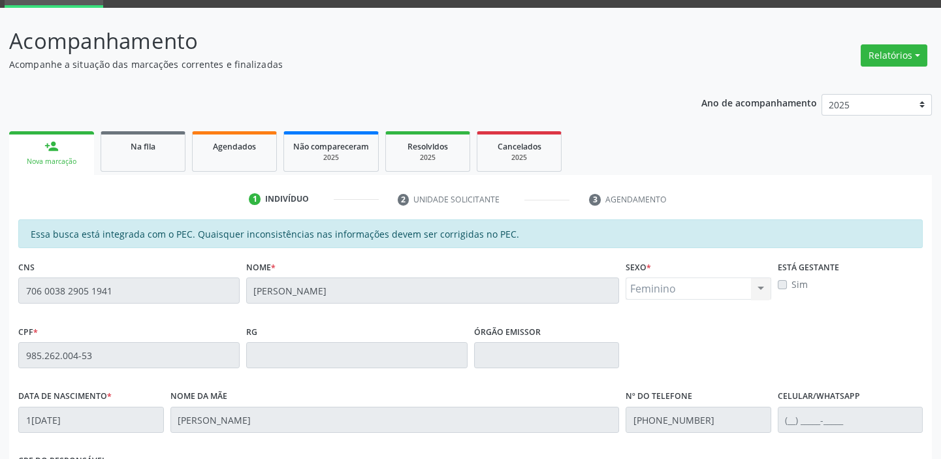
scroll to position [286, 0]
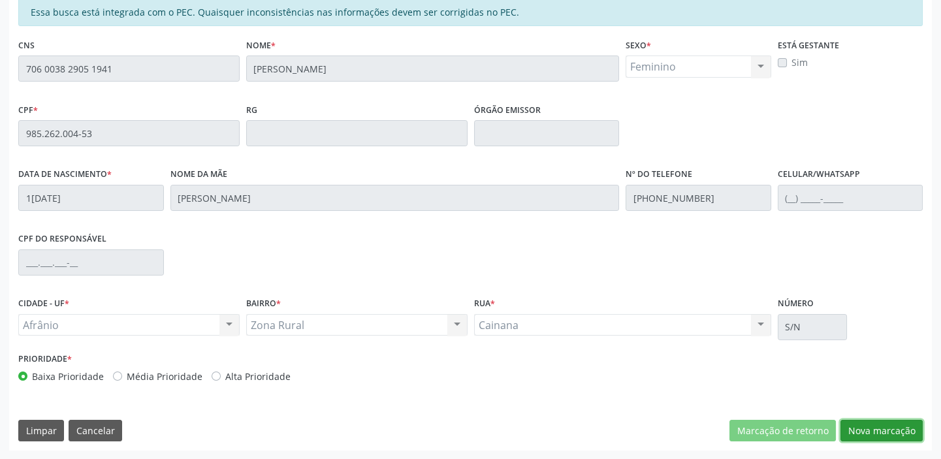
click at [855, 430] on button "Nova marcação" at bounding box center [881, 431] width 82 height 22
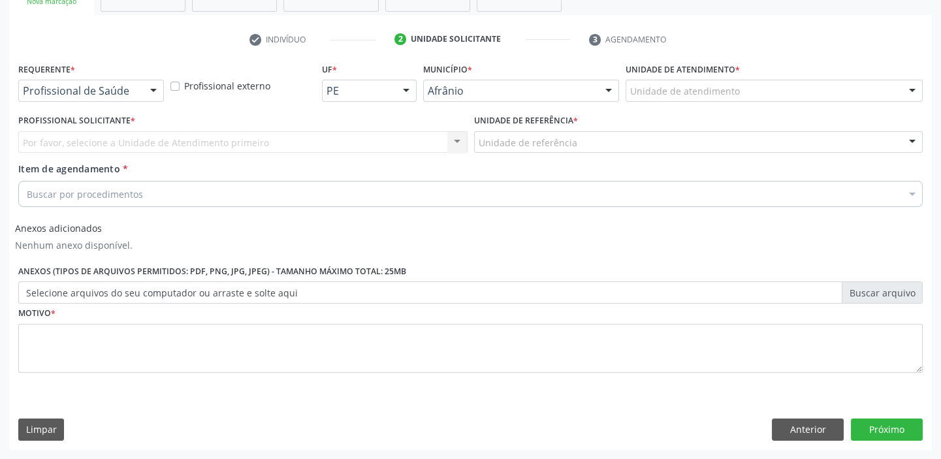
scroll to position [223, 0]
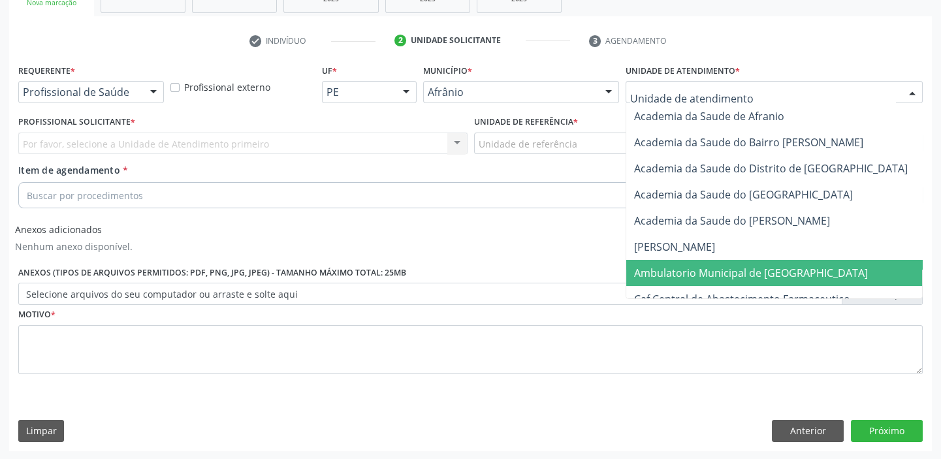
drag, startPoint x: 699, startPoint y: 276, endPoint x: 697, endPoint y: 268, distance: 8.3
click at [699, 276] on span "Ambulatorio Municipal de [GEOGRAPHIC_DATA]" at bounding box center [751, 273] width 234 height 14
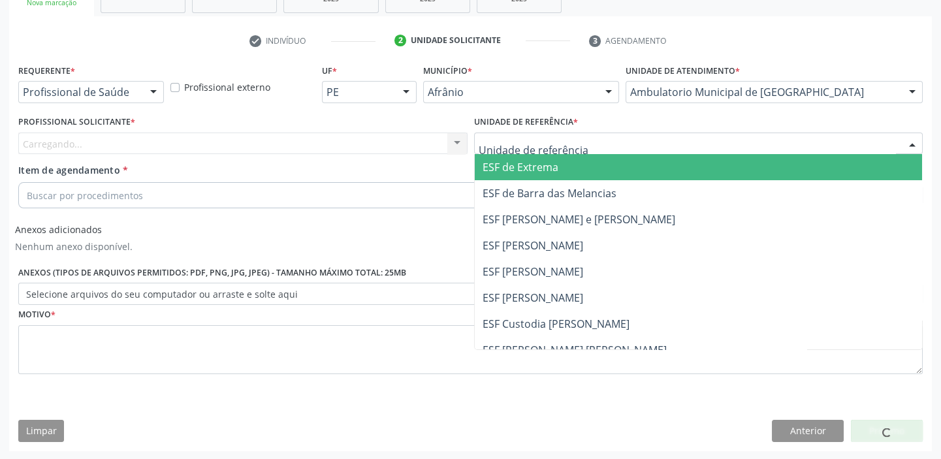
click at [580, 141] on div at bounding box center [698, 144] width 449 height 22
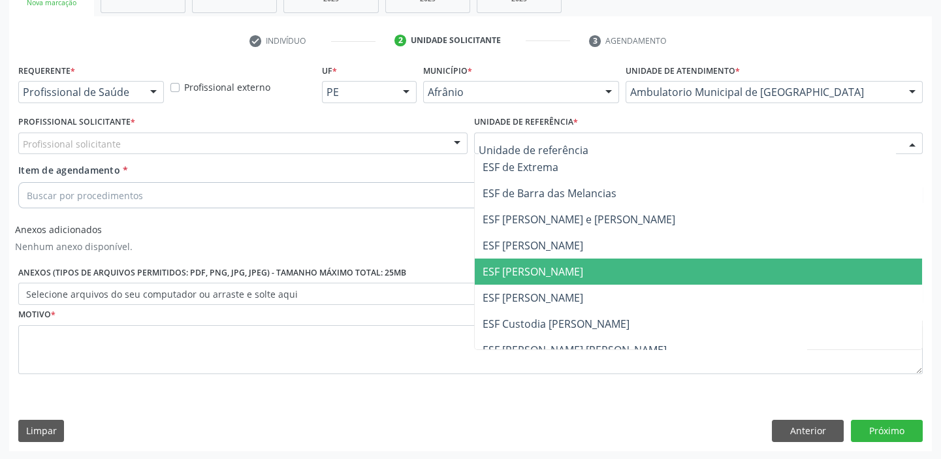
click at [540, 275] on span "ESF [PERSON_NAME]" at bounding box center [533, 271] width 101 height 14
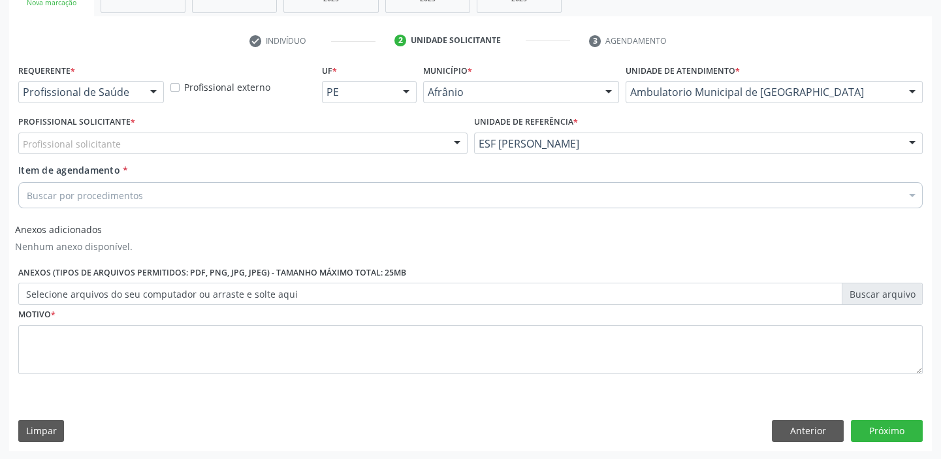
click at [215, 186] on div "Buscar por procedimentos" at bounding box center [470, 195] width 904 height 26
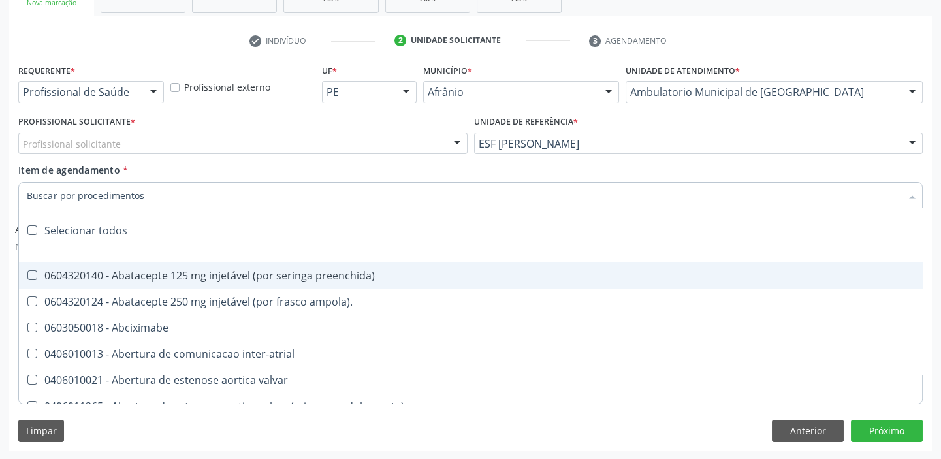
click at [246, 196] on input "Item de agendamento *" at bounding box center [464, 195] width 874 height 26
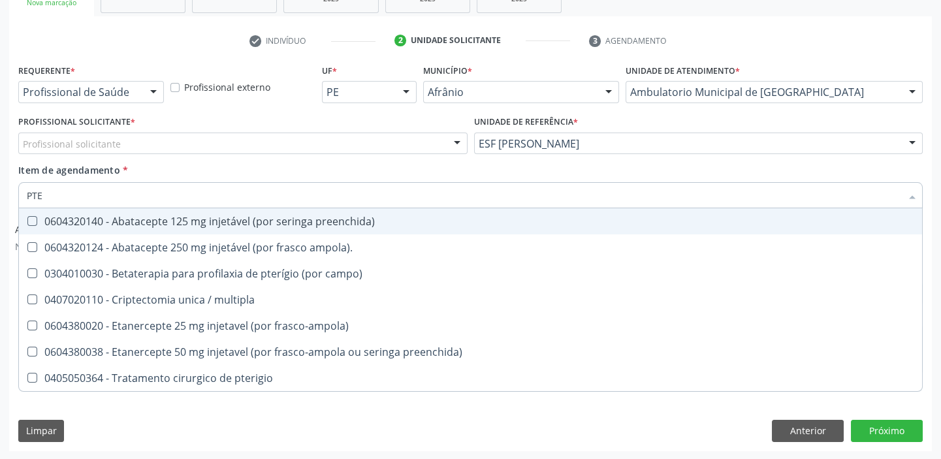
type input "PTER"
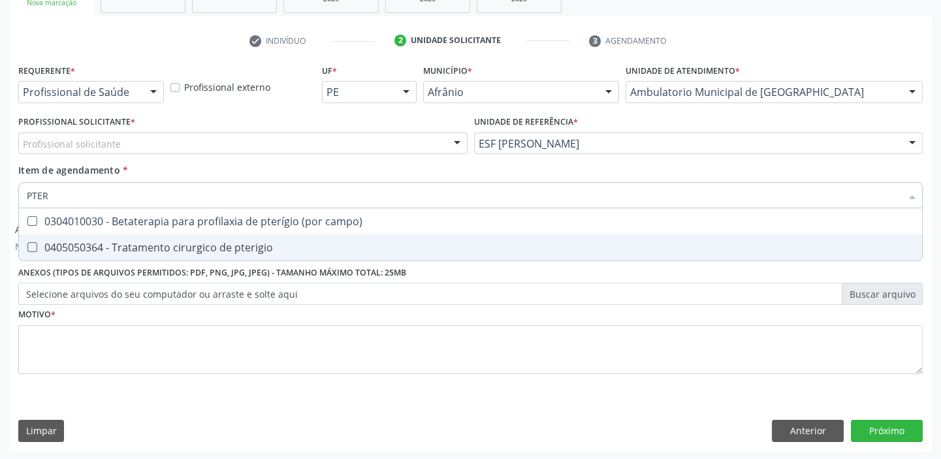
click at [244, 244] on div "0405050364 - Tratamento cirurgico de pterigio" at bounding box center [470, 247] width 887 height 10
checkbox pterigio "true"
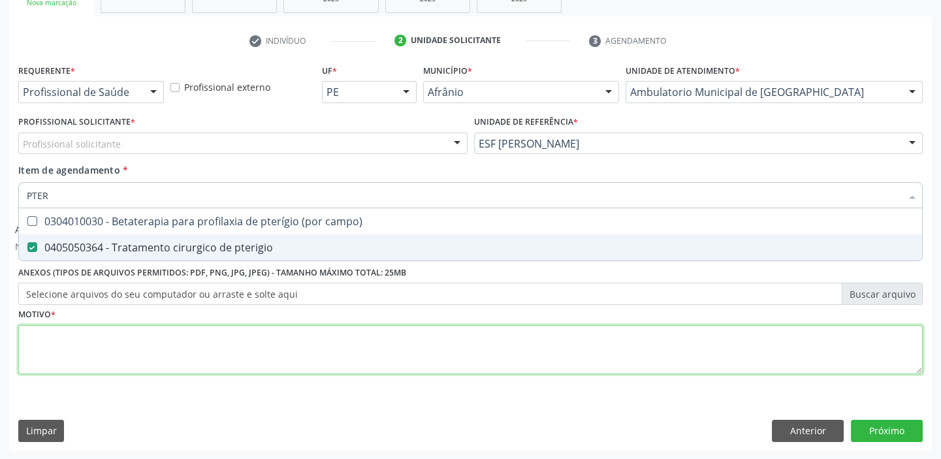
click at [252, 346] on div "Requerente * Profissional de Saúde Profissional de Saúde Paciente Nenhum result…" at bounding box center [470, 227] width 904 height 332
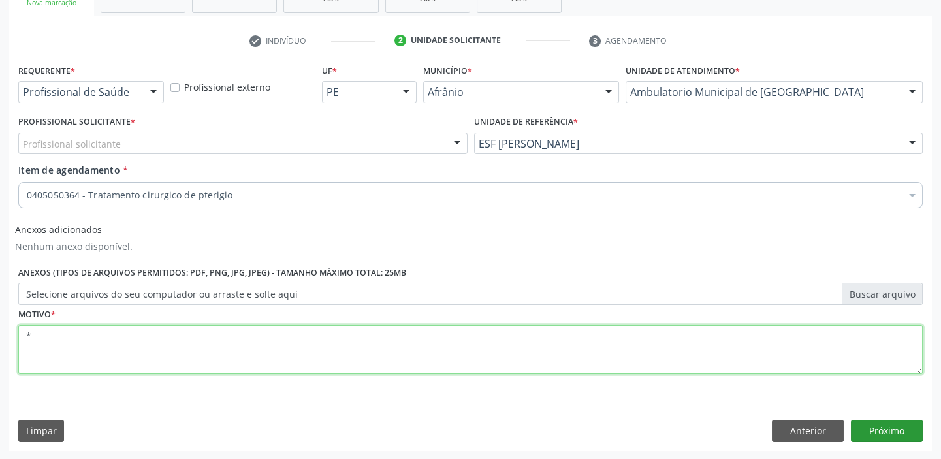
type textarea "*"
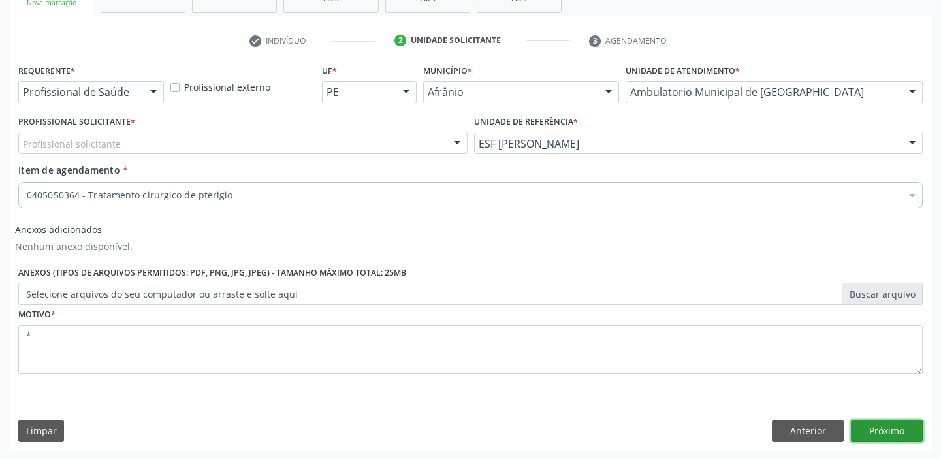
click at [901, 432] on button "Próximo" at bounding box center [887, 431] width 72 height 22
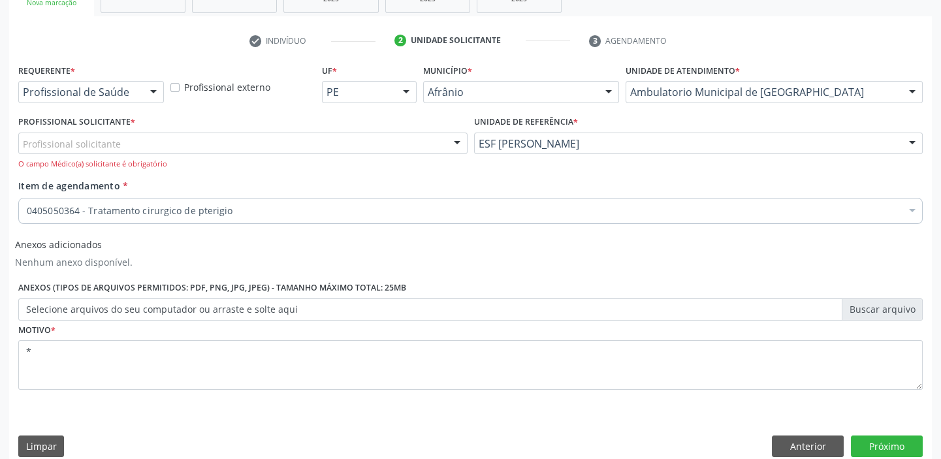
click at [272, 136] on div "Profissional solicitante" at bounding box center [242, 144] width 449 height 22
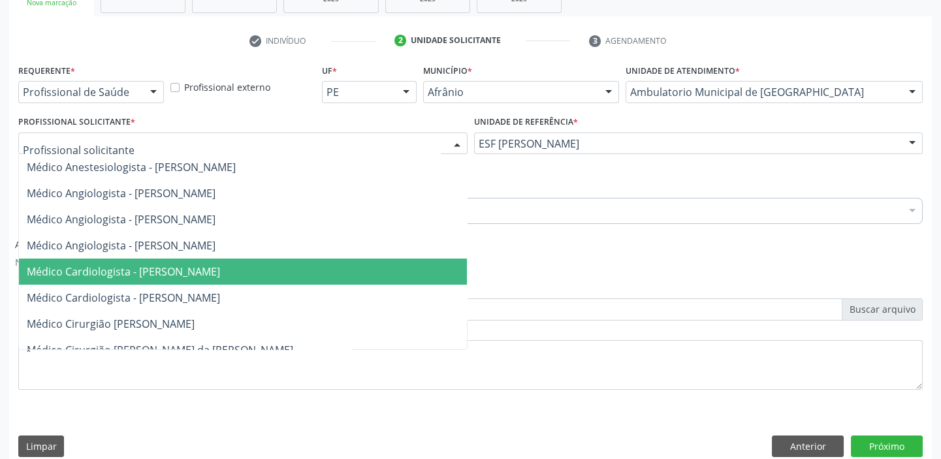
click at [276, 278] on span "Médico Cardiologista - [PERSON_NAME]" at bounding box center [243, 272] width 448 height 26
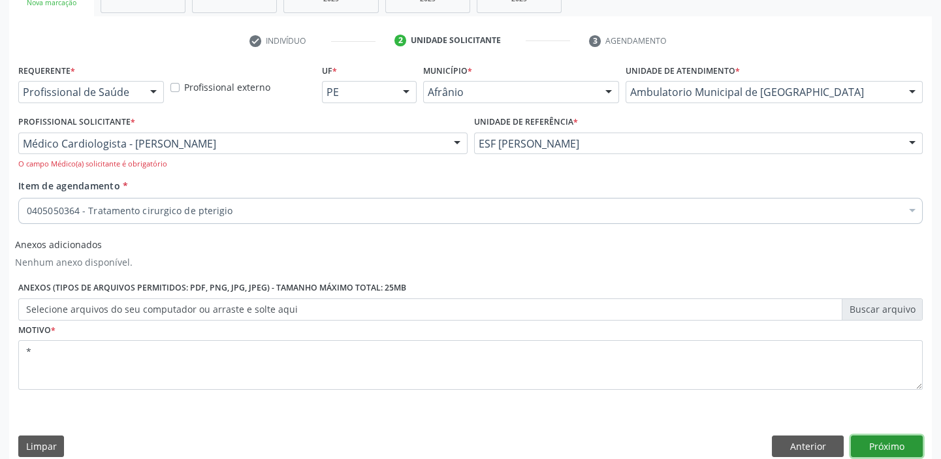
click at [892, 446] on button "Próximo" at bounding box center [887, 447] width 72 height 22
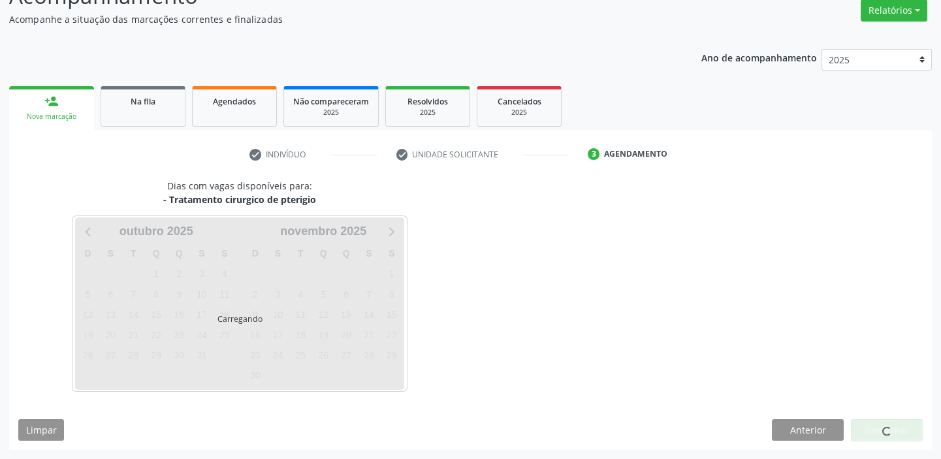
scroll to position [108, 0]
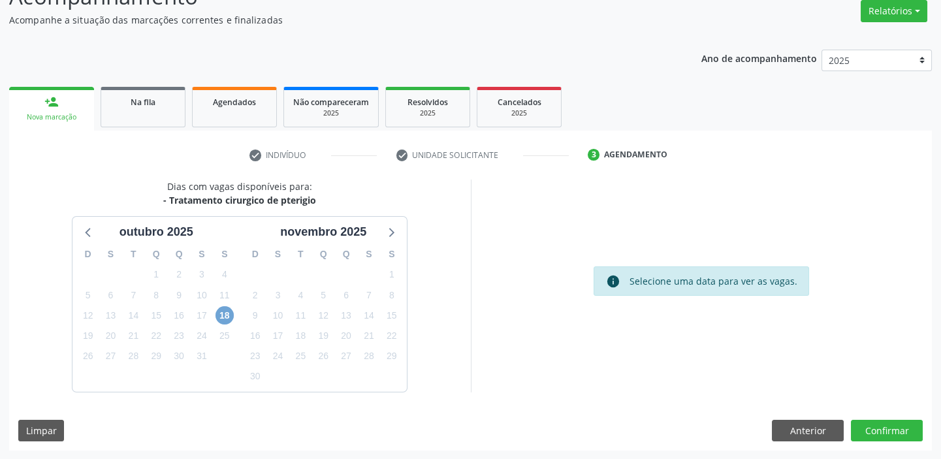
click at [221, 315] on span "18" at bounding box center [224, 315] width 18 height 18
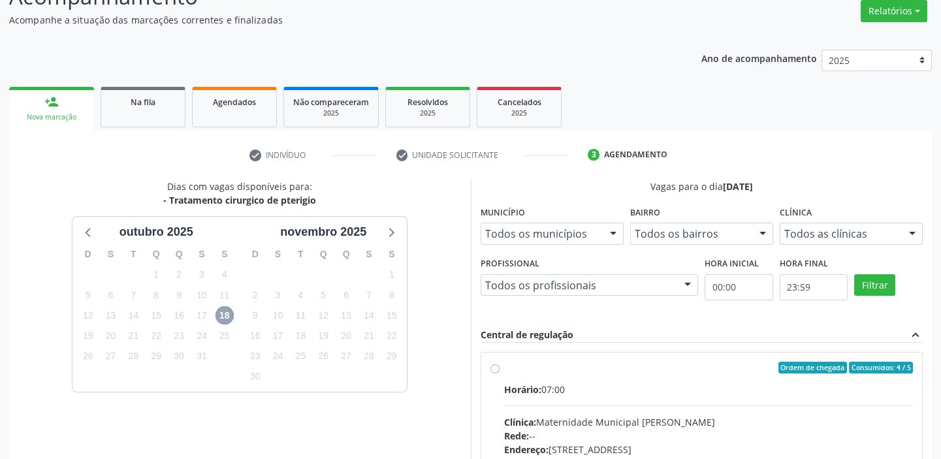
scroll to position [297, 0]
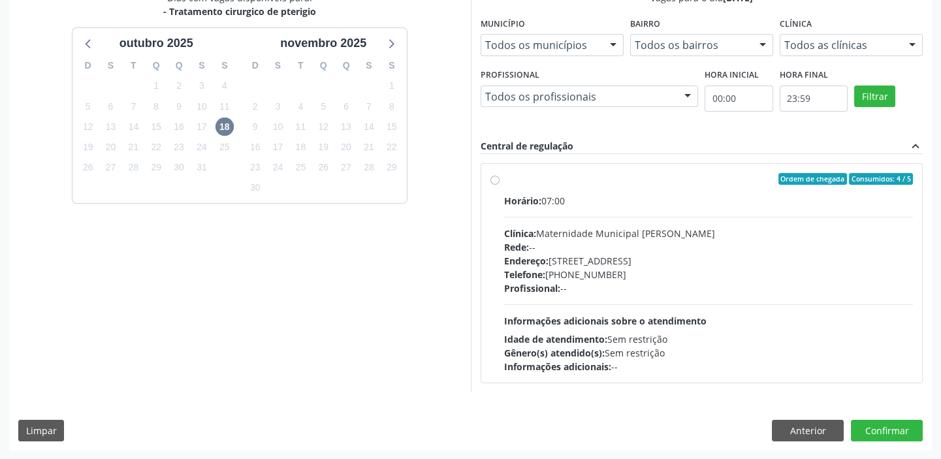
click at [606, 181] on div "Ordem de chegada Consumidos: 4 / 5" at bounding box center [708, 179] width 409 height 12
click at [500, 181] on input "Ordem de chegada Consumidos: 4 / 5 Horário: 07:00 Clínica: Maternidade Municipa…" at bounding box center [494, 179] width 9 height 12
radio input "true"
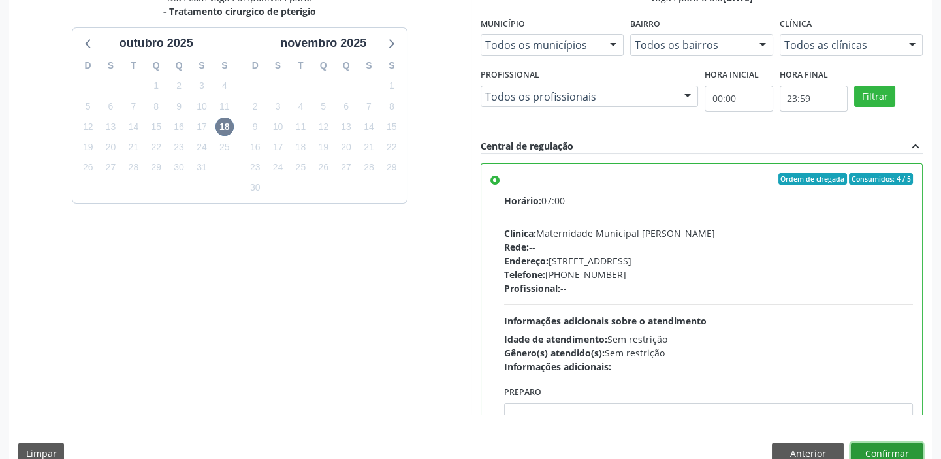
click at [895, 451] on button "Confirmar" at bounding box center [887, 454] width 72 height 22
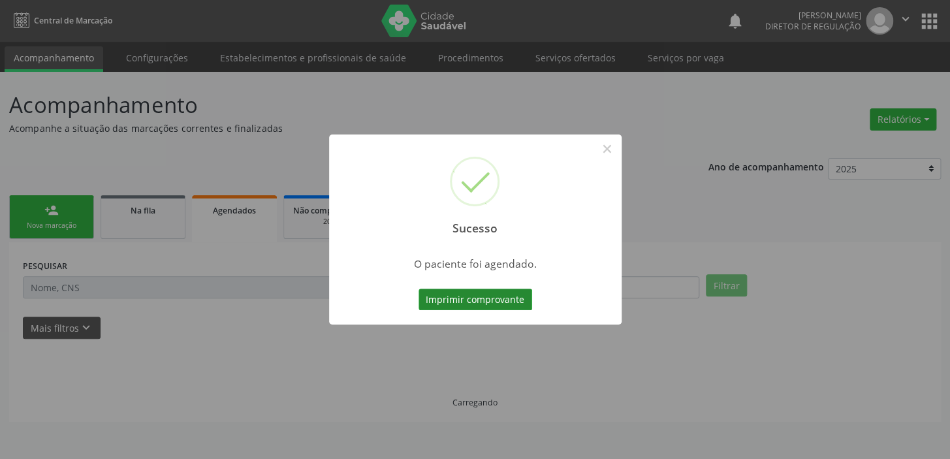
click at [522, 299] on button "Imprimir comprovante" at bounding box center [476, 300] width 114 height 22
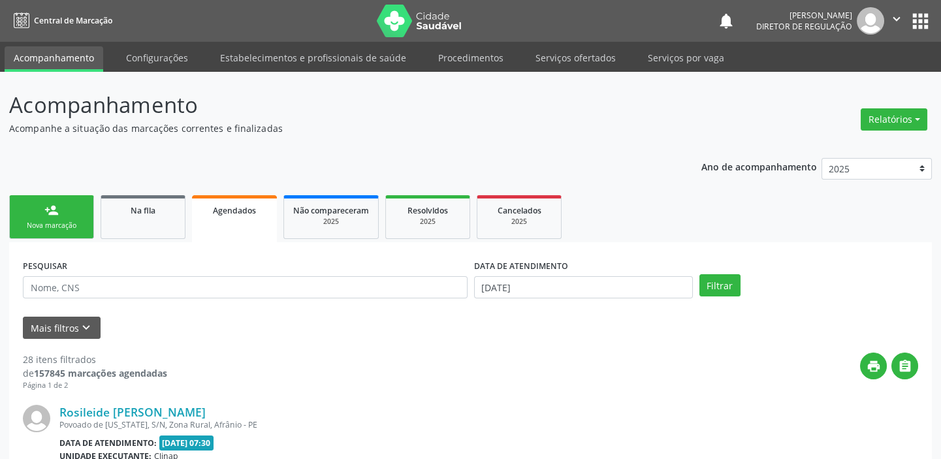
click at [73, 221] on div "Nova marcação" at bounding box center [51, 226] width 65 height 10
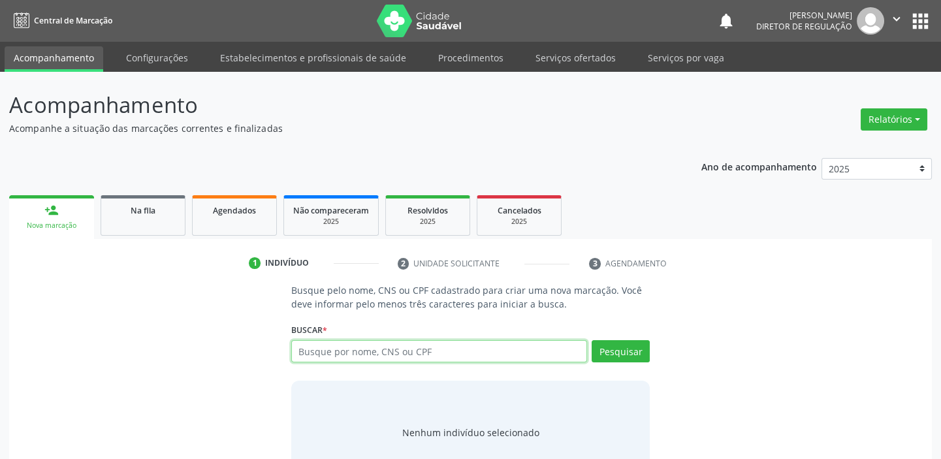
click at [343, 349] on input "text" at bounding box center [439, 351] width 296 height 22
click at [379, 353] on input "text" at bounding box center [439, 351] width 296 height 22
click at [320, 349] on input "text" at bounding box center [439, 351] width 296 height 22
paste input "034.362.114-27"
type input "034.362.114-27"
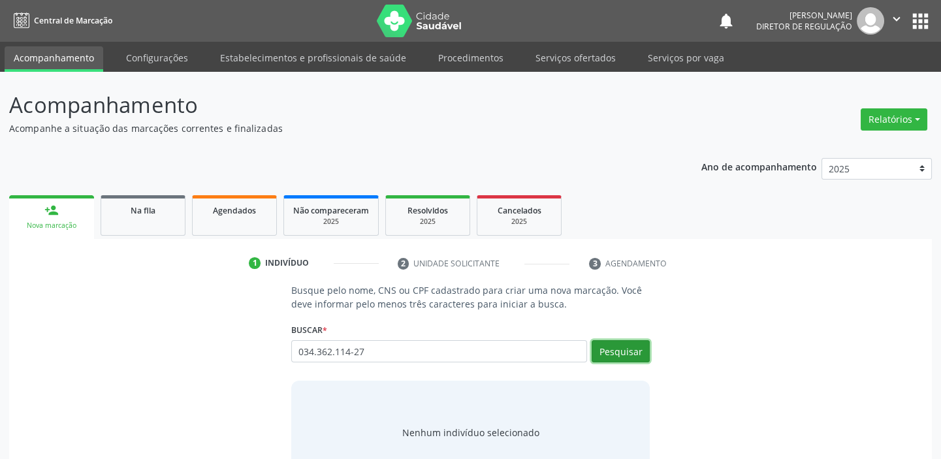
click at [606, 353] on button "Pesquisar" at bounding box center [621, 351] width 58 height 22
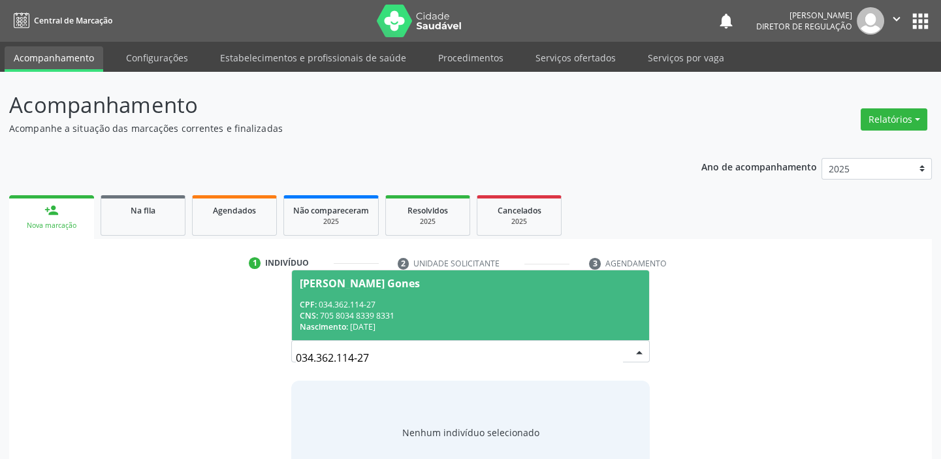
click at [337, 299] on div "CPF: 034.362.114-27" at bounding box center [471, 304] width 342 height 11
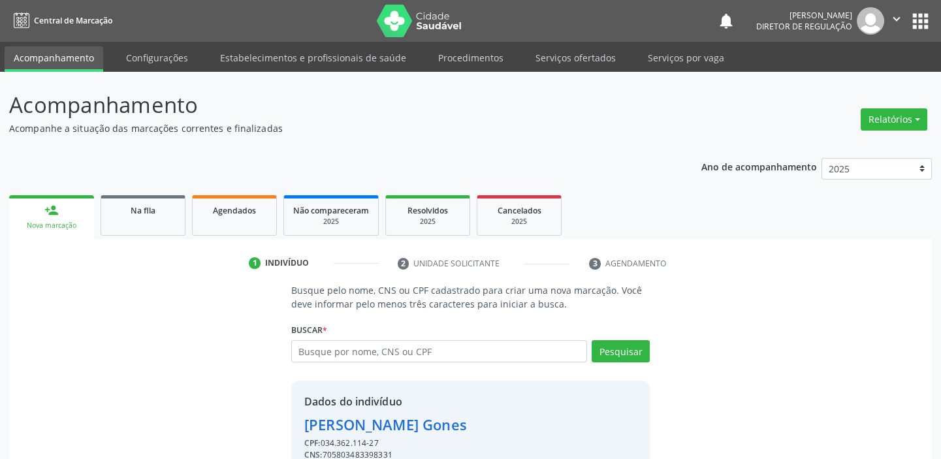
scroll to position [64, 0]
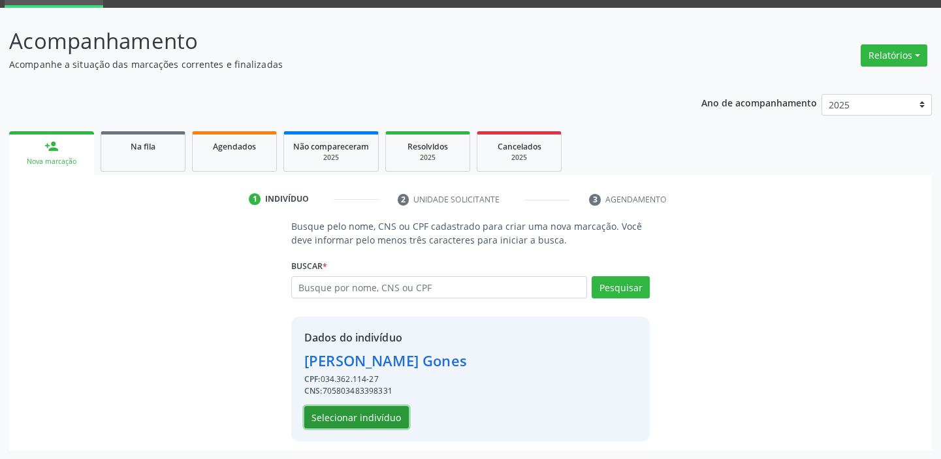
click at [381, 417] on button "Selecionar indivíduo" at bounding box center [356, 417] width 104 height 22
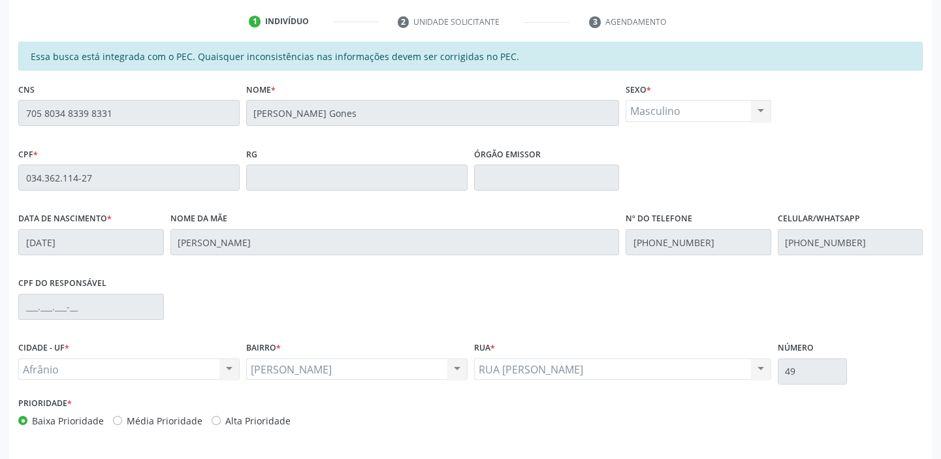
scroll to position [286, 0]
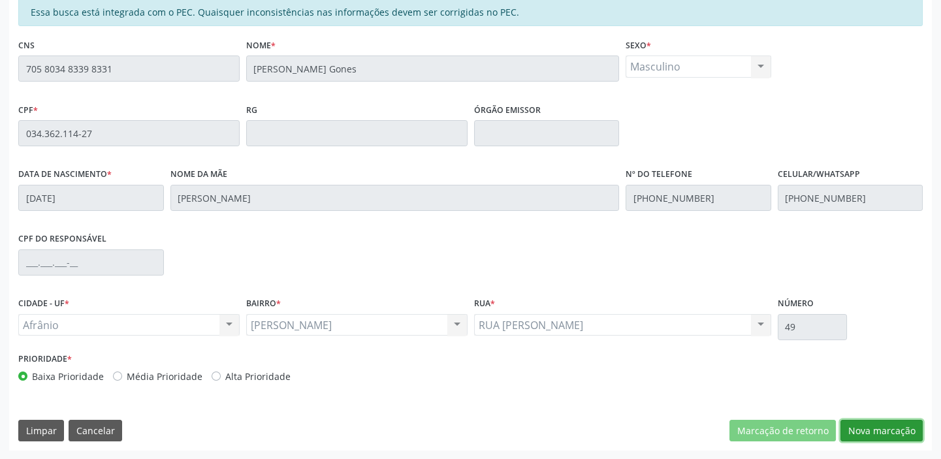
click at [885, 428] on button "Nova marcação" at bounding box center [881, 431] width 82 height 22
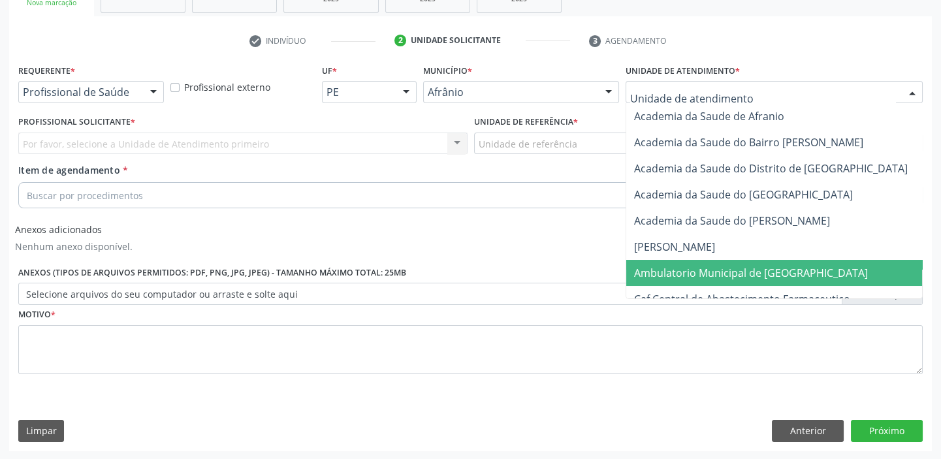
click at [739, 272] on span "Ambulatorio Municipal de [GEOGRAPHIC_DATA]" at bounding box center [751, 273] width 234 height 14
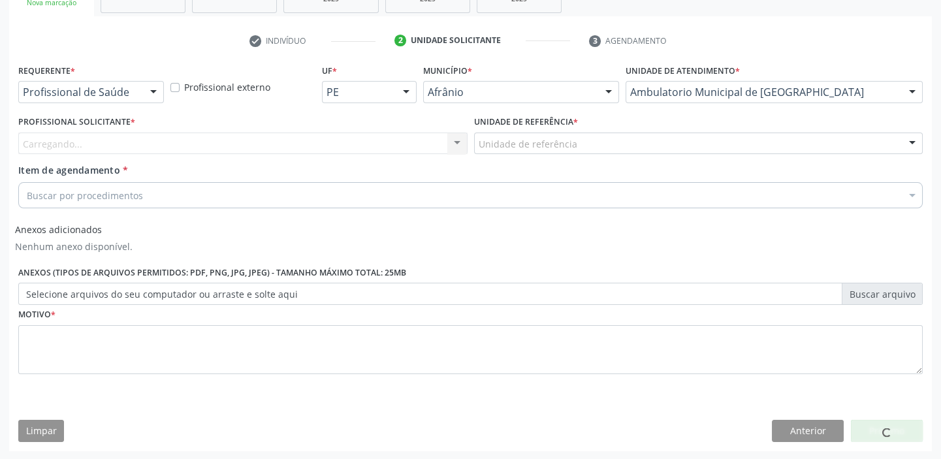
click at [608, 142] on div "Unidade de referência" at bounding box center [698, 144] width 449 height 22
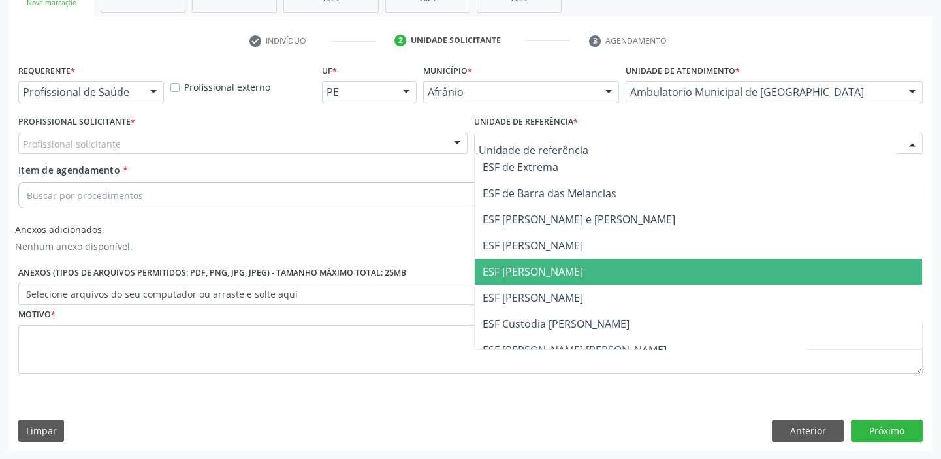
click at [560, 274] on span "ESF [PERSON_NAME]" at bounding box center [533, 271] width 101 height 14
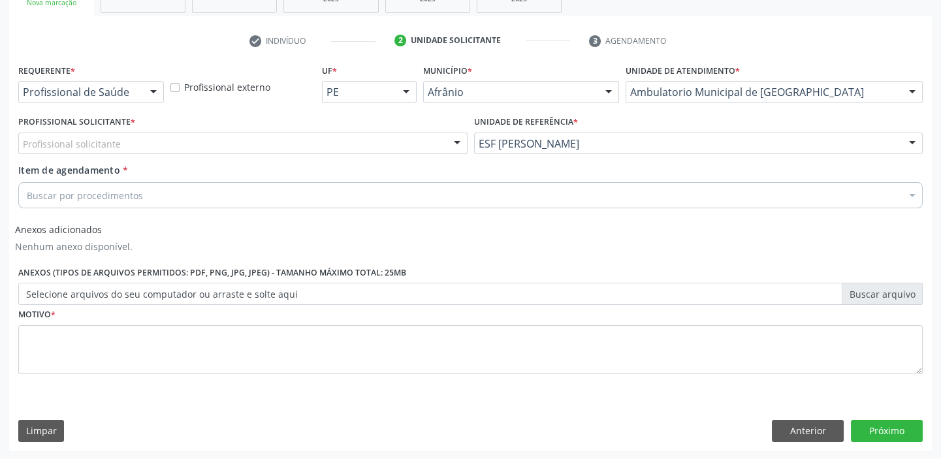
click at [293, 141] on div "Profissional solicitante" at bounding box center [242, 144] width 449 height 22
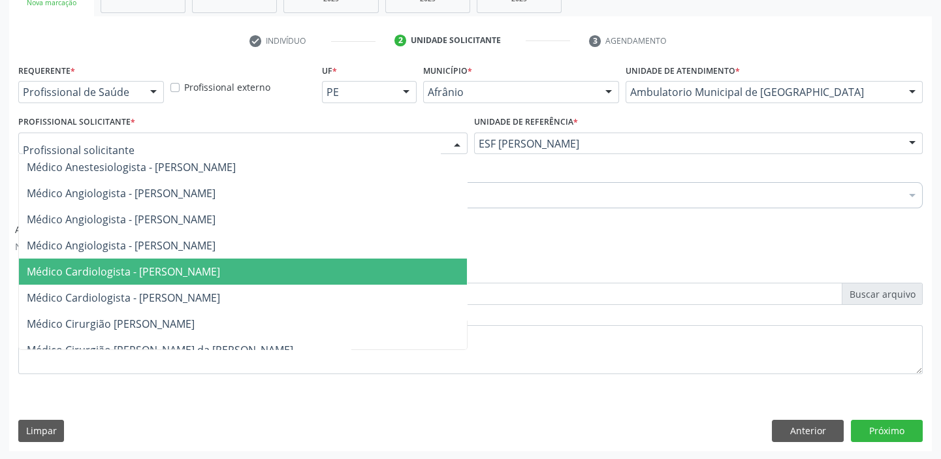
click at [220, 274] on span "Médico Cardiologista - [PERSON_NAME]" at bounding box center [123, 271] width 193 height 14
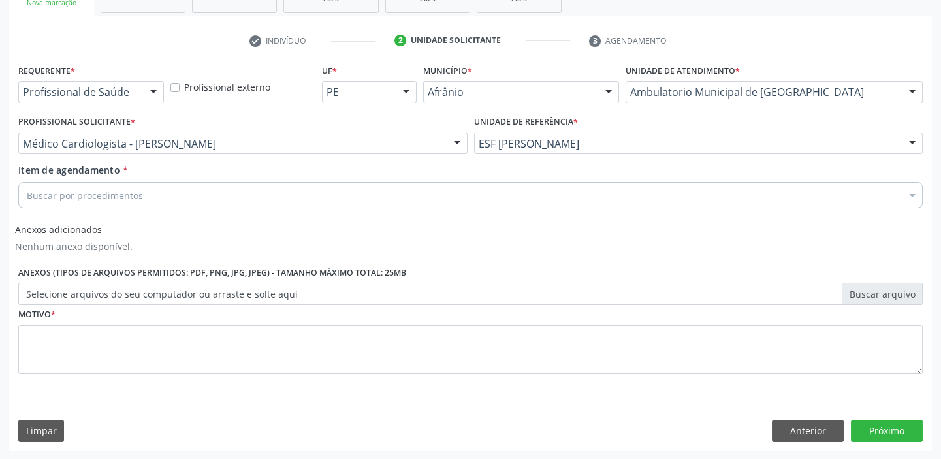
click at [207, 193] on div "Buscar por procedimentos" at bounding box center [470, 195] width 904 height 26
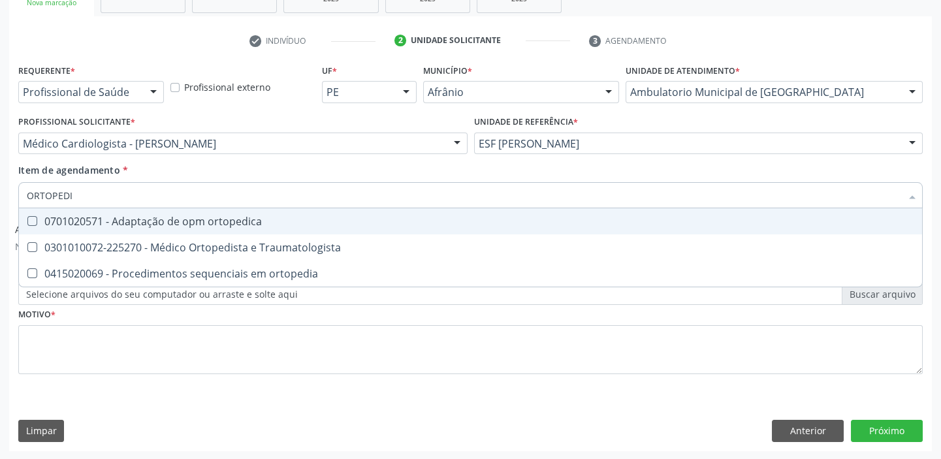
type input "ORTOPEDIS"
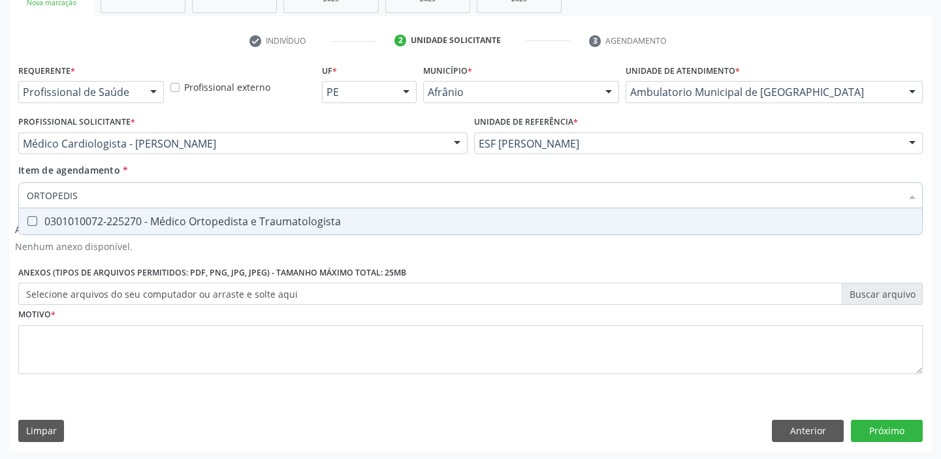
click at [222, 218] on div "0301010072-225270 - Médico Ortopedista e Traumatologista" at bounding box center [470, 221] width 887 height 10
checkbox Traumatologista "true"
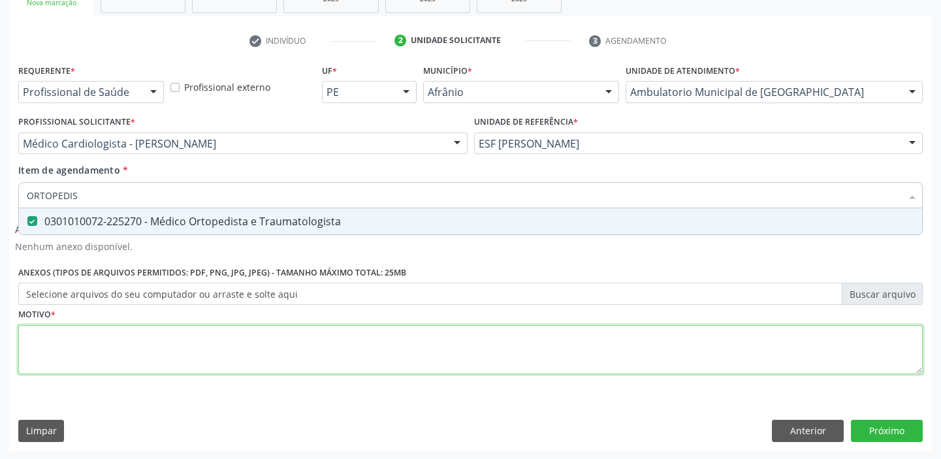
click at [232, 340] on div "Requerente * Profissional de Saúde Profissional de Saúde Paciente Nenhum result…" at bounding box center [470, 227] width 904 height 332
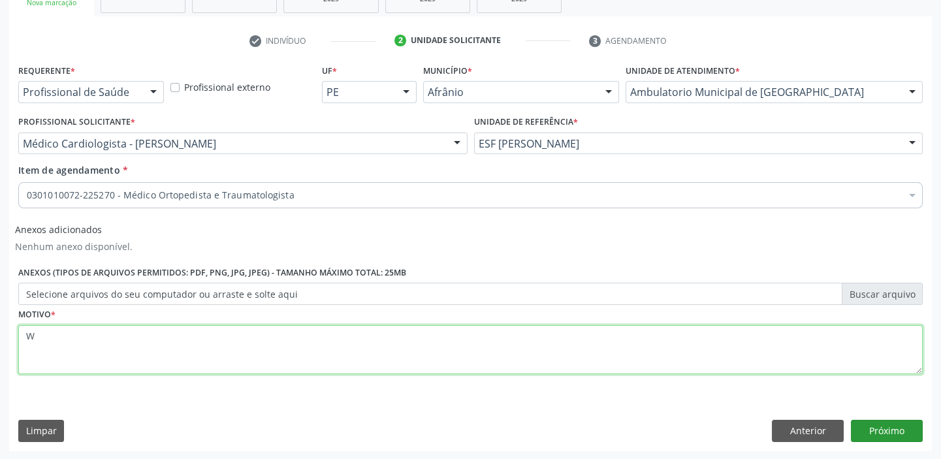
type textarea "W"
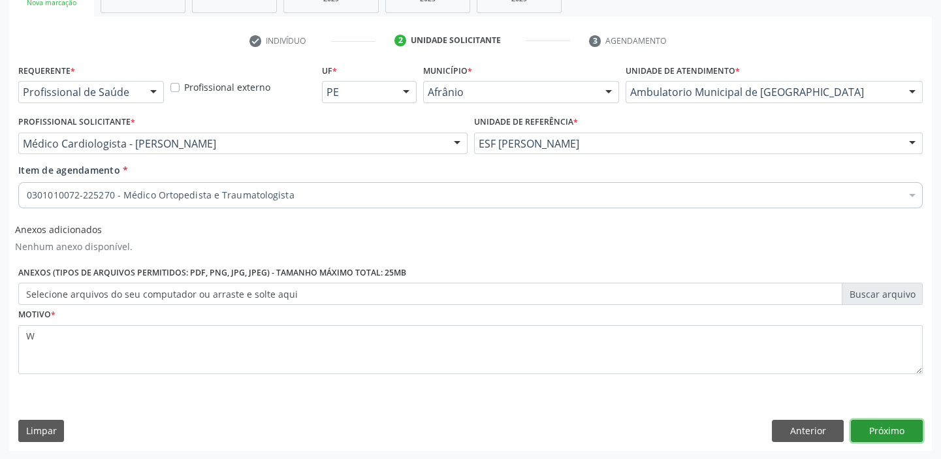
click at [897, 426] on button "Próximo" at bounding box center [887, 431] width 72 height 22
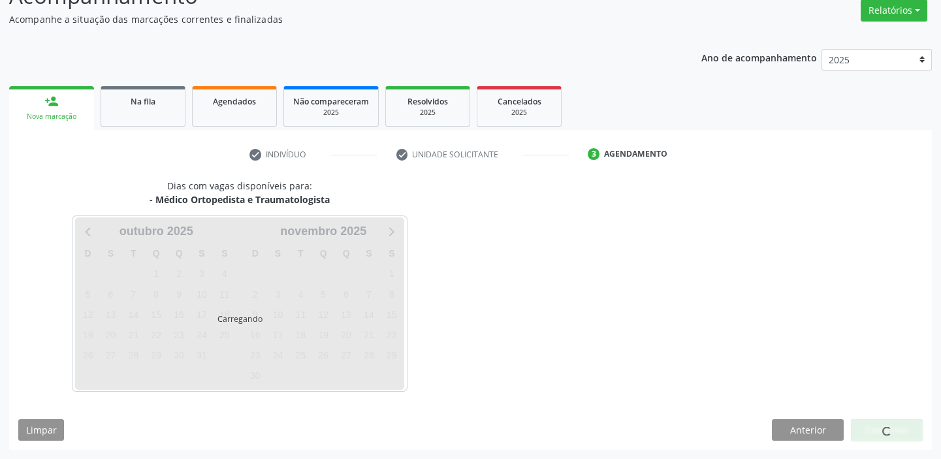
scroll to position [108, 0]
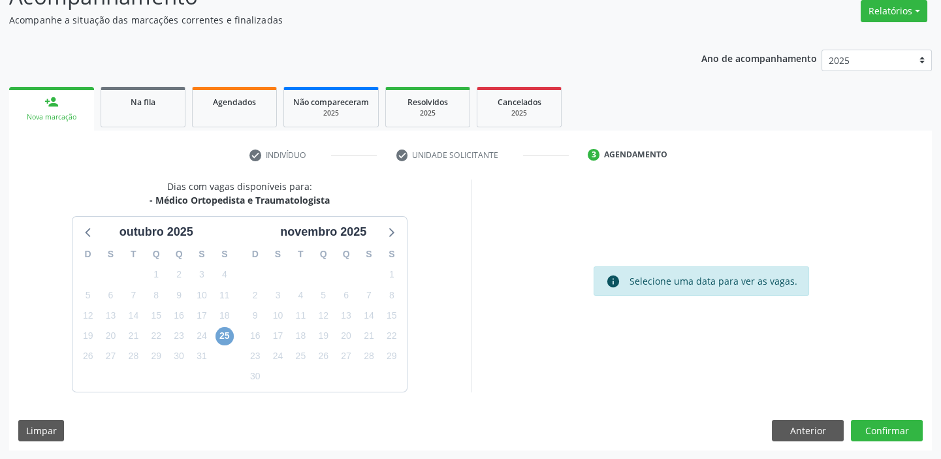
click at [222, 336] on span "25" at bounding box center [224, 336] width 18 height 18
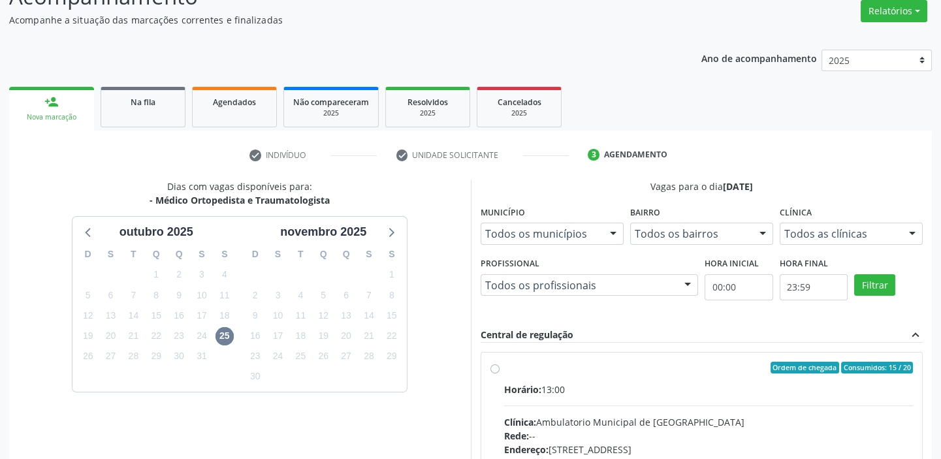
click at [539, 362] on div "Ordem de chegada Consumidos: 15 / 20" at bounding box center [708, 368] width 409 height 12
click at [500, 362] on input "Ordem de chegada Consumidos: 15 / 20 Horário: 13:00 Clínica: Ambulatorio Munici…" at bounding box center [494, 368] width 9 height 12
radio input "true"
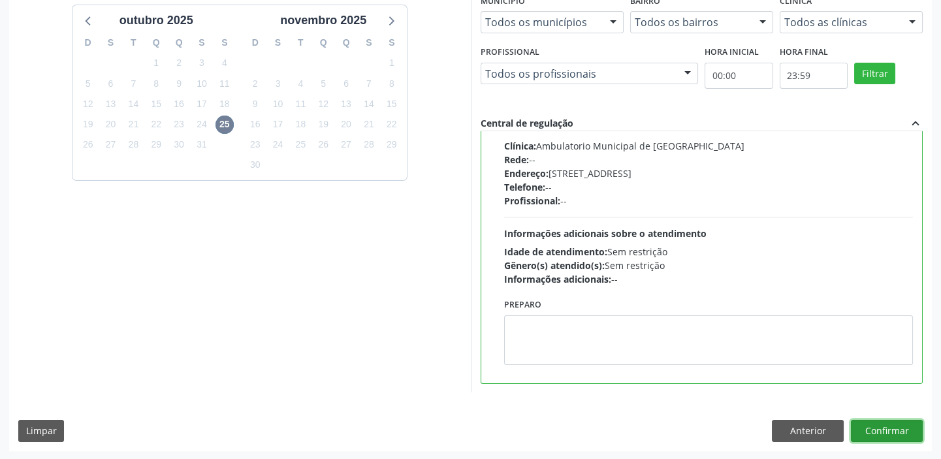
click at [874, 435] on button "Confirmar" at bounding box center [887, 431] width 72 height 22
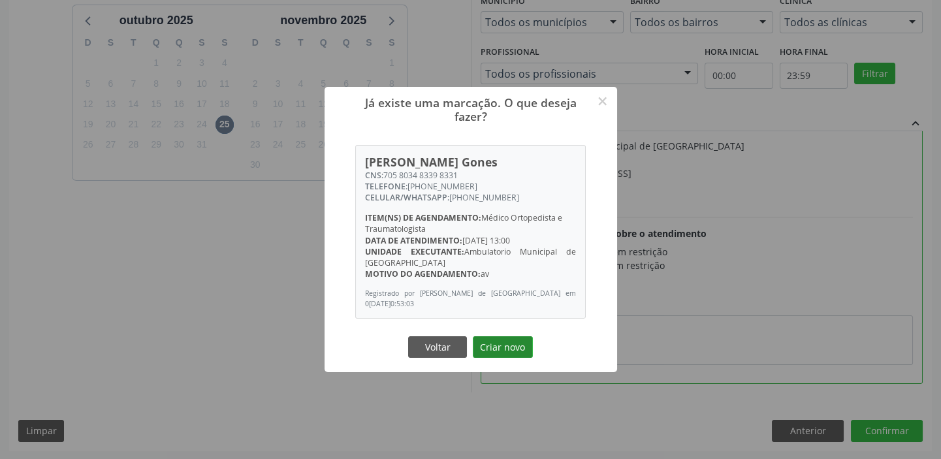
click at [517, 346] on button "Criar novo" at bounding box center [503, 347] width 60 height 22
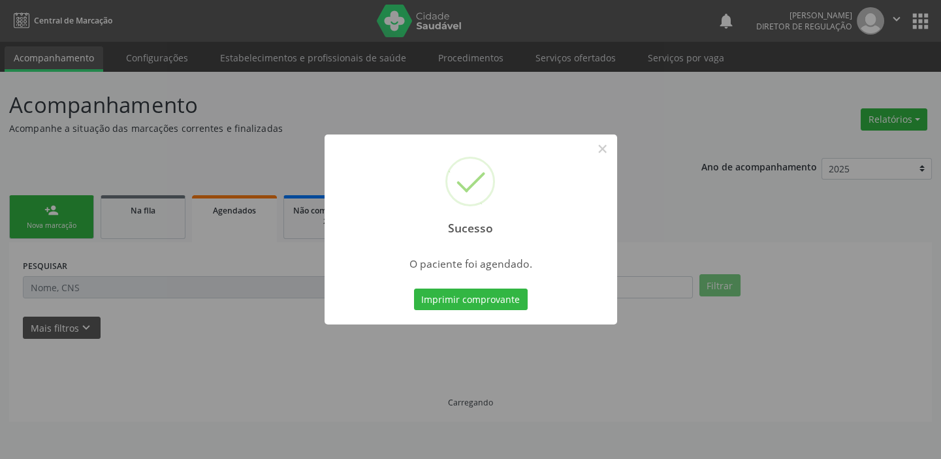
scroll to position [0, 0]
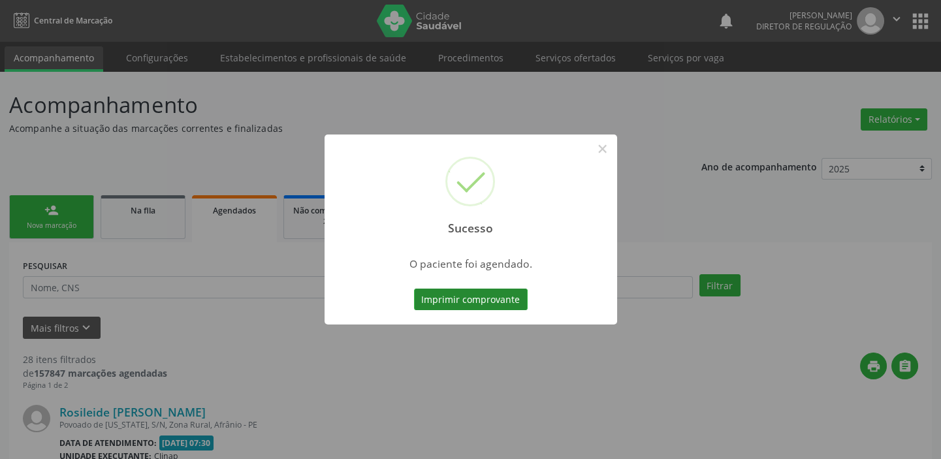
click at [505, 299] on button "Imprimir comprovante" at bounding box center [471, 300] width 114 height 22
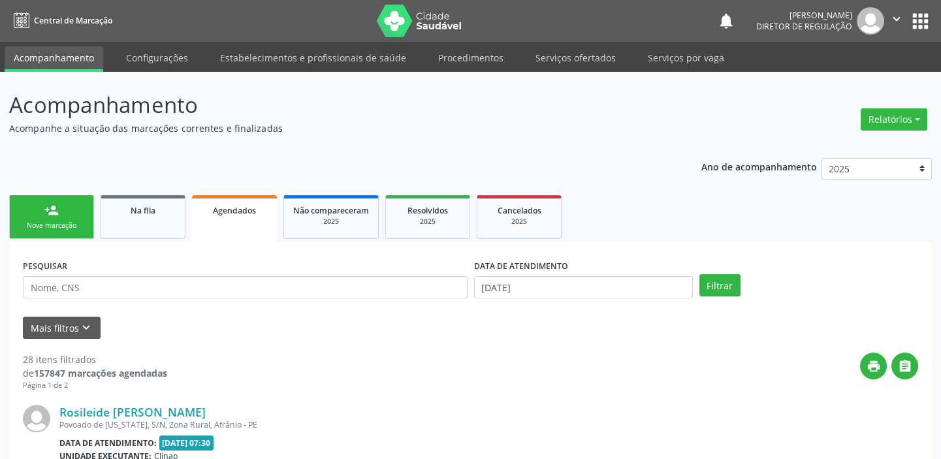
click at [82, 219] on link "person_add Nova marcação" at bounding box center [51, 217] width 85 height 44
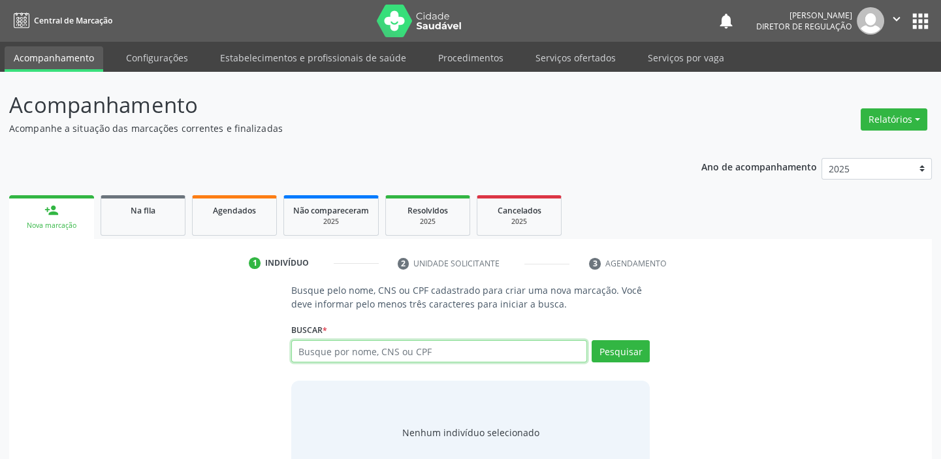
click at [358, 351] on input "text" at bounding box center [439, 351] width 296 height 22
click at [325, 354] on input "text" at bounding box center [439, 351] width 296 height 22
type input "706003895774441"
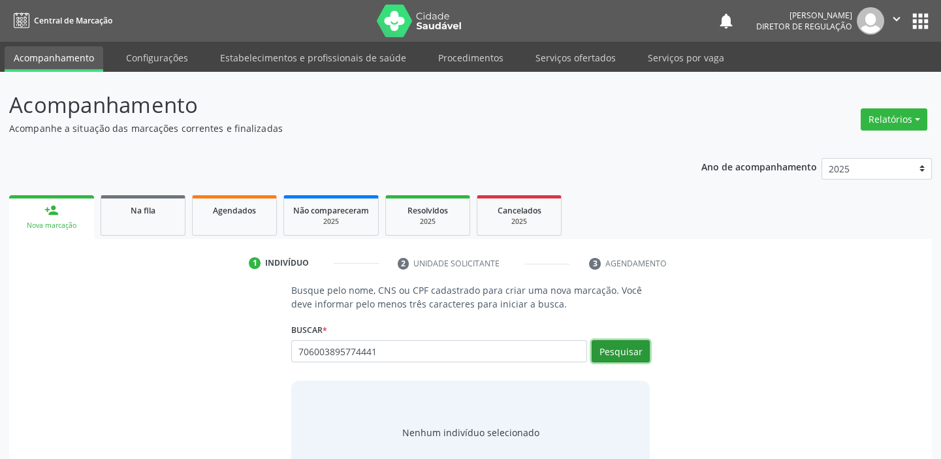
click at [609, 354] on button "Pesquisar" at bounding box center [621, 351] width 58 height 22
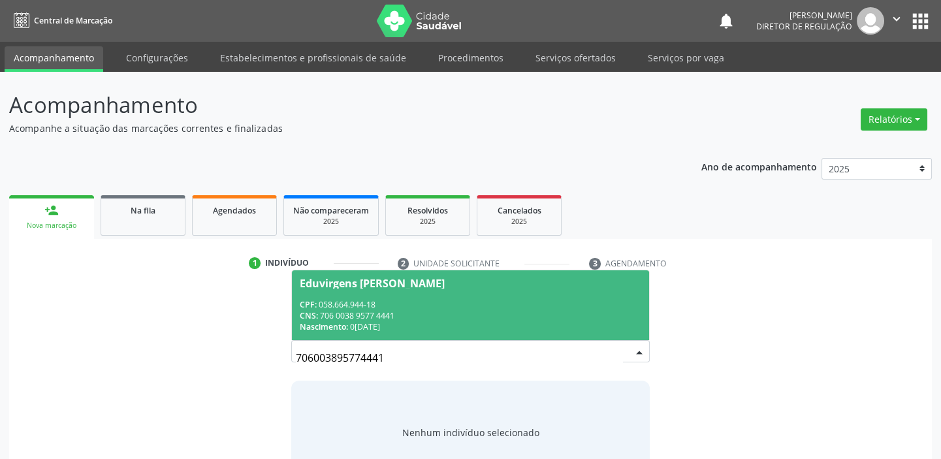
click at [381, 315] on div "CNS: 706 0038 9577 4441" at bounding box center [471, 315] width 342 height 11
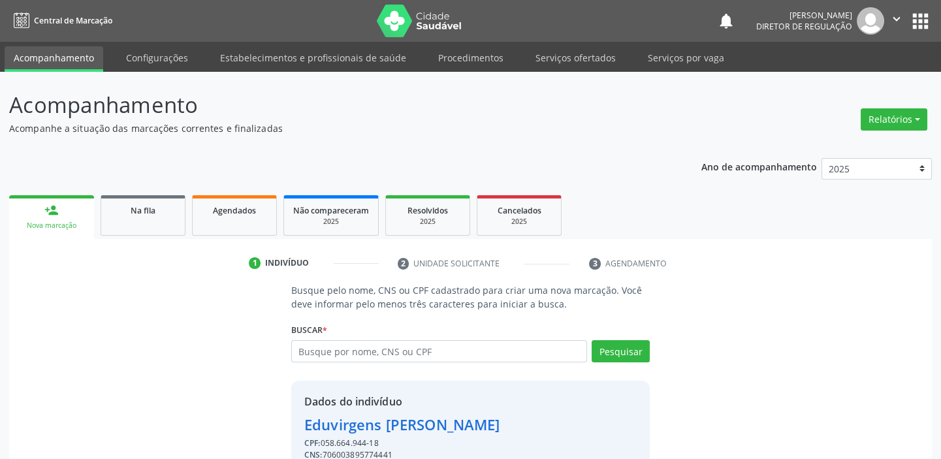
scroll to position [64, 0]
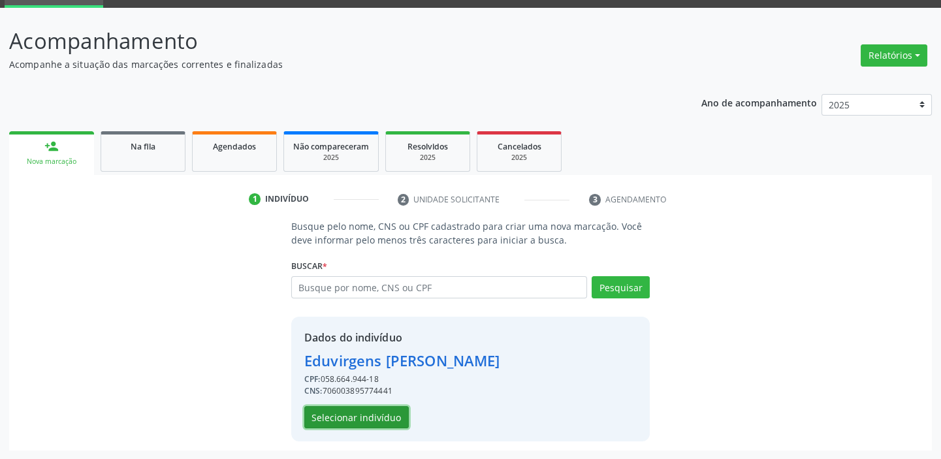
click at [368, 412] on button "Selecionar indivíduo" at bounding box center [356, 417] width 104 height 22
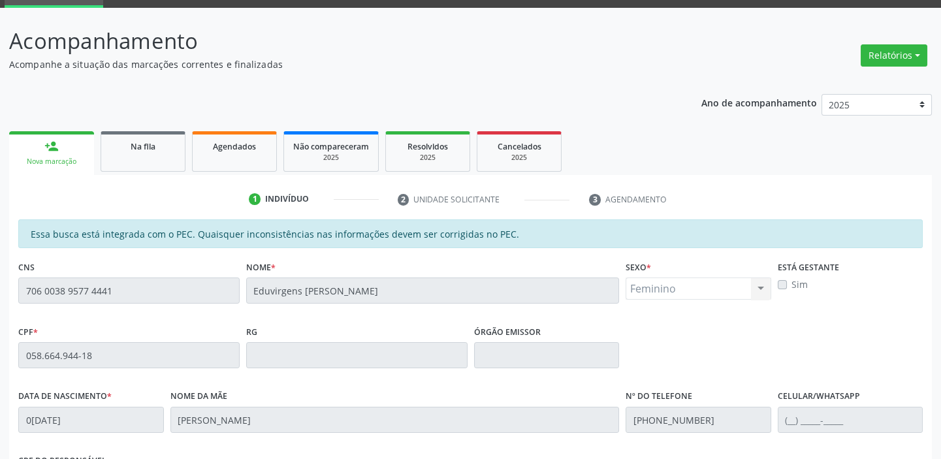
scroll to position [242, 0]
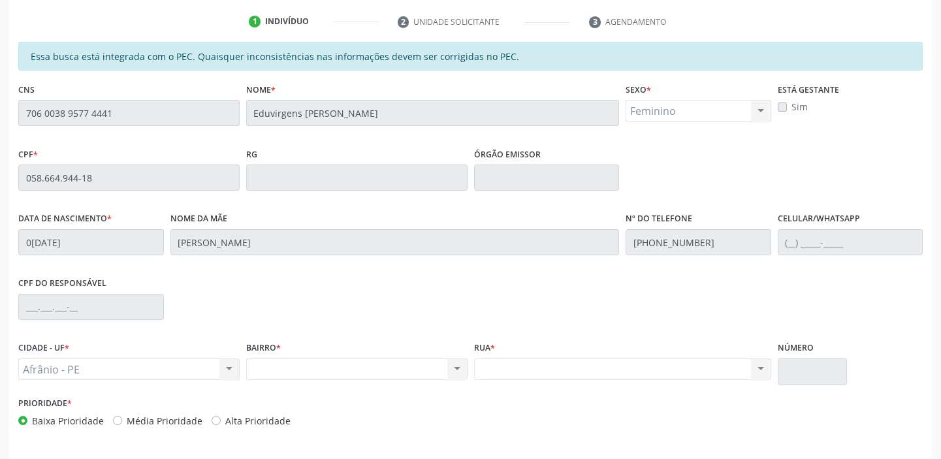
click at [0, 92] on div "Acompanhamento Acompanhe a situação das marcações correntes e finalizadas Relat…" at bounding box center [470, 167] width 941 height 674
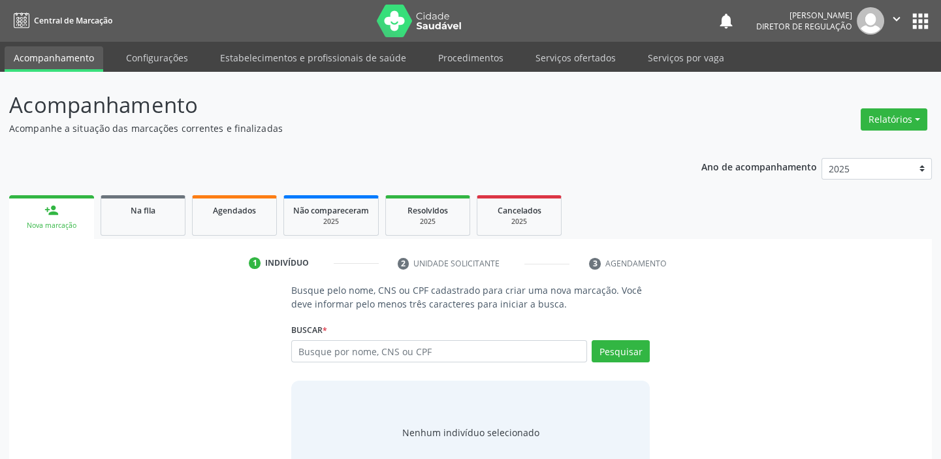
click at [340, 355] on input "text" at bounding box center [439, 351] width 296 height 22
type input "706003895774441"
click at [633, 351] on button "Pesquisar" at bounding box center [621, 351] width 58 height 22
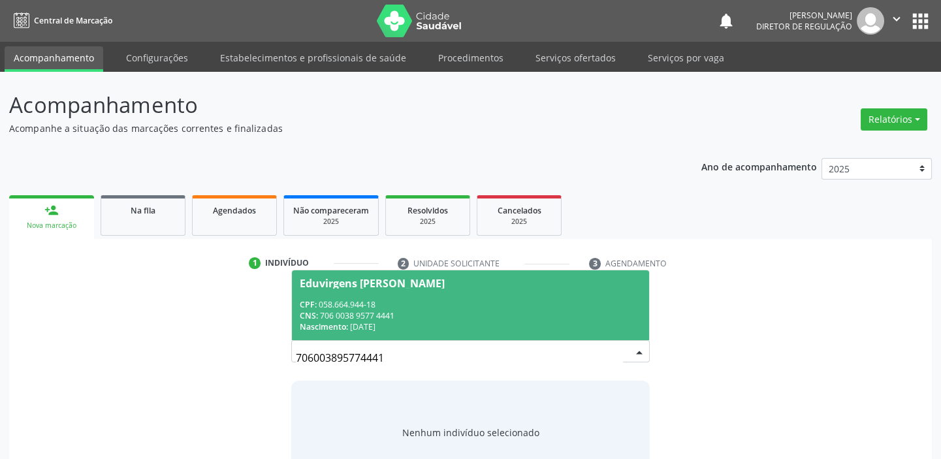
click at [368, 319] on div "CNS: 706 0038 9577 4441" at bounding box center [471, 315] width 342 height 11
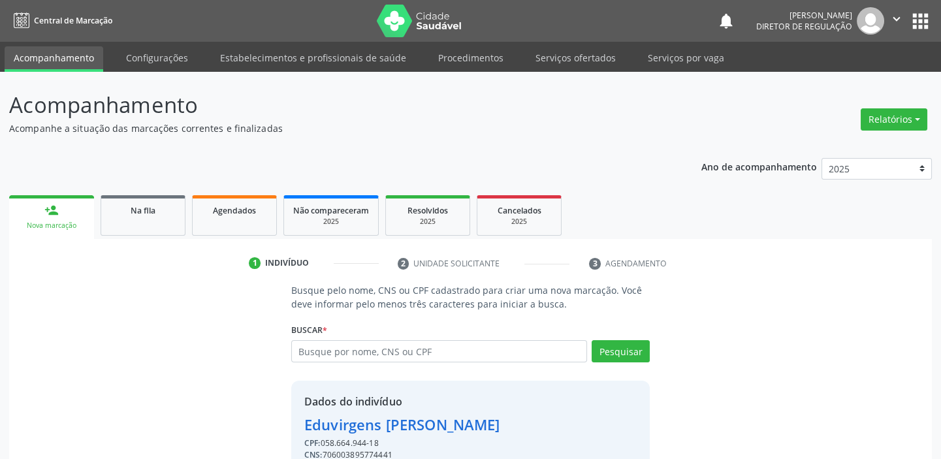
scroll to position [64, 0]
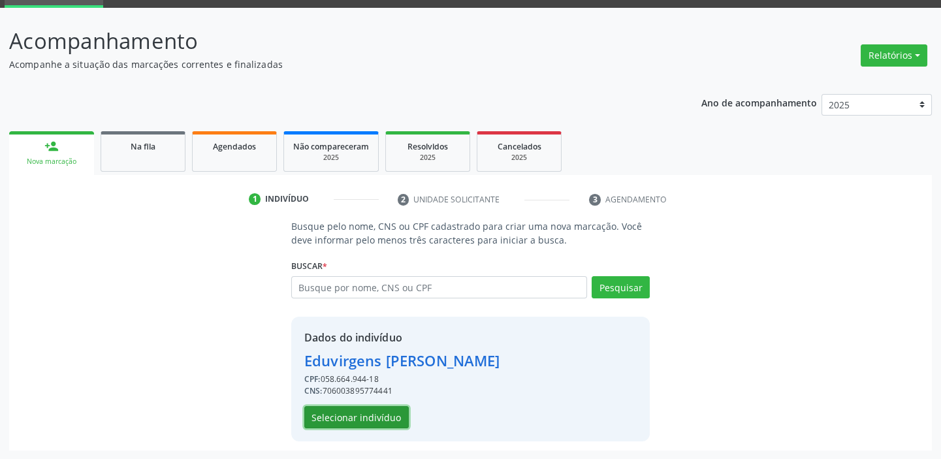
click at [382, 417] on button "Selecionar indivíduo" at bounding box center [356, 417] width 104 height 22
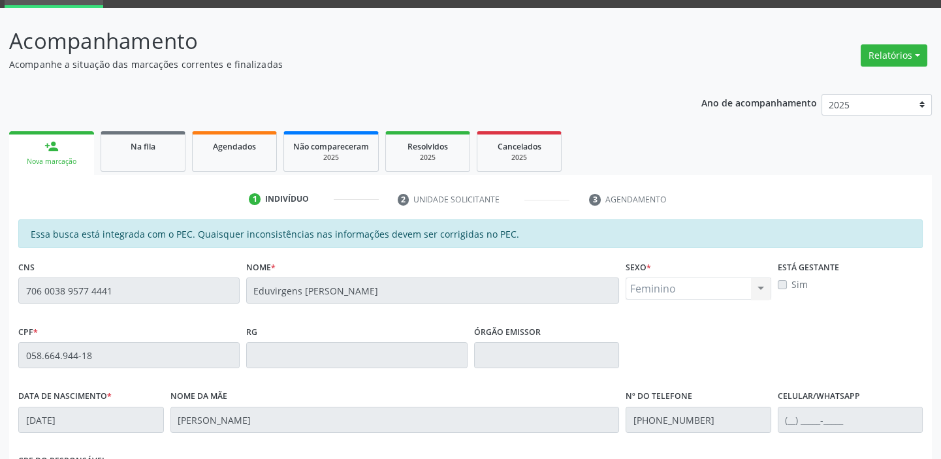
scroll to position [286, 0]
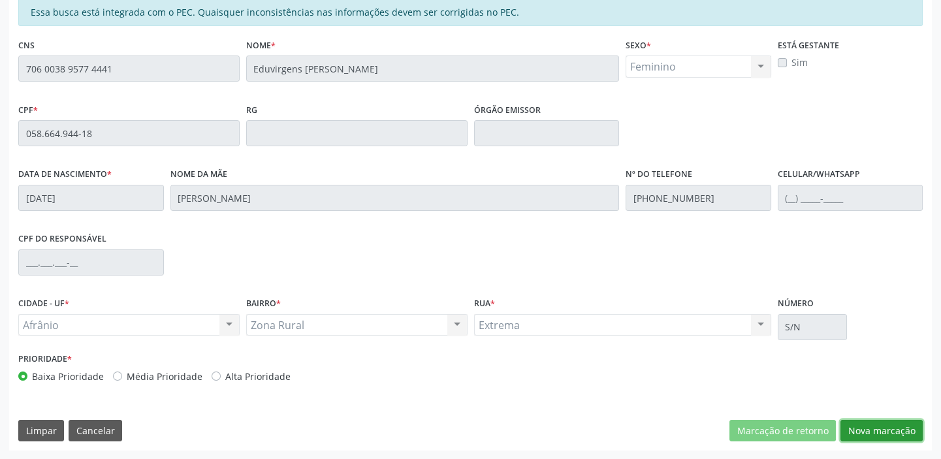
click at [887, 433] on button "Nova marcação" at bounding box center [881, 431] width 82 height 22
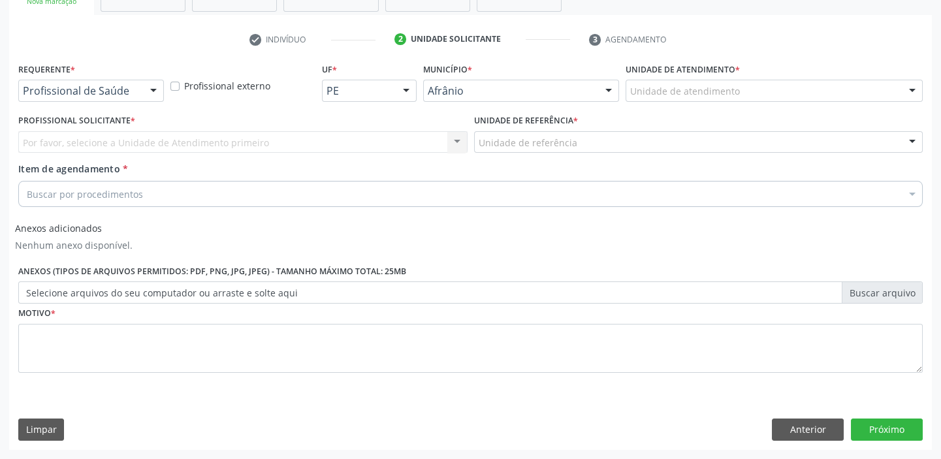
scroll to position [223, 0]
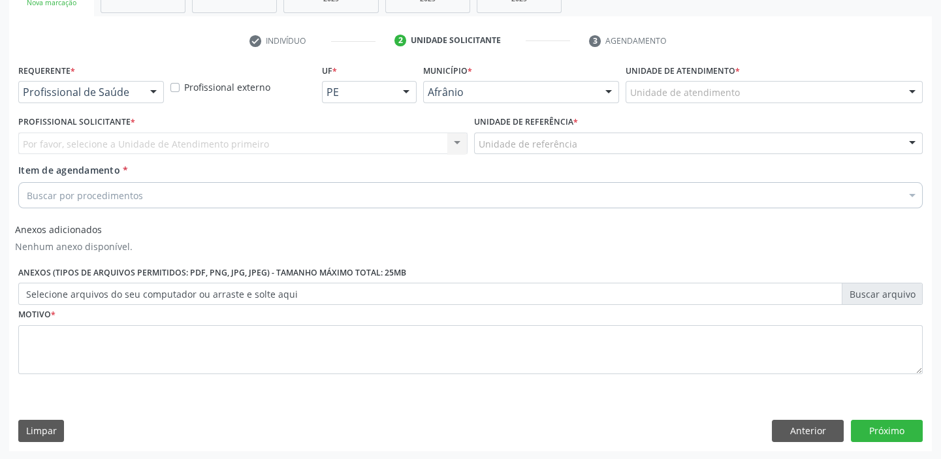
click at [771, 85] on div "Unidade de atendimento" at bounding box center [774, 92] width 297 height 22
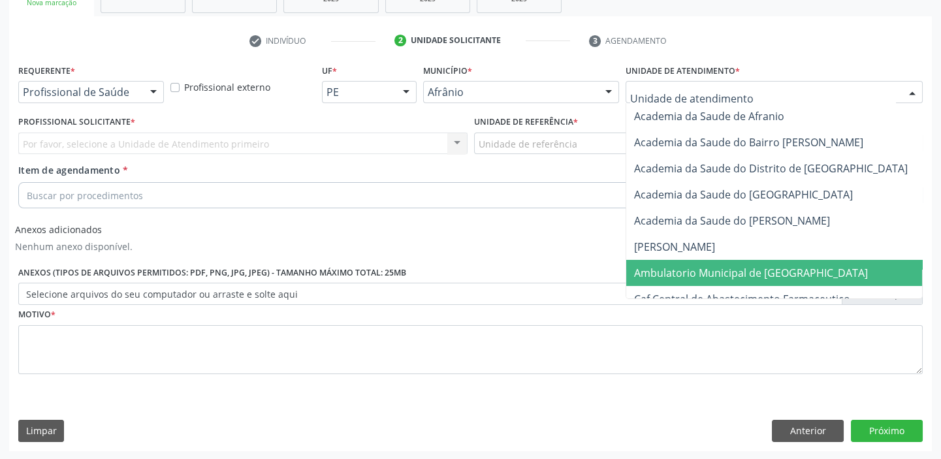
click at [729, 269] on span "Ambulatorio Municipal de [GEOGRAPHIC_DATA]" at bounding box center [751, 273] width 234 height 14
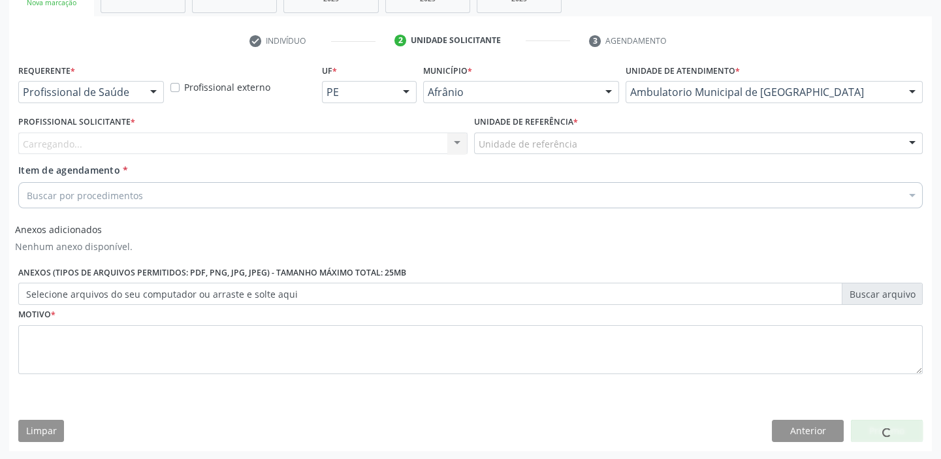
click at [597, 140] on div "Unidade de referência" at bounding box center [698, 144] width 449 height 22
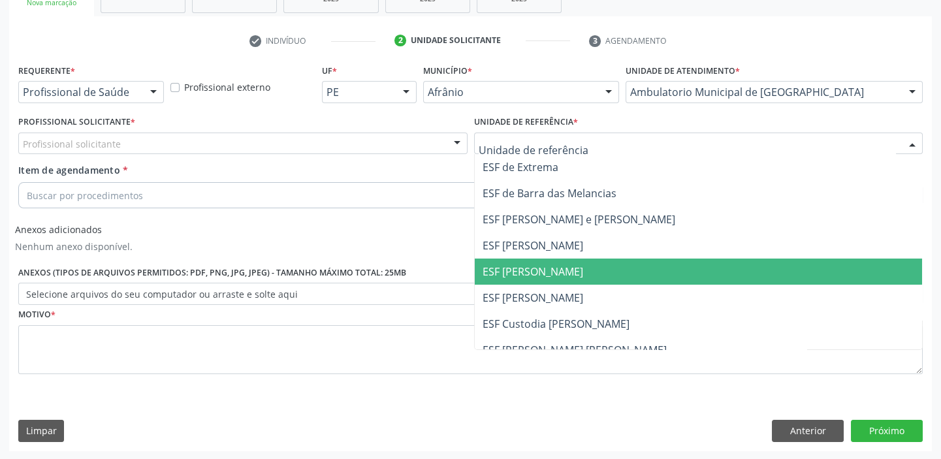
click at [574, 270] on span "ESF [PERSON_NAME]" at bounding box center [699, 272] width 448 height 26
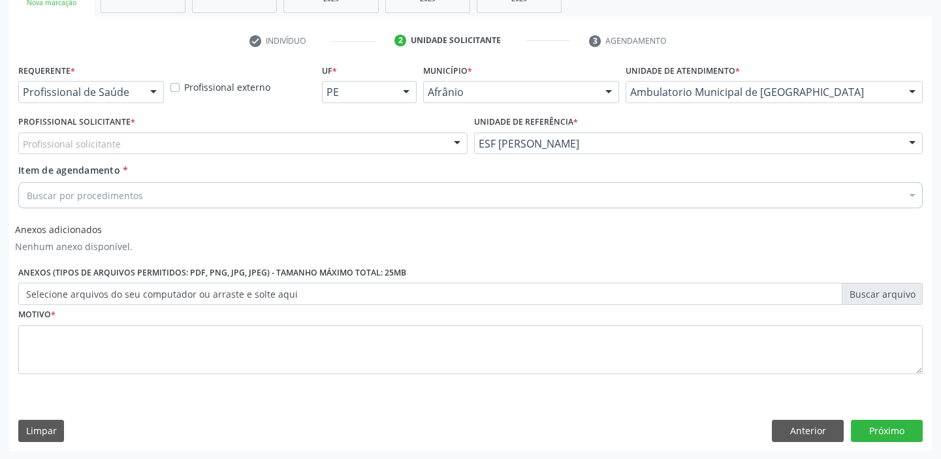
click at [287, 138] on div "Profissional solicitante" at bounding box center [242, 144] width 449 height 22
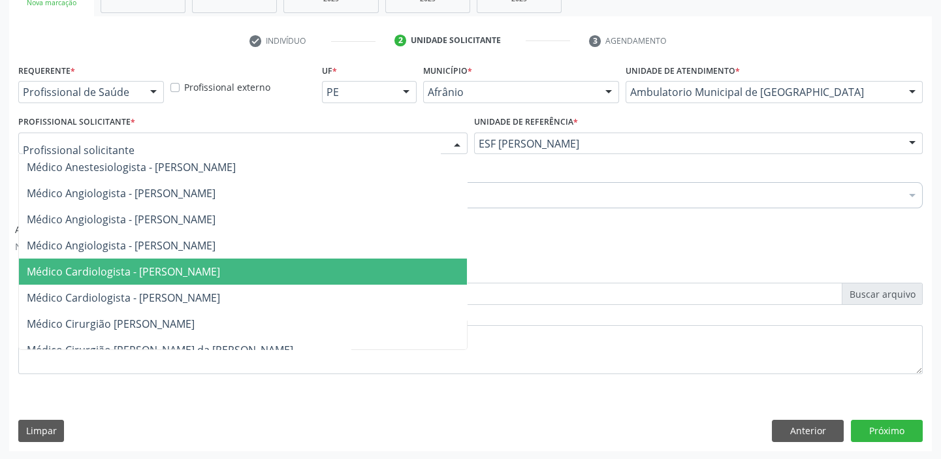
click at [220, 272] on span "Médico Cardiologista - [PERSON_NAME]" at bounding box center [123, 271] width 193 height 14
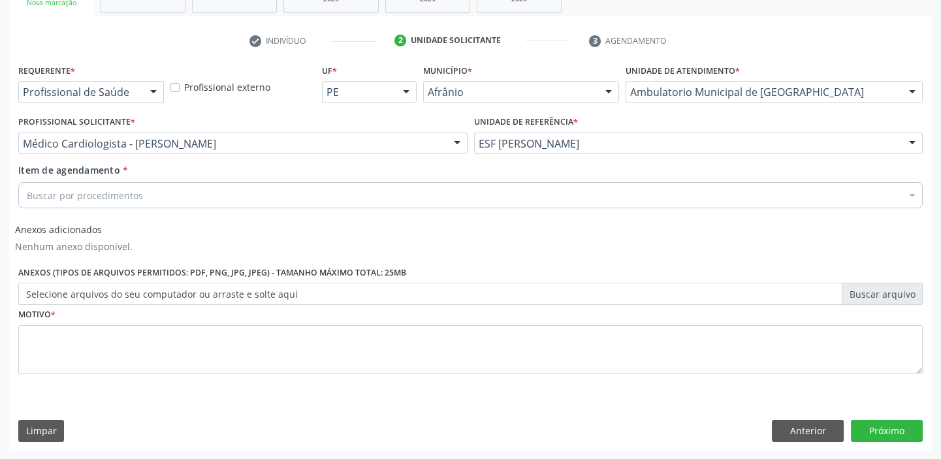
click at [249, 196] on div "Buscar por procedimentos" at bounding box center [470, 195] width 904 height 26
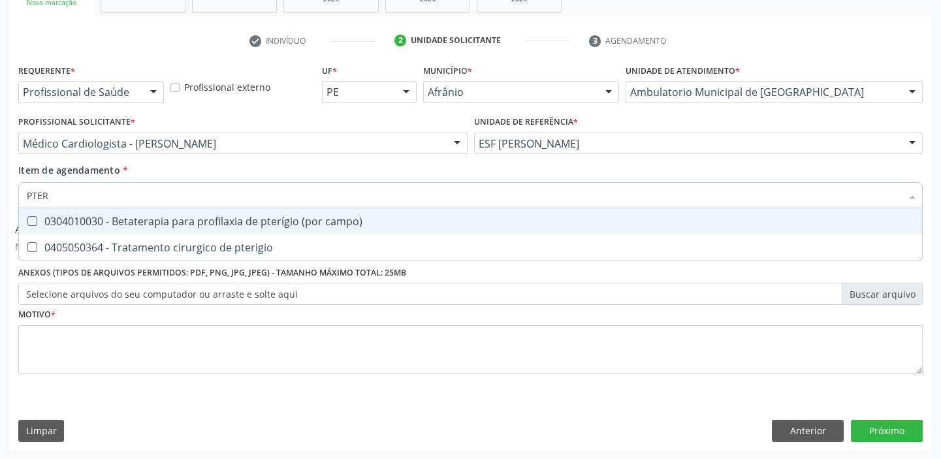
type input "PTERI"
click at [259, 216] on div "0405050364 - Tratamento cirurgico de pterigio" at bounding box center [470, 221] width 887 height 10
checkbox pterigio "true"
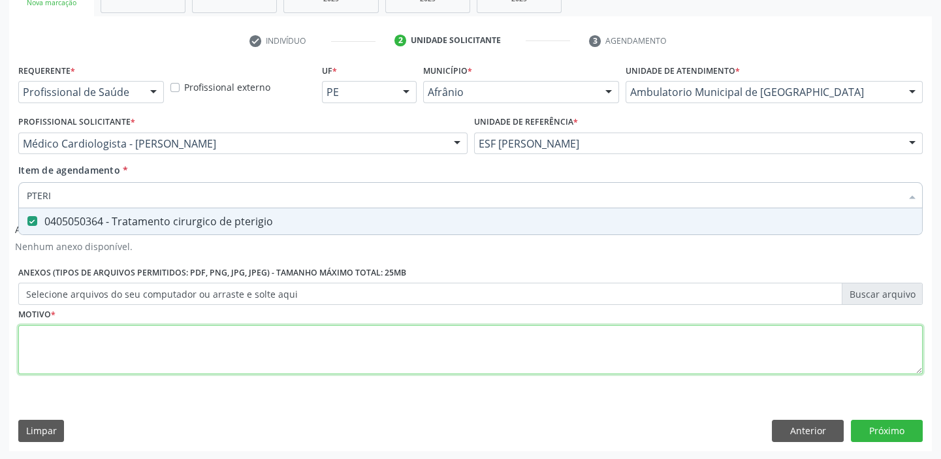
click at [235, 344] on div "Requerente * Profissional de Saúde Profissional de Saúde Paciente Nenhum result…" at bounding box center [470, 227] width 904 height 332
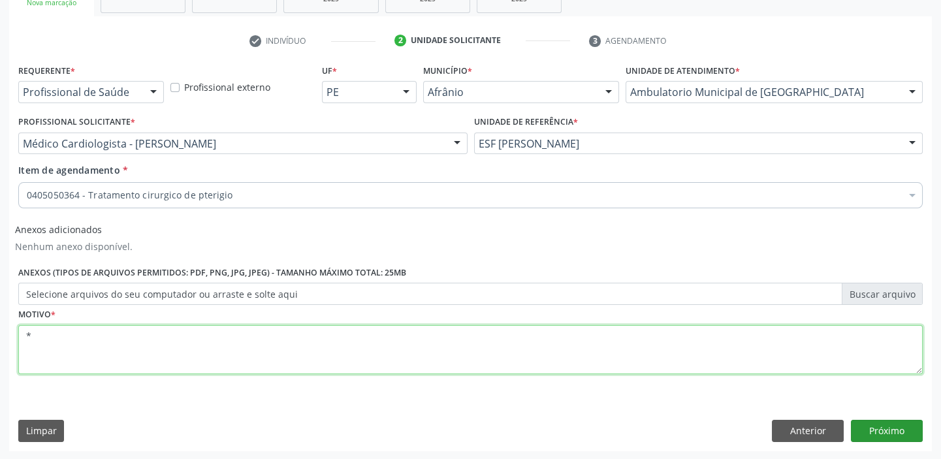
type textarea "*"
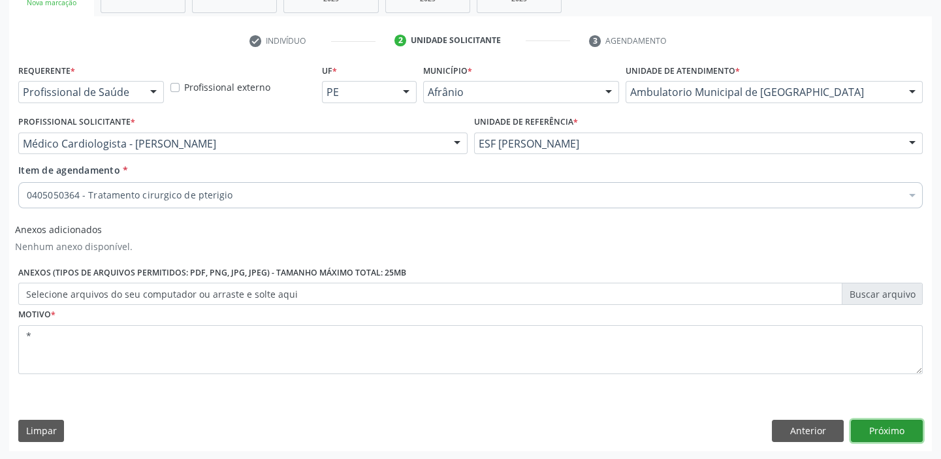
click at [889, 426] on button "Próximo" at bounding box center [887, 431] width 72 height 22
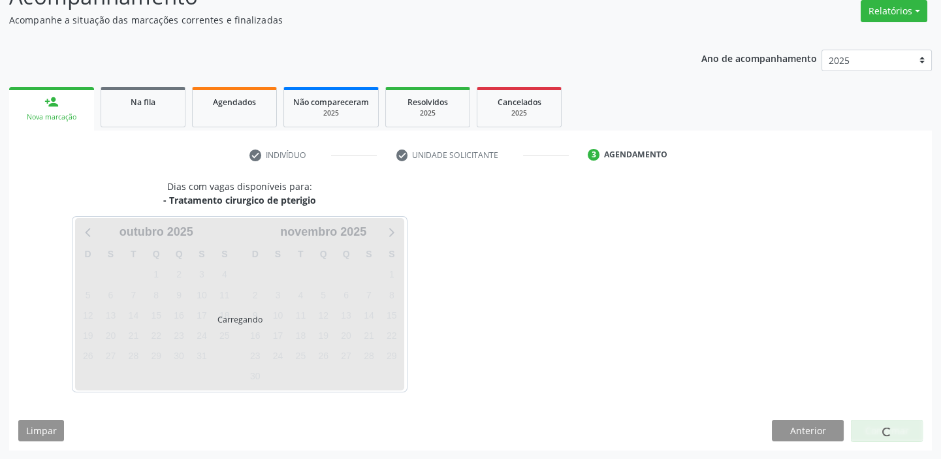
scroll to position [147, 0]
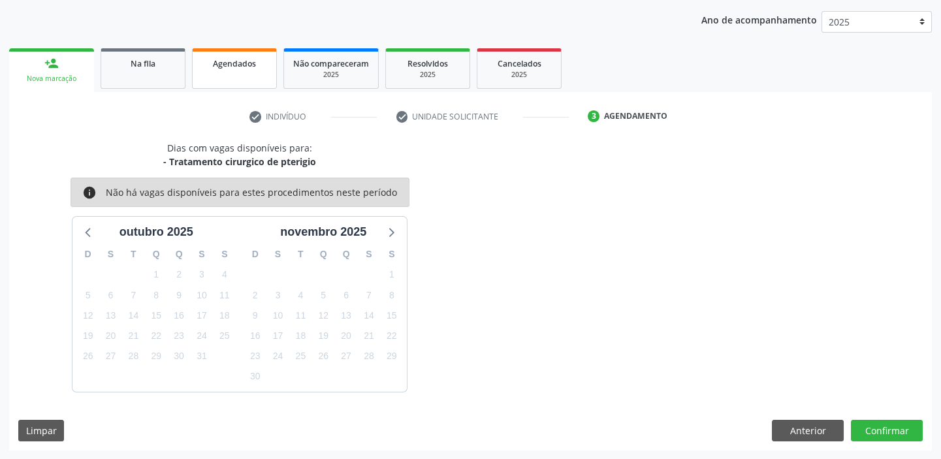
click at [253, 61] on span "Agendados" at bounding box center [234, 63] width 43 height 11
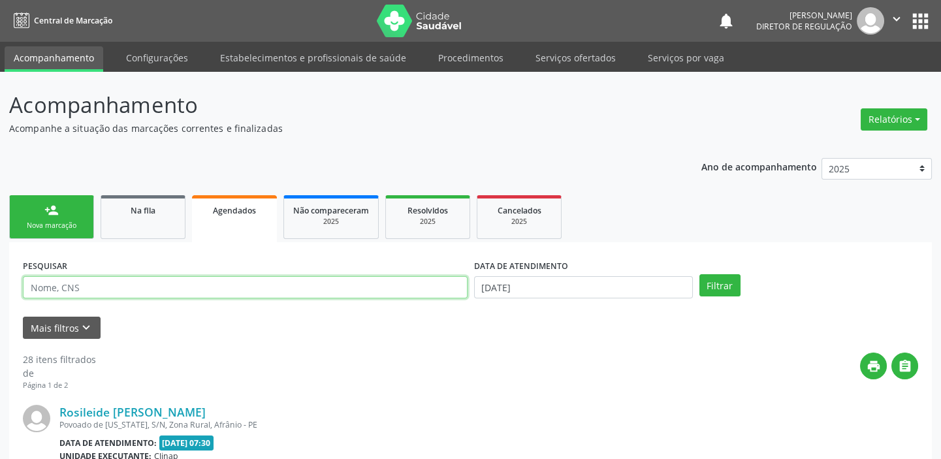
click at [133, 288] on input "text" at bounding box center [245, 287] width 445 height 22
type input "700204476725425"
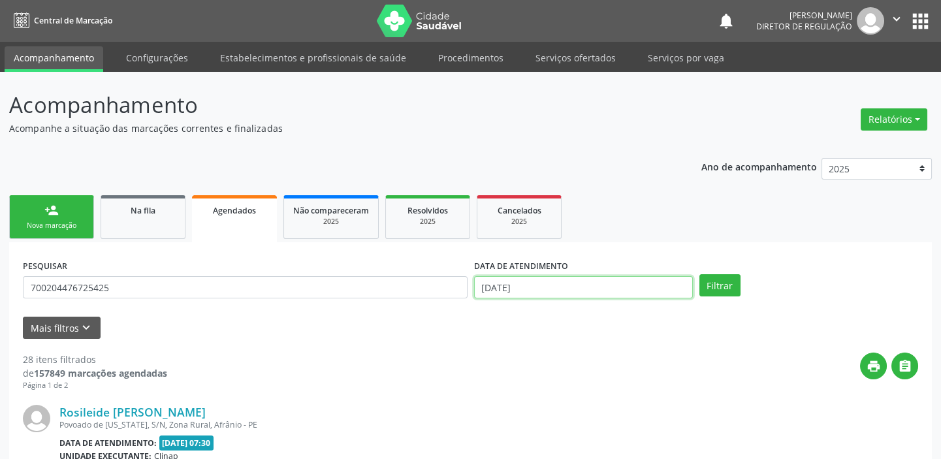
click at [535, 286] on input "[DATE]" at bounding box center [583, 287] width 219 height 22
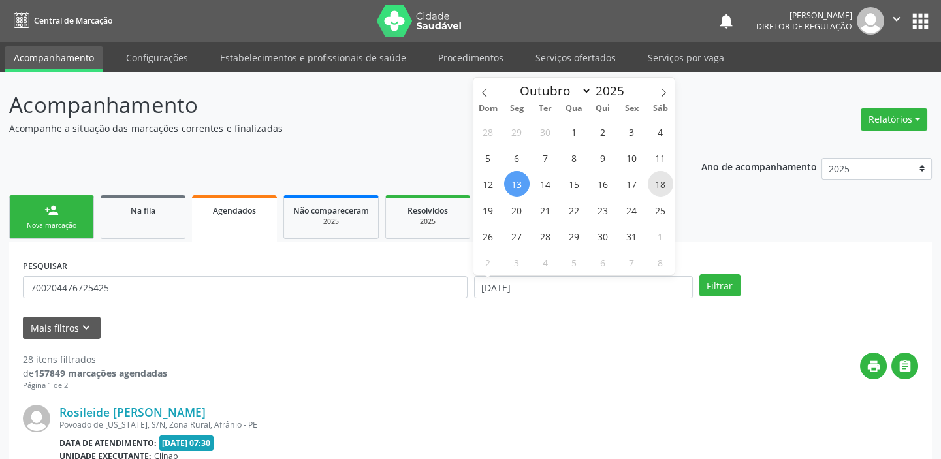
click at [658, 184] on span "18" at bounding box center [660, 183] width 25 height 25
type input "[DATE]"
click at [658, 184] on span "18" at bounding box center [660, 183] width 25 height 25
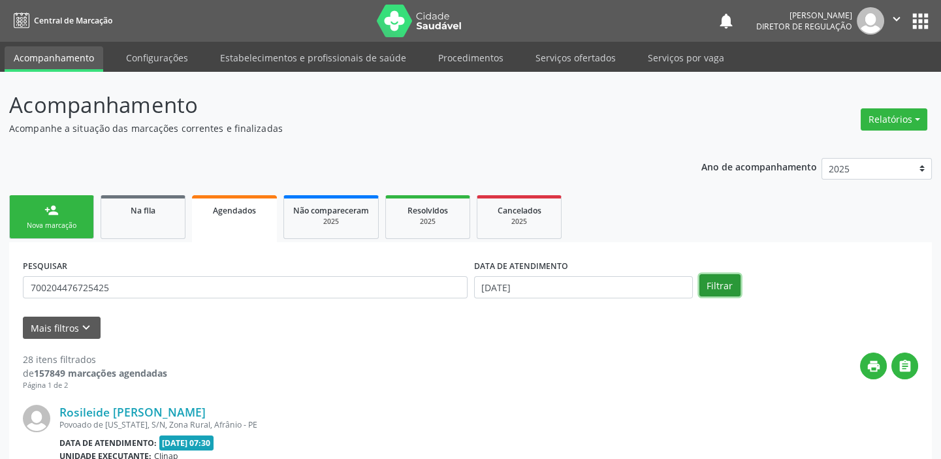
click at [725, 288] on button "Filtrar" at bounding box center [719, 285] width 41 height 22
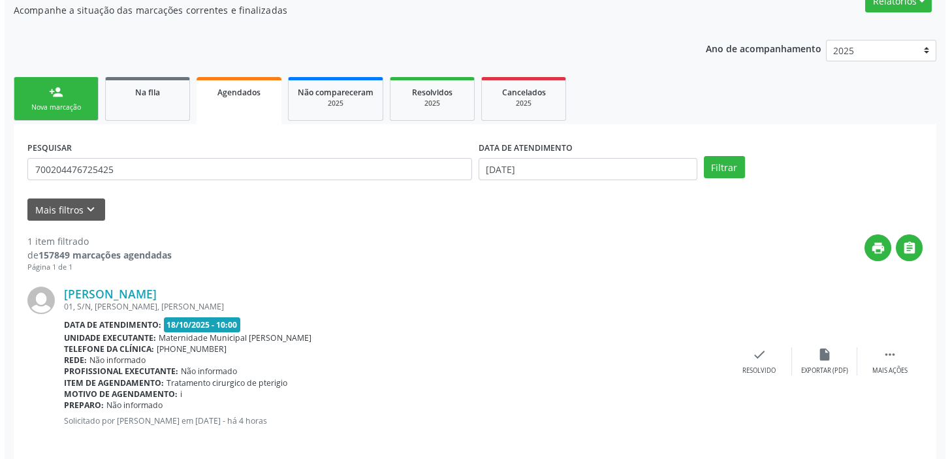
scroll to position [131, 0]
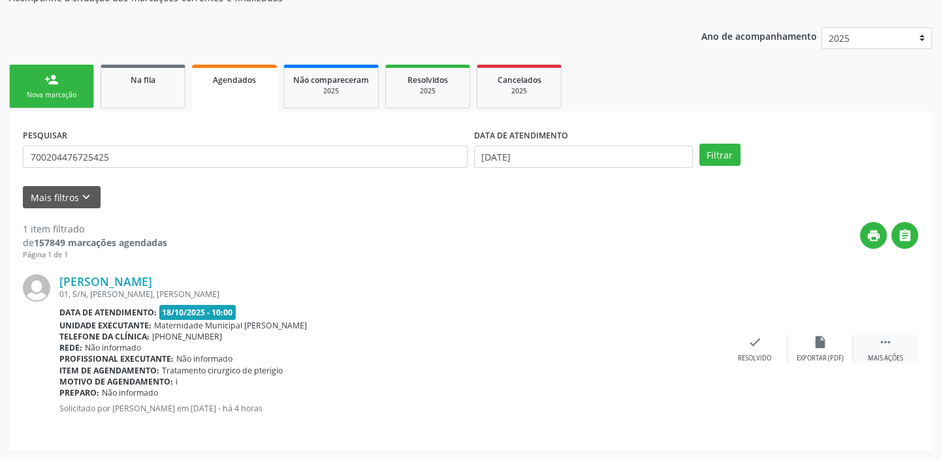
click at [888, 342] on icon "" at bounding box center [885, 342] width 14 height 14
click at [692, 343] on icon "cancel" at bounding box center [689, 342] width 14 height 14
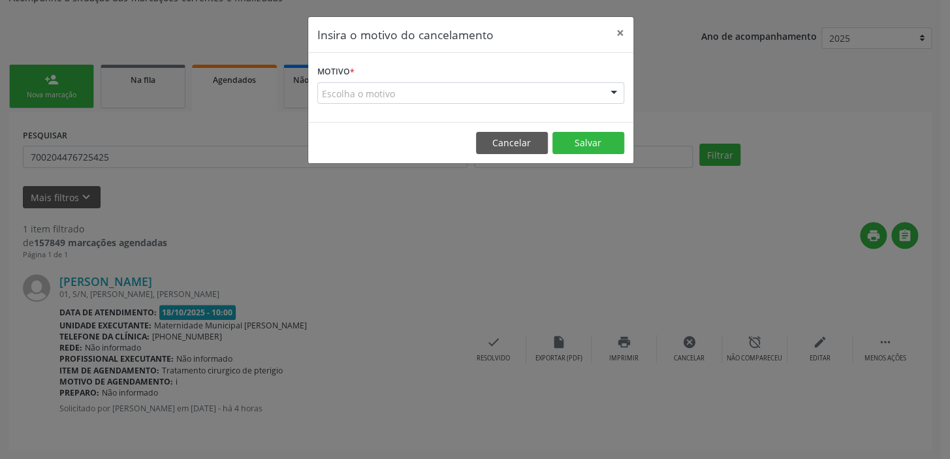
click at [362, 95] on div "Escolha o motivo" at bounding box center [470, 93] width 307 height 22
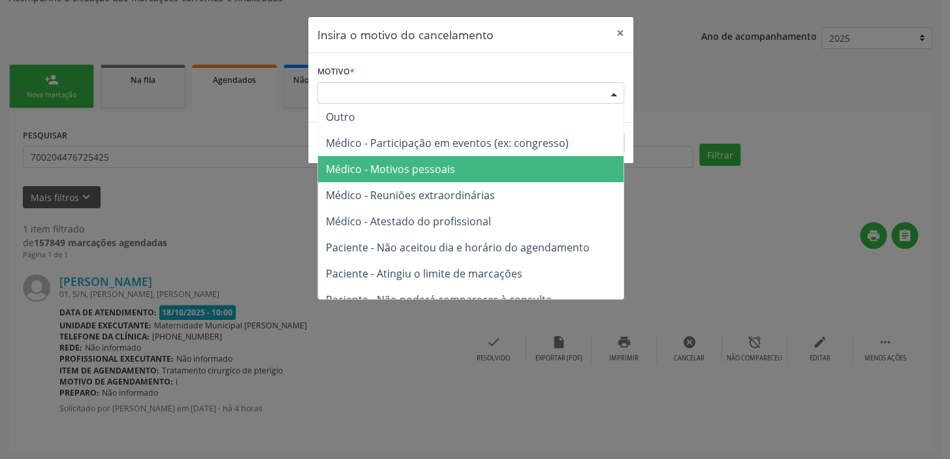
click at [370, 162] on span "Médico - Motivos pessoais" at bounding box center [390, 169] width 129 height 14
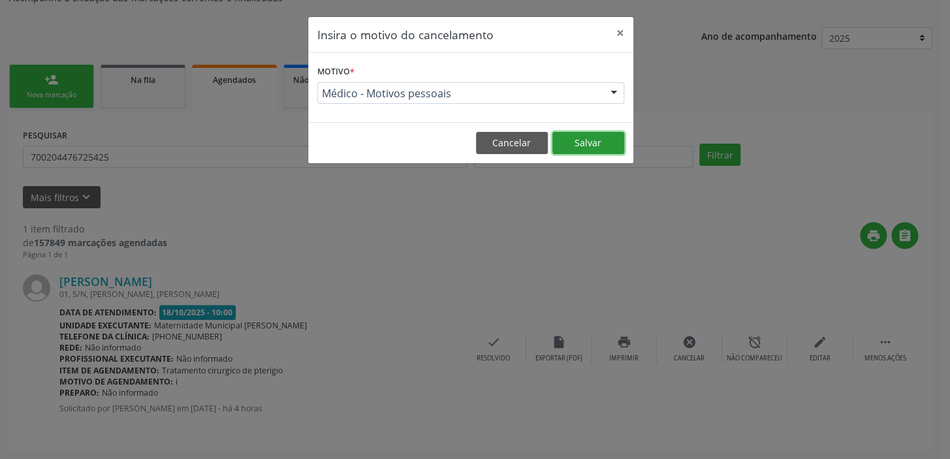
click at [587, 140] on button "Salvar" at bounding box center [588, 143] width 72 height 22
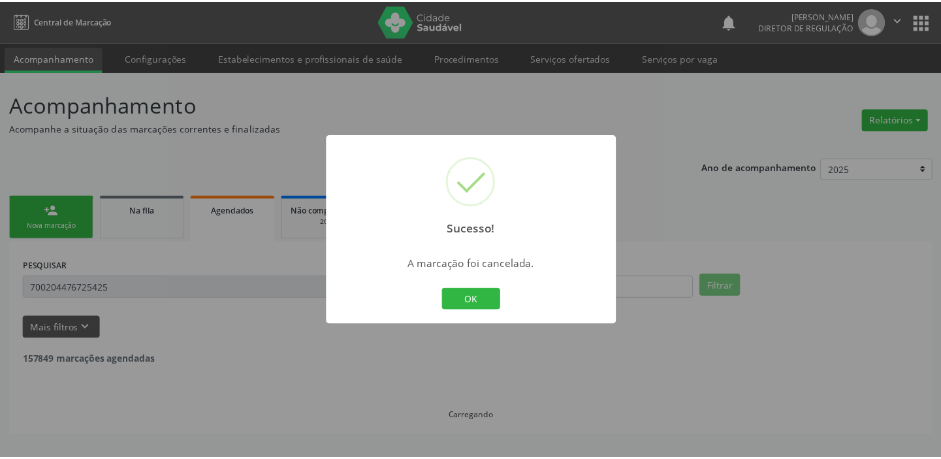
scroll to position [0, 0]
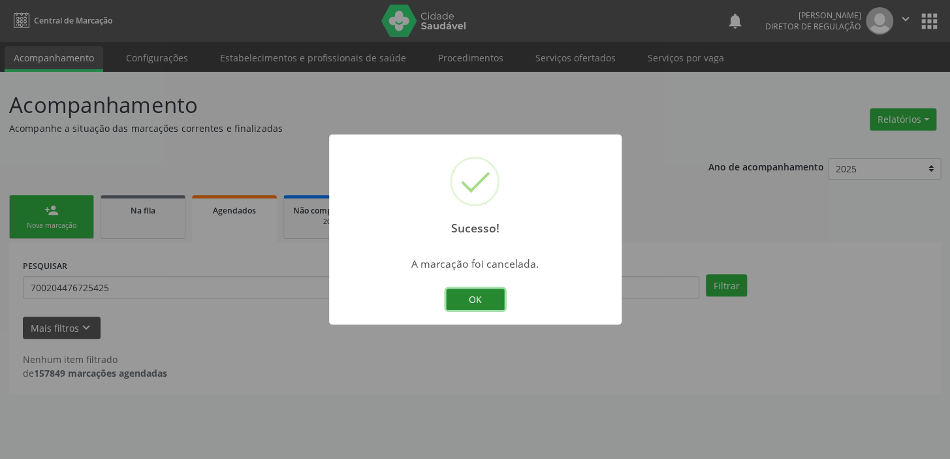
click at [497, 293] on button "OK" at bounding box center [475, 300] width 59 height 22
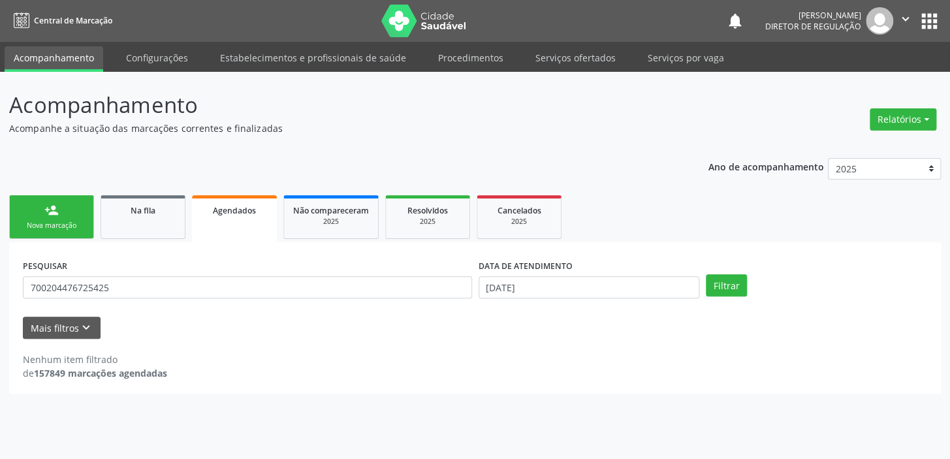
click at [78, 229] on div "Nova marcação" at bounding box center [51, 226] width 65 height 10
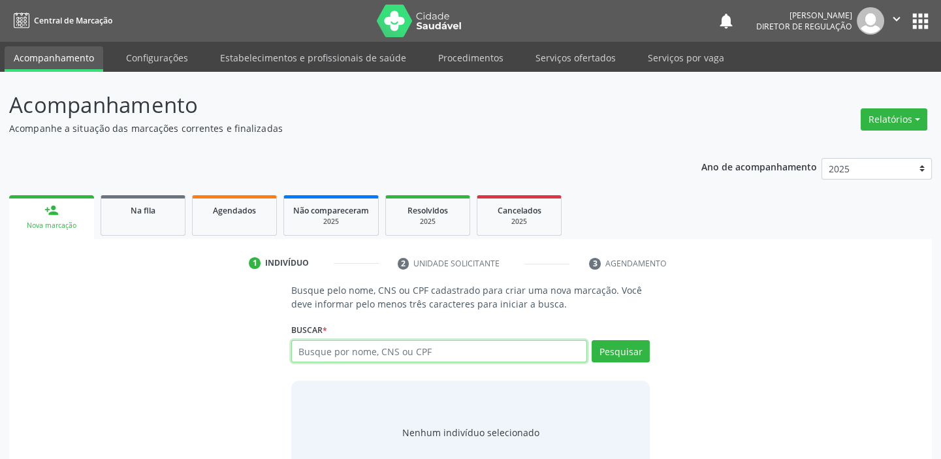
click at [342, 351] on input "text" at bounding box center [439, 351] width 296 height 22
type input "706003895774441"
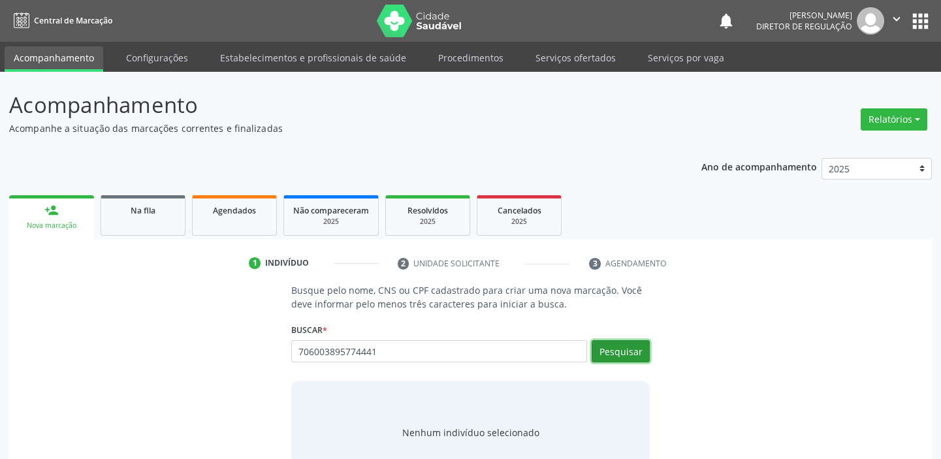
click at [622, 354] on button "Pesquisar" at bounding box center [621, 351] width 58 height 22
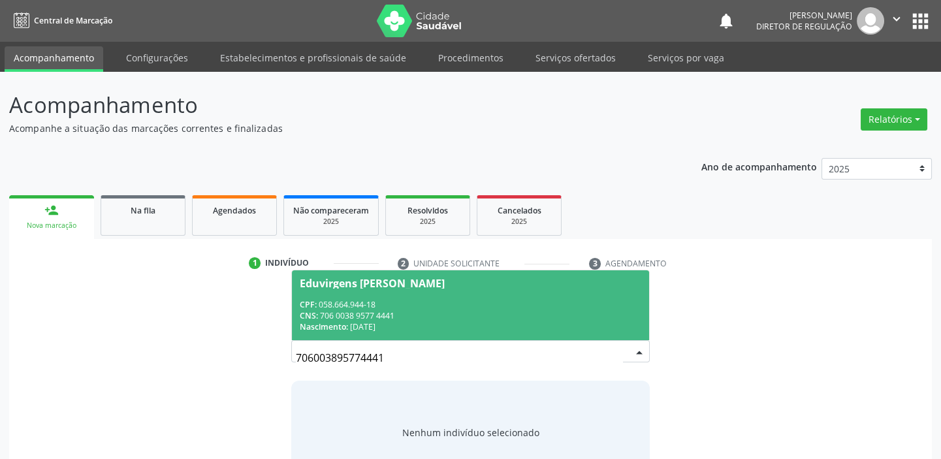
click at [325, 316] on div "CNS: 706 0038 9577 4441" at bounding box center [471, 315] width 342 height 11
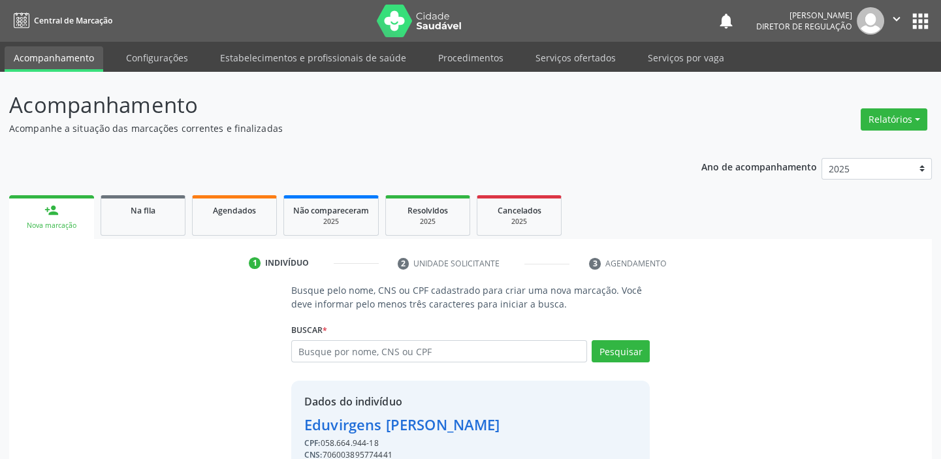
scroll to position [64, 0]
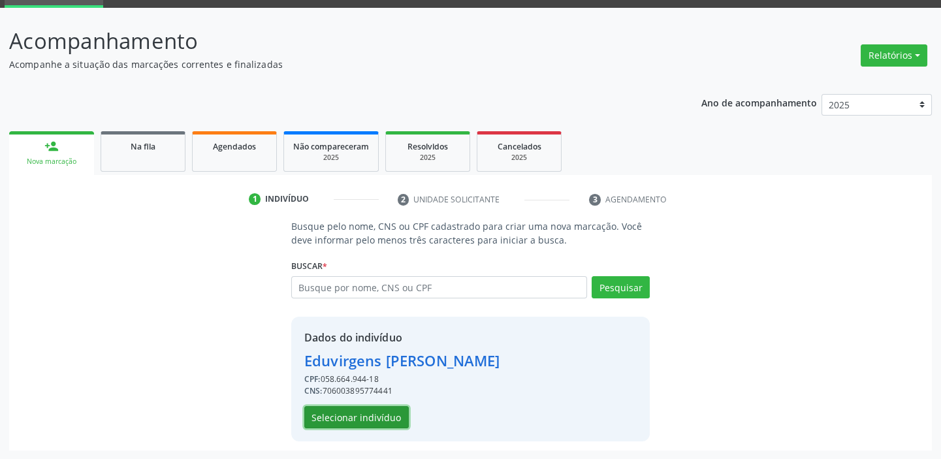
click at [375, 417] on button "Selecionar indivíduo" at bounding box center [356, 417] width 104 height 22
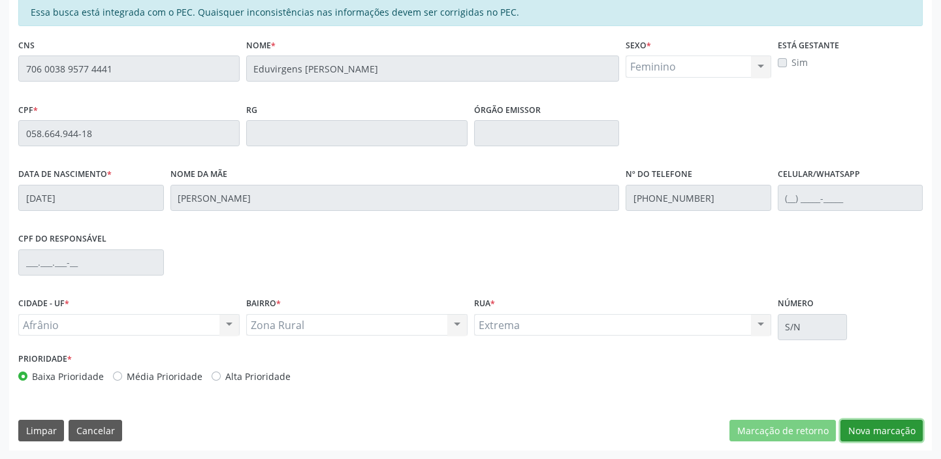
click at [857, 429] on button "Nova marcação" at bounding box center [881, 431] width 82 height 22
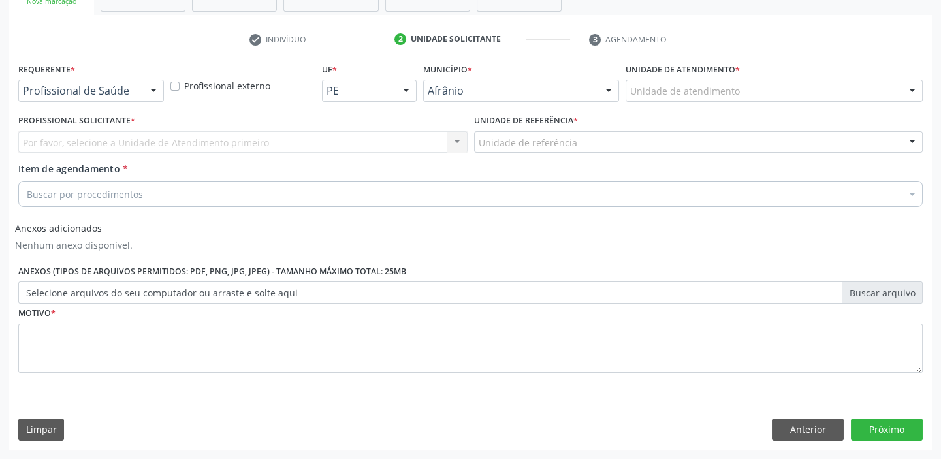
scroll to position [223, 0]
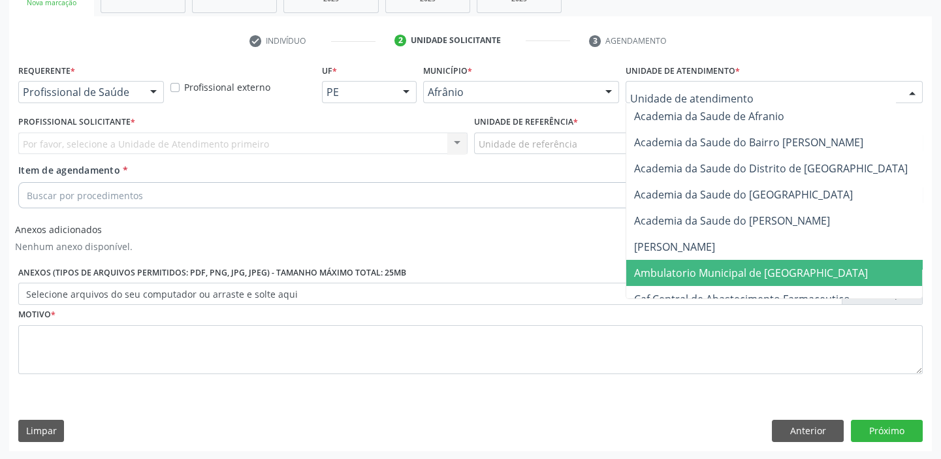
click at [705, 272] on span "Ambulatorio Municipal de [GEOGRAPHIC_DATA]" at bounding box center [751, 273] width 234 height 14
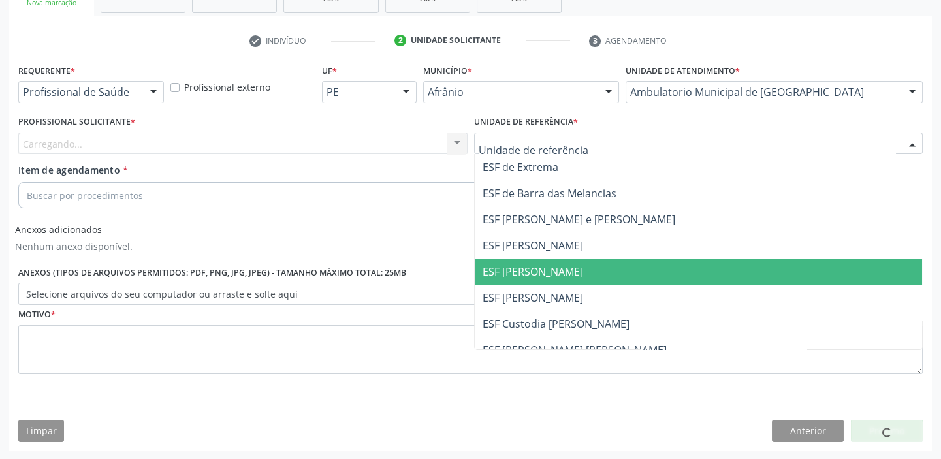
click at [562, 276] on span "ESF [PERSON_NAME]" at bounding box center [533, 271] width 101 height 14
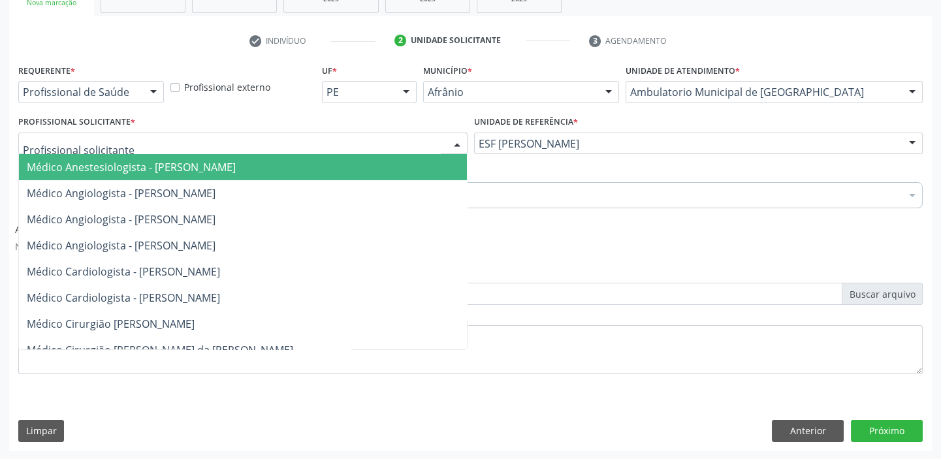
click at [374, 138] on div at bounding box center [242, 144] width 449 height 22
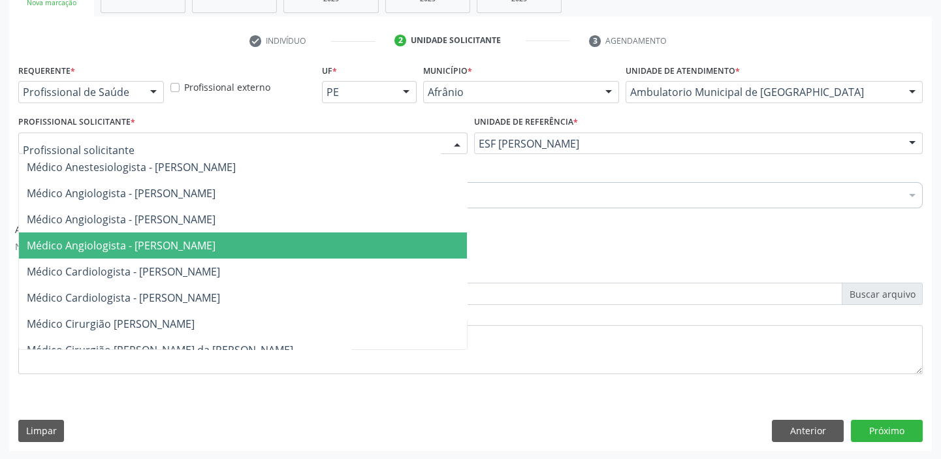
click at [360, 247] on span "Médico Angiologista - [PERSON_NAME]" at bounding box center [243, 245] width 448 height 26
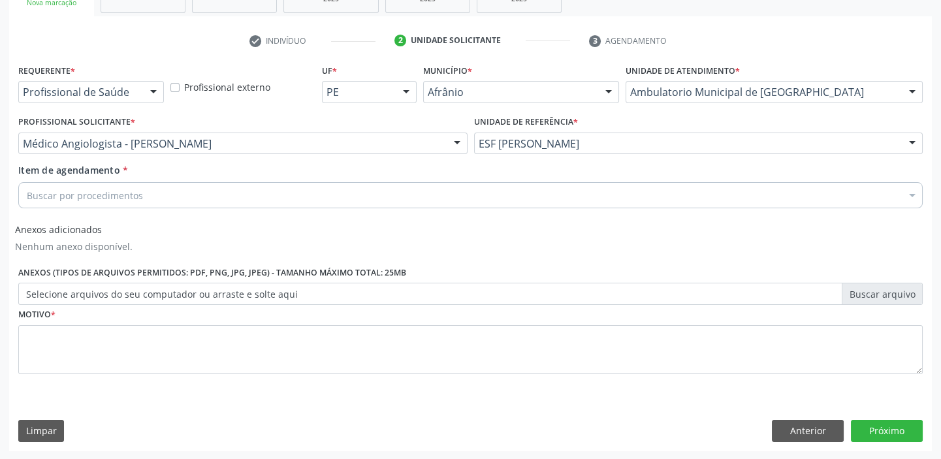
click at [215, 193] on div "Buscar por procedimentos" at bounding box center [470, 195] width 904 height 26
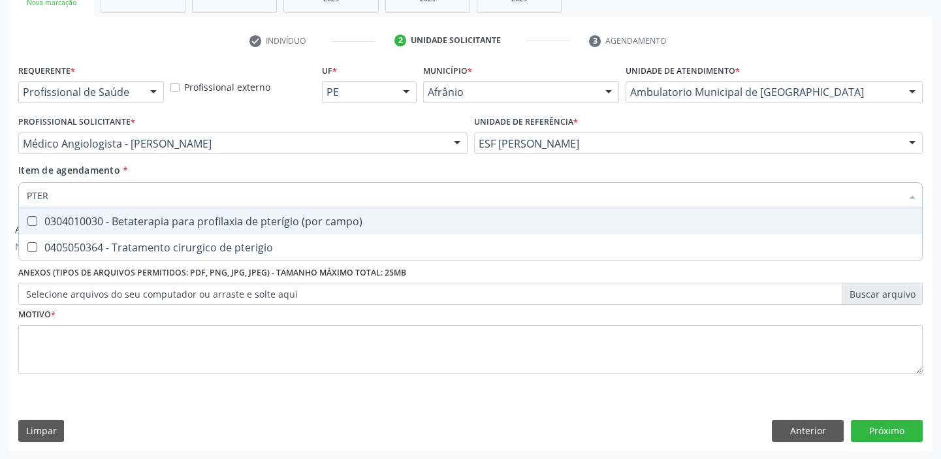
type input "PTERI"
click at [229, 217] on div "0405050364 - Tratamento cirurgico de pterigio" at bounding box center [470, 221] width 887 height 10
checkbox pterigio "true"
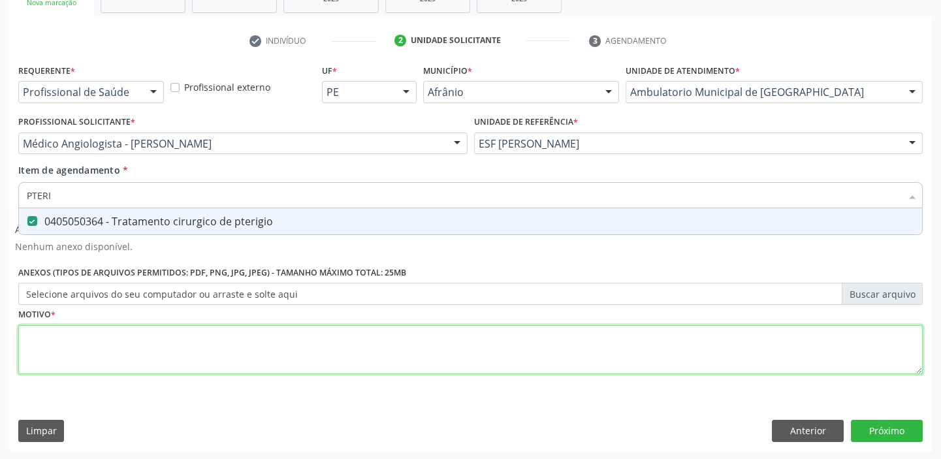
click at [215, 342] on div "Requerente * Profissional de Saúde Profissional de Saúde Paciente Nenhum result…" at bounding box center [470, 227] width 904 height 332
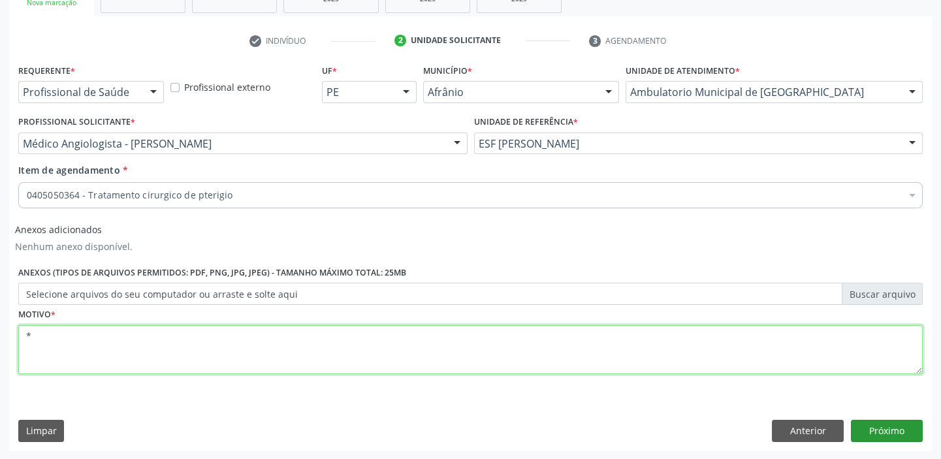
type textarea "*"
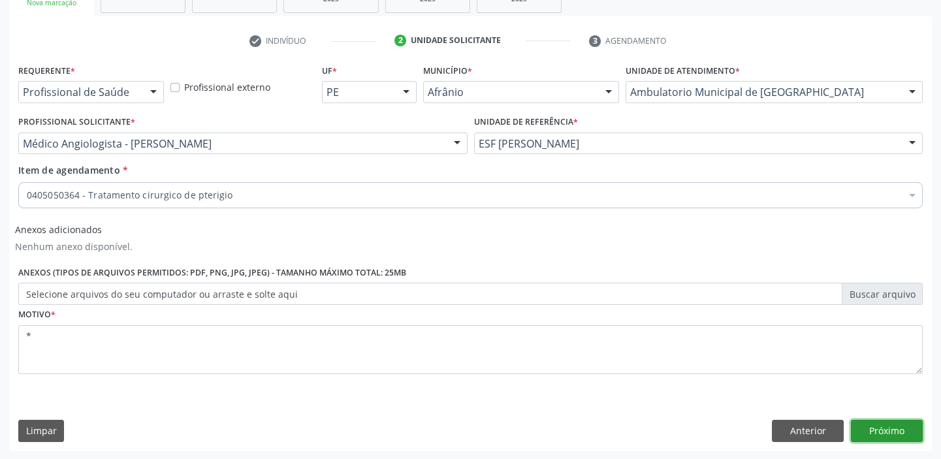
click at [865, 426] on button "Próximo" at bounding box center [887, 431] width 72 height 22
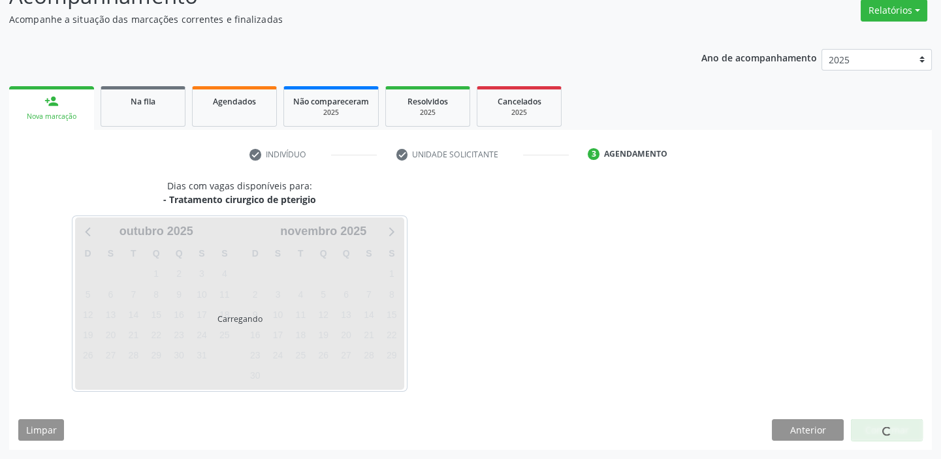
scroll to position [108, 0]
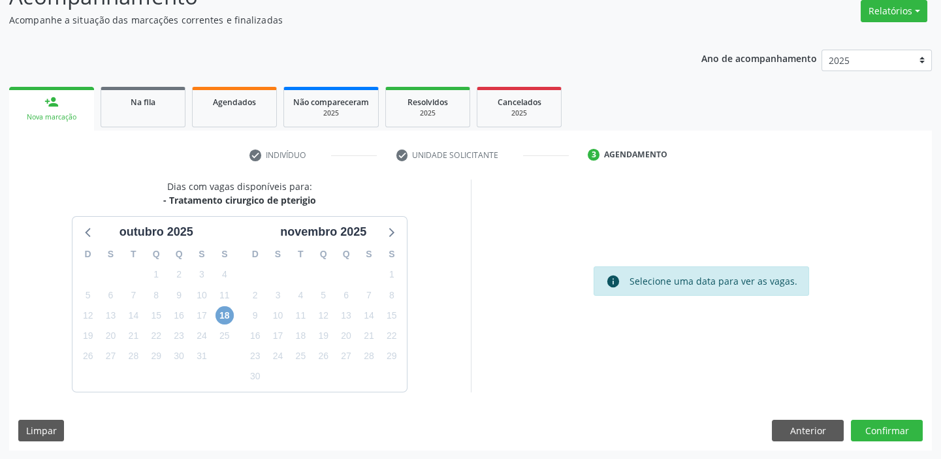
click at [225, 313] on span "18" at bounding box center [224, 315] width 18 height 18
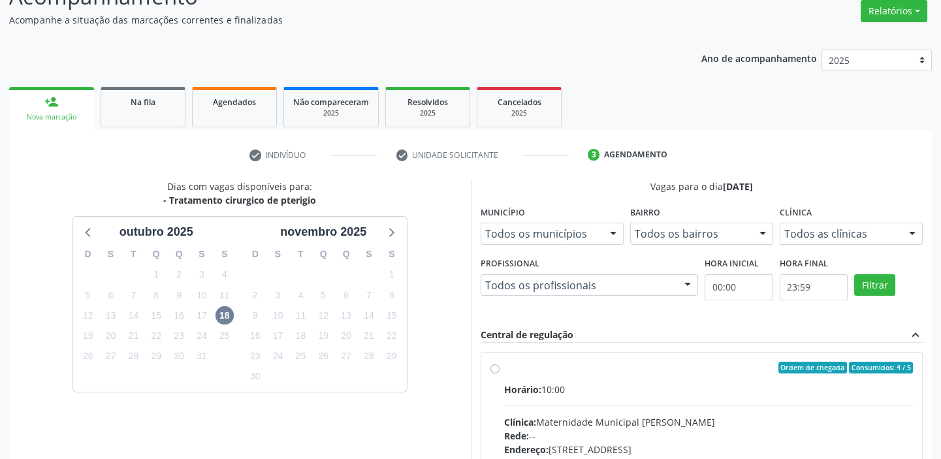
click at [536, 370] on div "Ordem de chegada Consumidos: 4 / 5" at bounding box center [708, 368] width 409 height 12
click at [500, 370] on input "Ordem de chegada Consumidos: 4 / 5 Horário: 10:00 Clínica: Maternidade Municipa…" at bounding box center [494, 368] width 9 height 12
radio input "true"
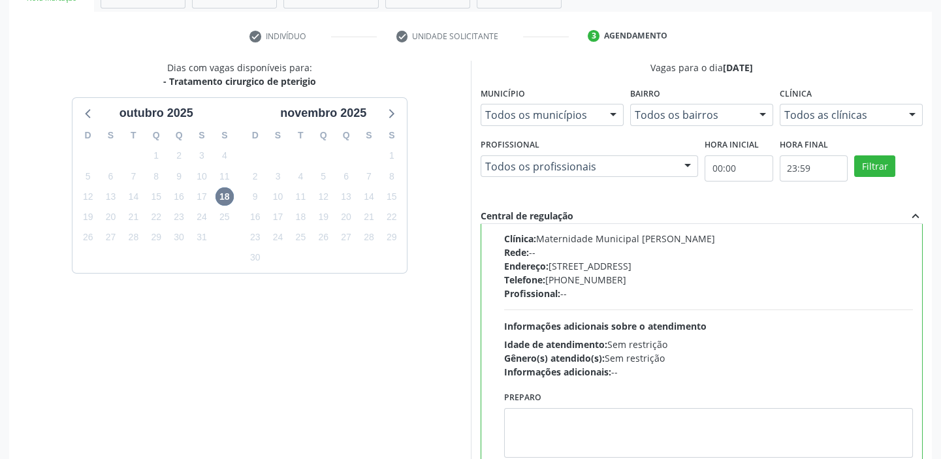
scroll to position [320, 0]
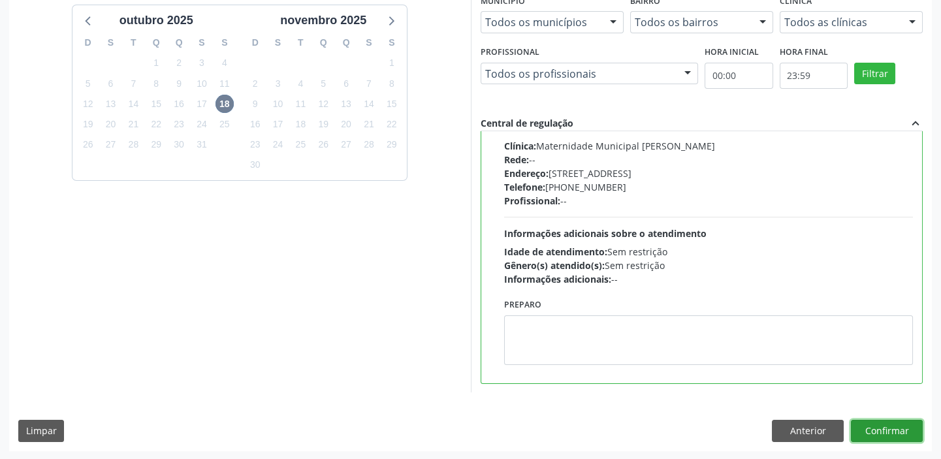
click at [905, 427] on button "Confirmar" at bounding box center [887, 431] width 72 height 22
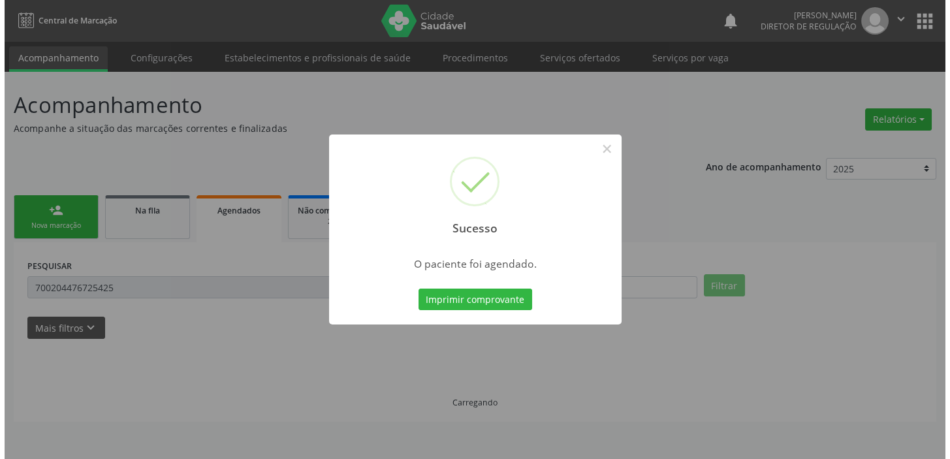
scroll to position [0, 0]
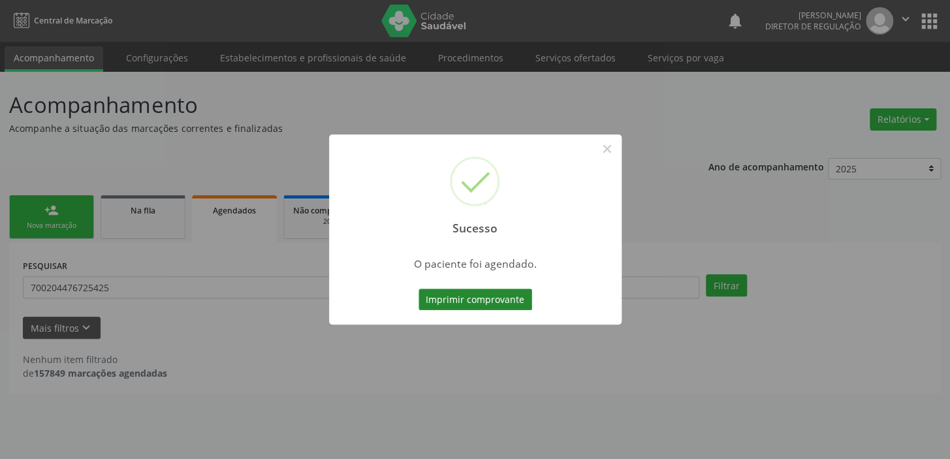
click at [482, 298] on button "Imprimir comprovante" at bounding box center [476, 300] width 114 height 22
